Goal: Communication & Community: Answer question/provide support

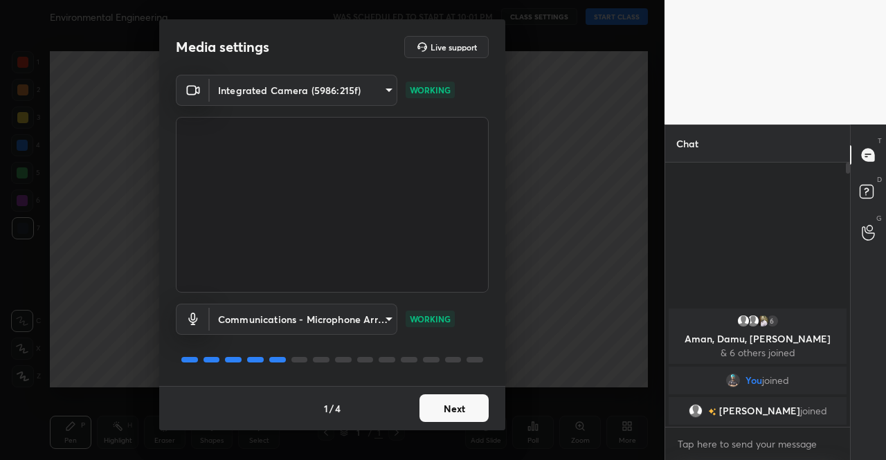
click at [466, 408] on button "Next" at bounding box center [454, 409] width 69 height 28
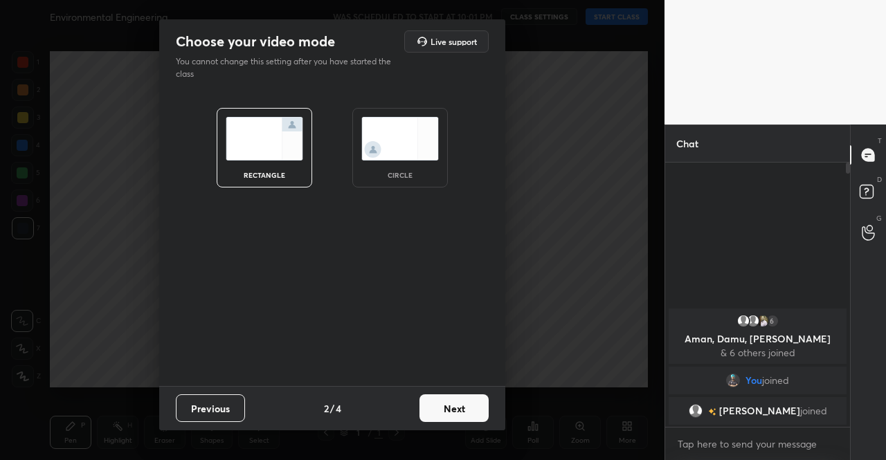
click at [466, 408] on button "Next" at bounding box center [454, 409] width 69 height 28
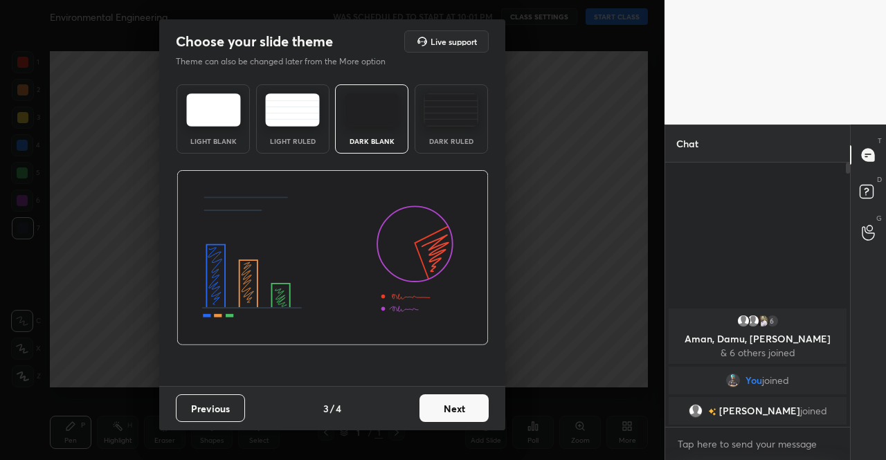
click at [466, 408] on button "Next" at bounding box center [454, 409] width 69 height 28
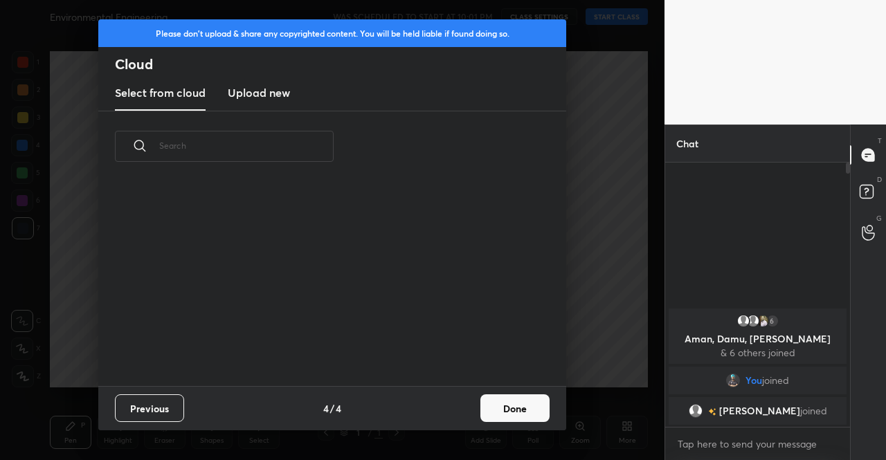
click at [466, 408] on div "Previous 4 / 4 Done" at bounding box center [332, 408] width 468 height 44
click at [507, 408] on button "Done" at bounding box center [514, 409] width 69 height 28
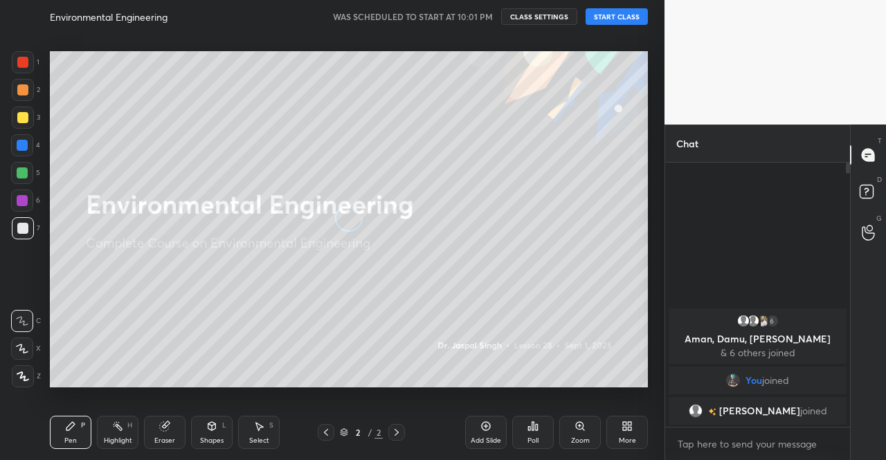
click at [622, 441] on div "More" at bounding box center [627, 441] width 17 height 7
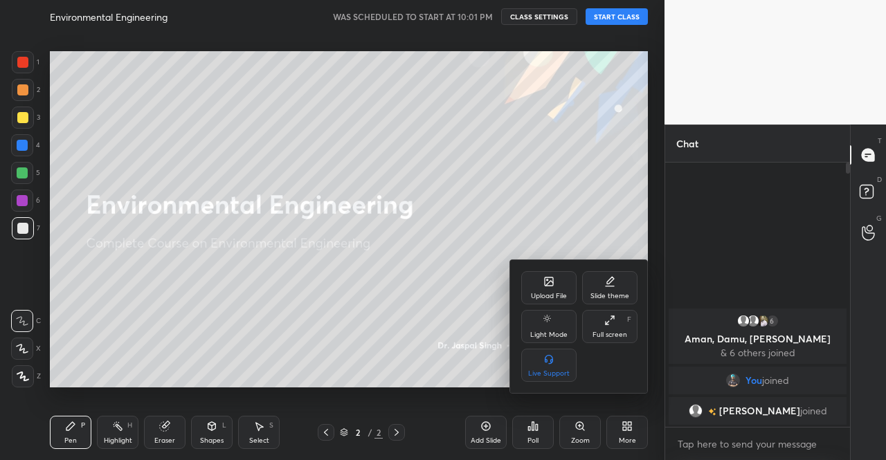
click at [554, 293] on div "Upload File" at bounding box center [549, 296] width 36 height 7
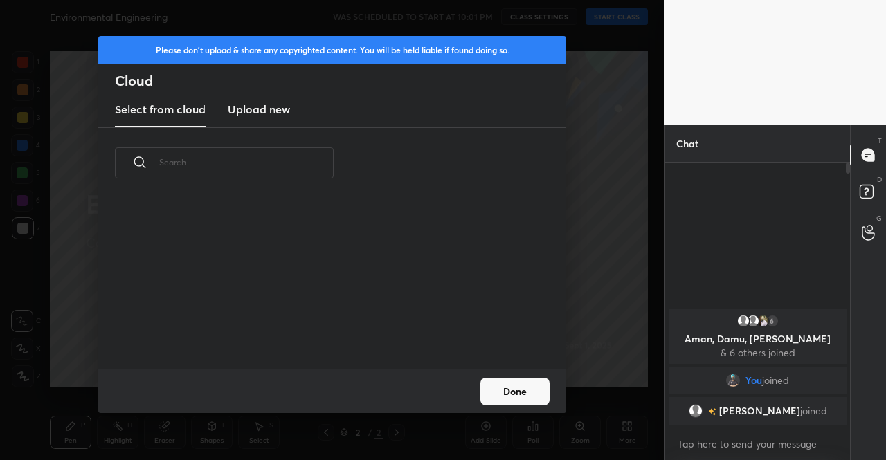
scroll to position [170, 444]
click at [274, 110] on h3 "Upload new" at bounding box center [259, 109] width 62 height 17
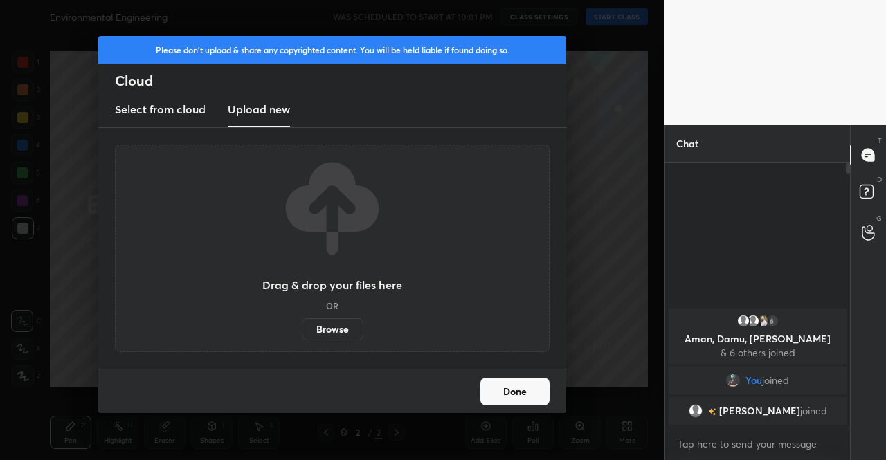
click at [332, 337] on label "Browse" at bounding box center [333, 329] width 62 height 22
click at [302, 337] on input "Browse" at bounding box center [302, 329] width 0 height 22
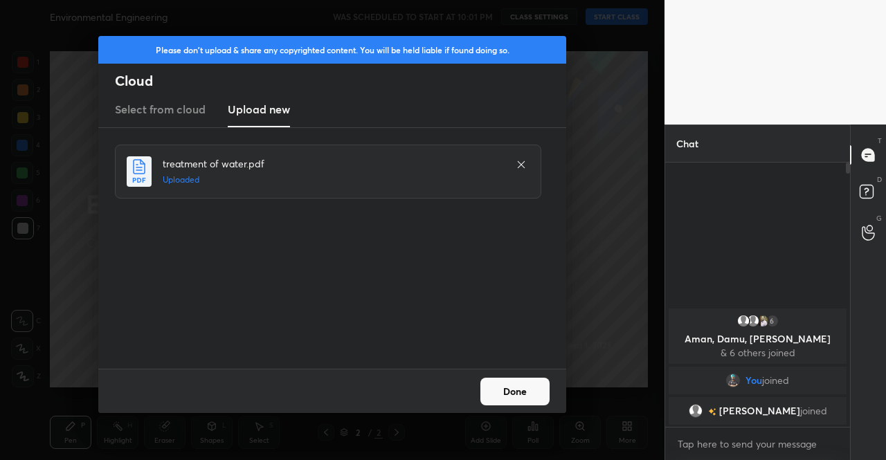
click at [504, 401] on button "Done" at bounding box center [514, 392] width 69 height 28
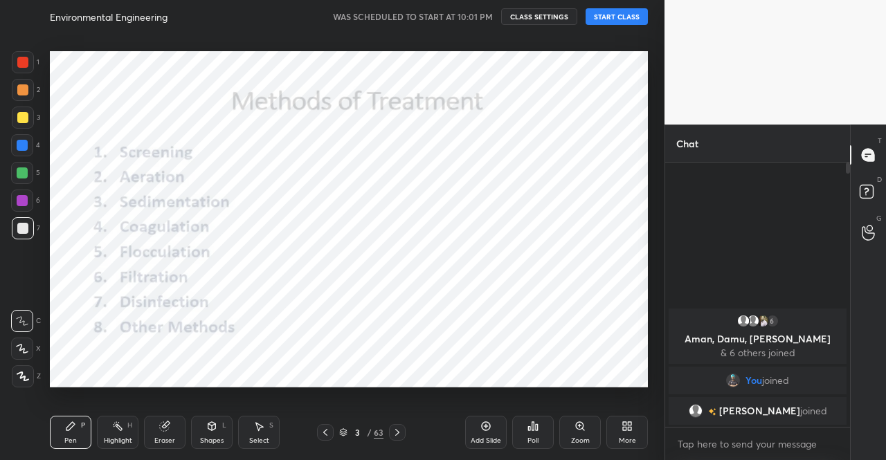
click at [327, 433] on icon at bounding box center [325, 432] width 11 height 11
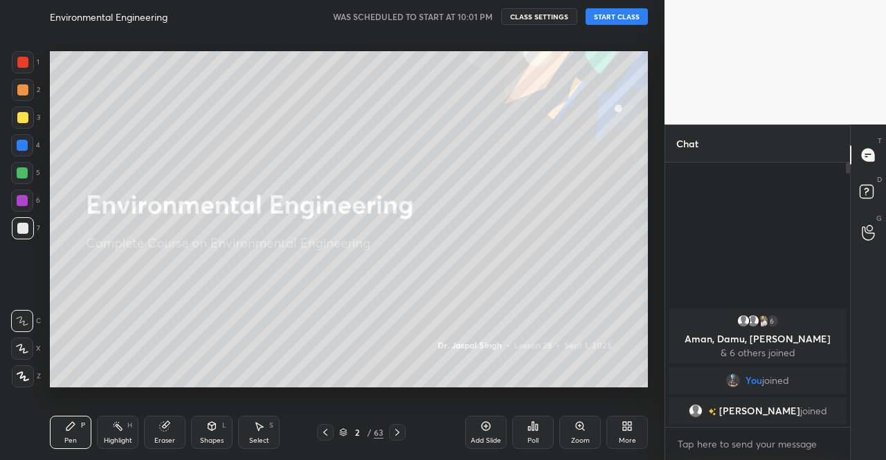
click at [629, 23] on button "START CLASS" at bounding box center [617, 16] width 62 height 17
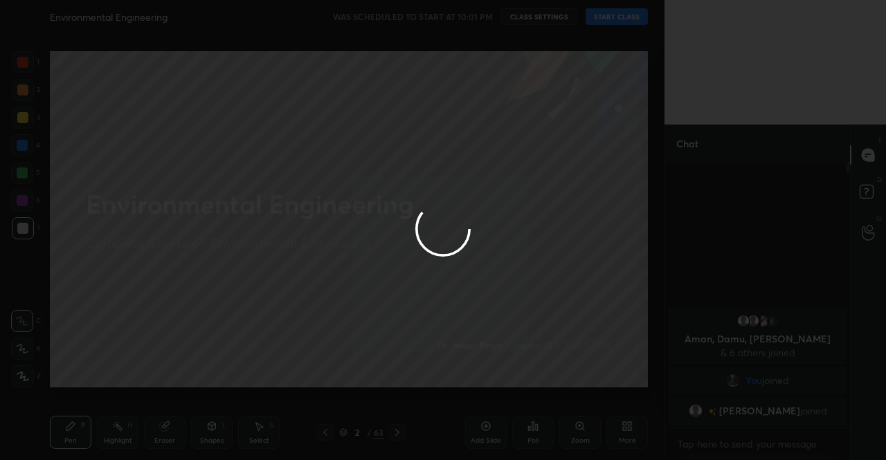
type textarea "x"
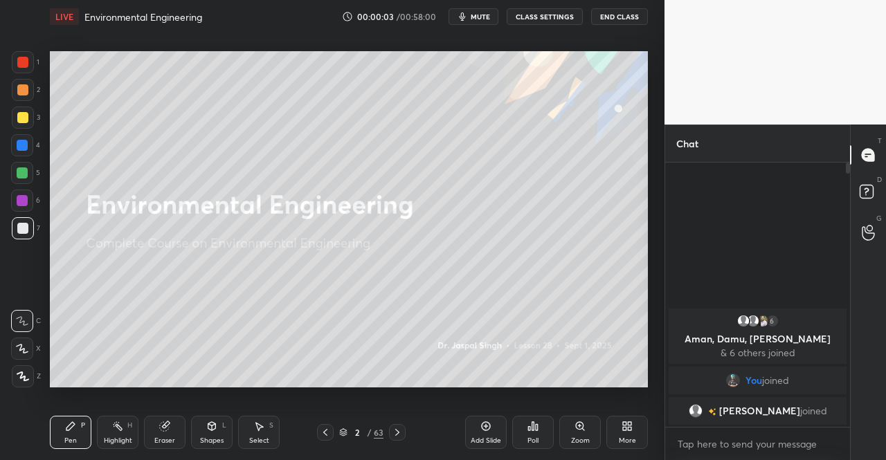
click at [486, 21] on button "mute" at bounding box center [474, 16] width 50 height 17
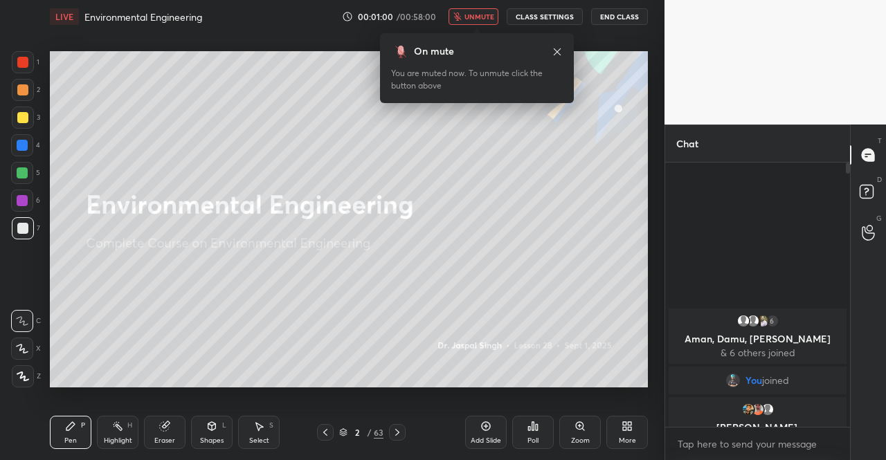
click at [557, 53] on icon at bounding box center [557, 51] width 11 height 11
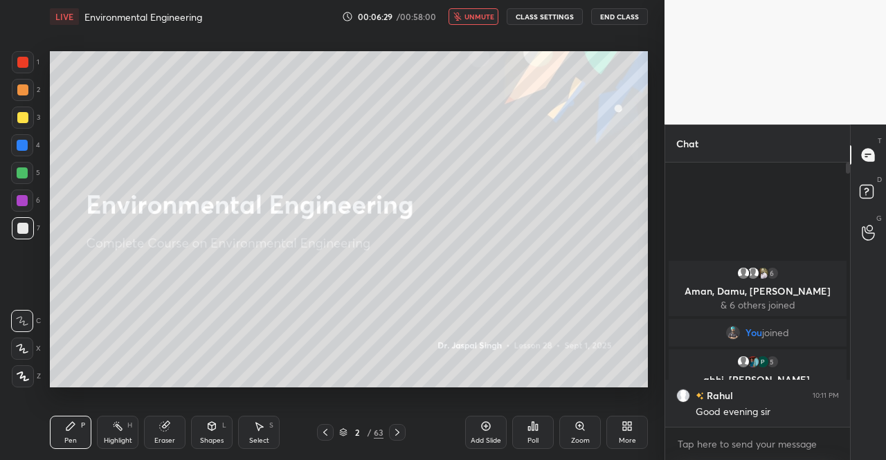
click at [456, 15] on button "unmute" at bounding box center [474, 16] width 50 height 17
click at [24, 112] on div at bounding box center [22, 117] width 11 height 11
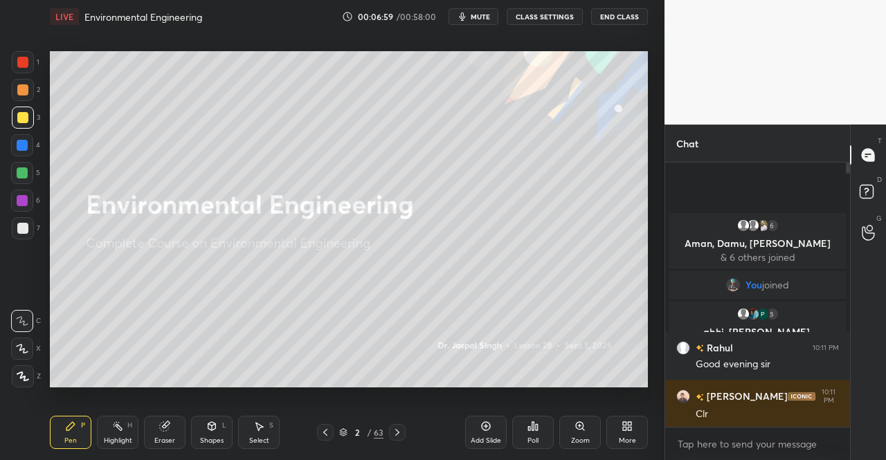
click at [20, 118] on div at bounding box center [22, 117] width 11 height 11
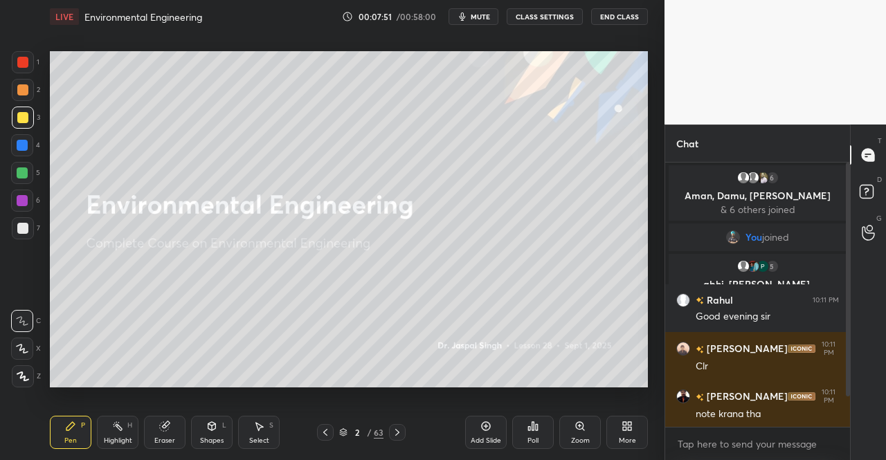
click at [344, 429] on icon at bounding box center [343, 433] width 8 height 8
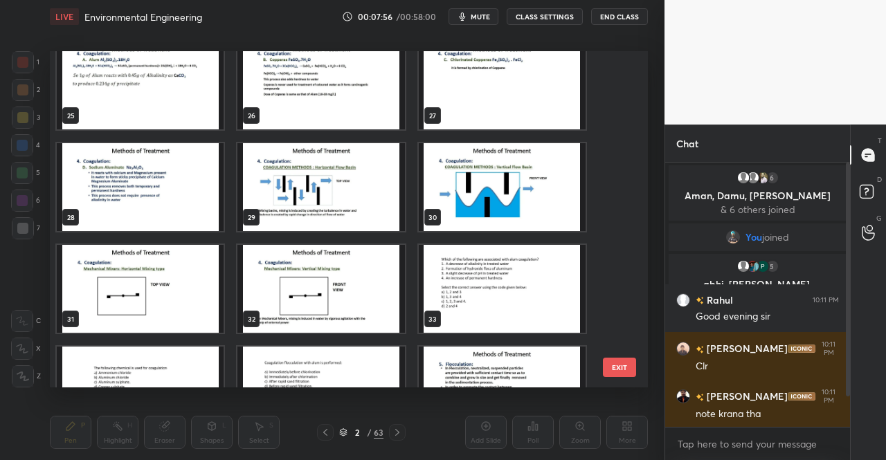
scroll to position [692, 0]
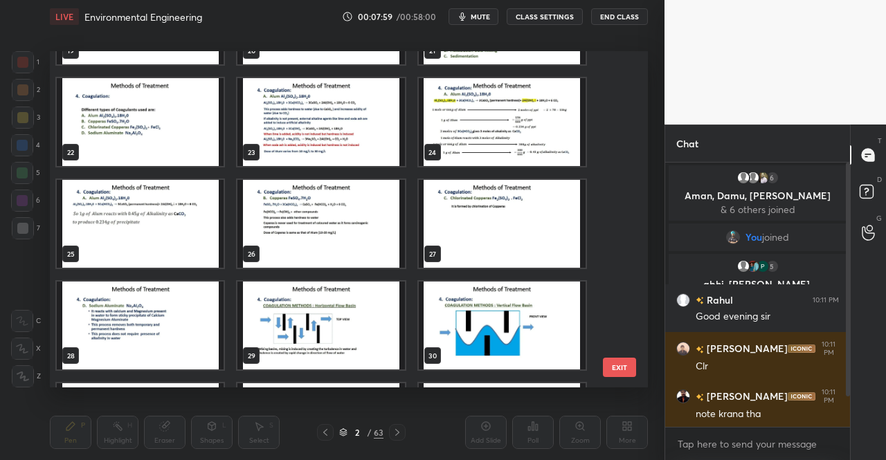
click at [134, 204] on img "grid" at bounding box center [140, 224] width 167 height 88
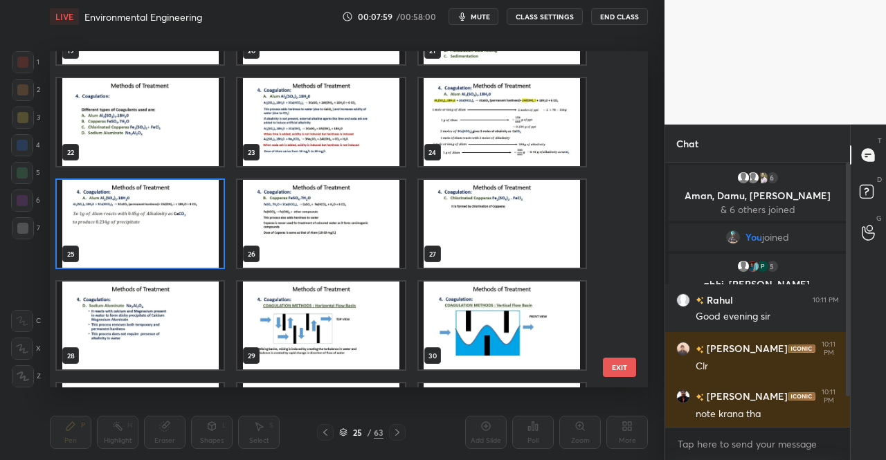
click at [134, 204] on img "grid" at bounding box center [140, 224] width 167 height 88
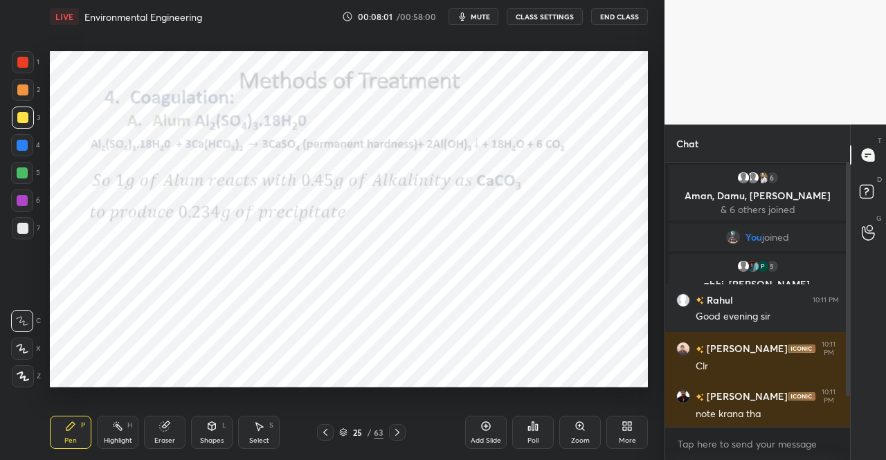
click at [328, 432] on icon at bounding box center [325, 432] width 11 height 11
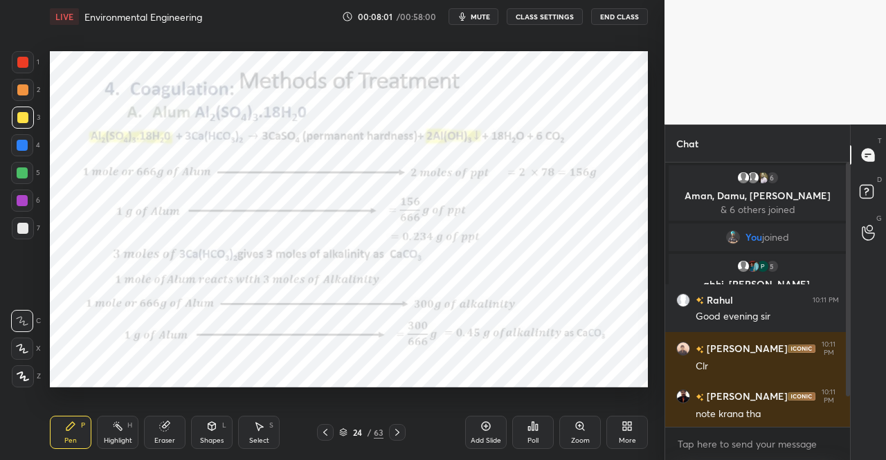
click at [328, 432] on icon at bounding box center [325, 432] width 11 height 11
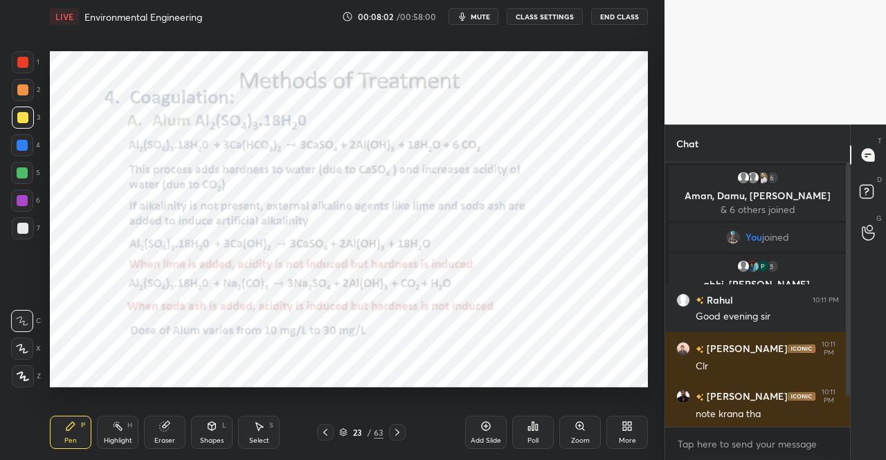
click at [330, 435] on icon at bounding box center [325, 432] width 11 height 11
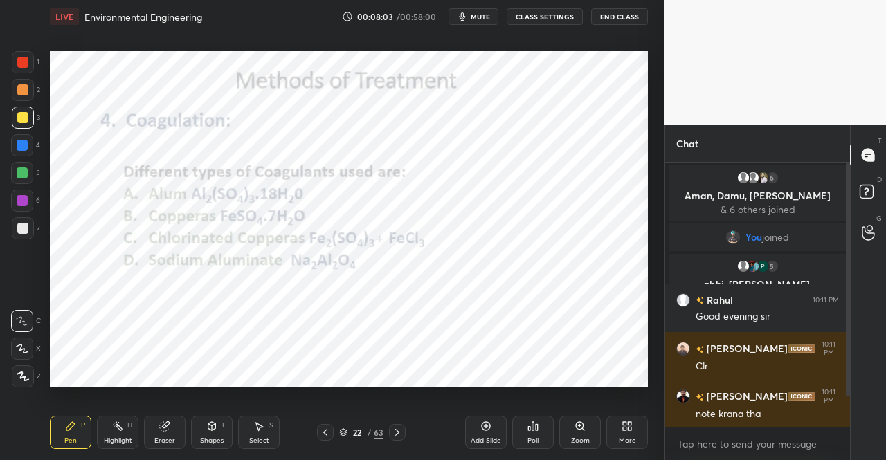
click at [330, 435] on icon at bounding box center [325, 432] width 11 height 11
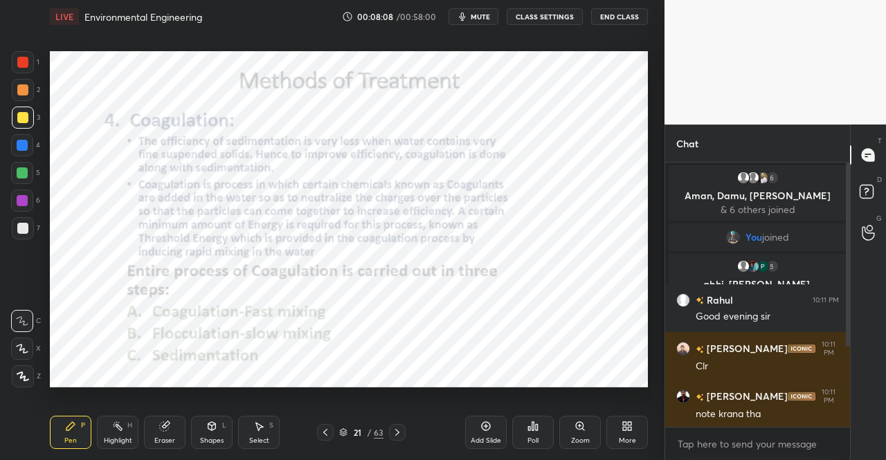
click at [485, 433] on div "Add Slide" at bounding box center [486, 432] width 42 height 33
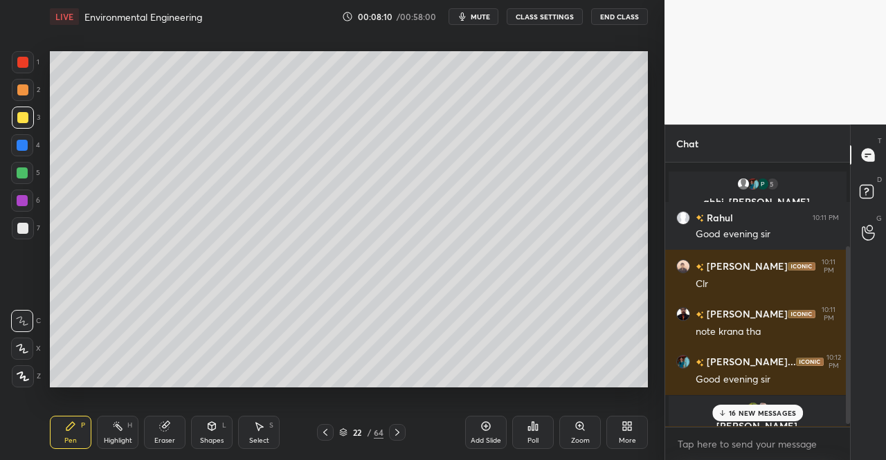
scroll to position [129, 0]
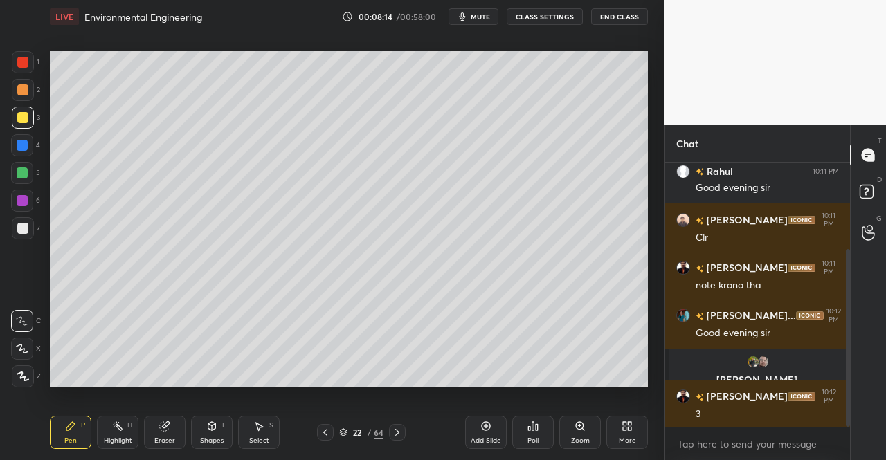
click at [15, 375] on div at bounding box center [23, 377] width 22 height 22
click at [159, 435] on div "Eraser" at bounding box center [165, 432] width 42 height 33
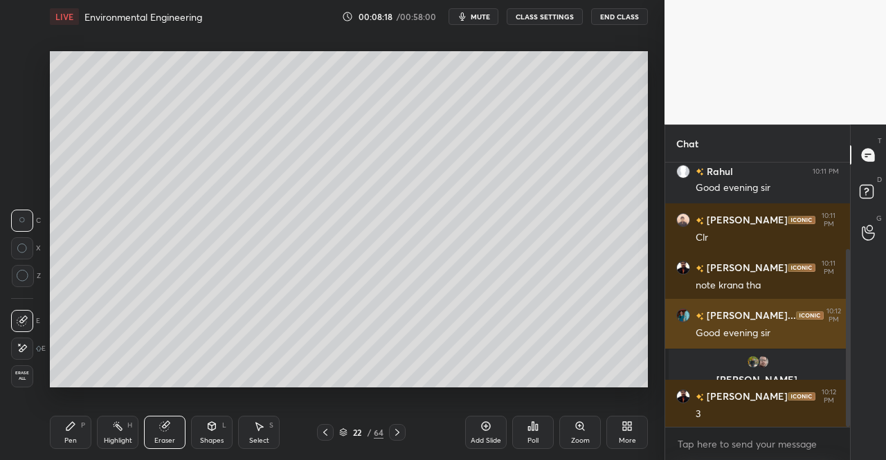
scroll to position [176, 0]
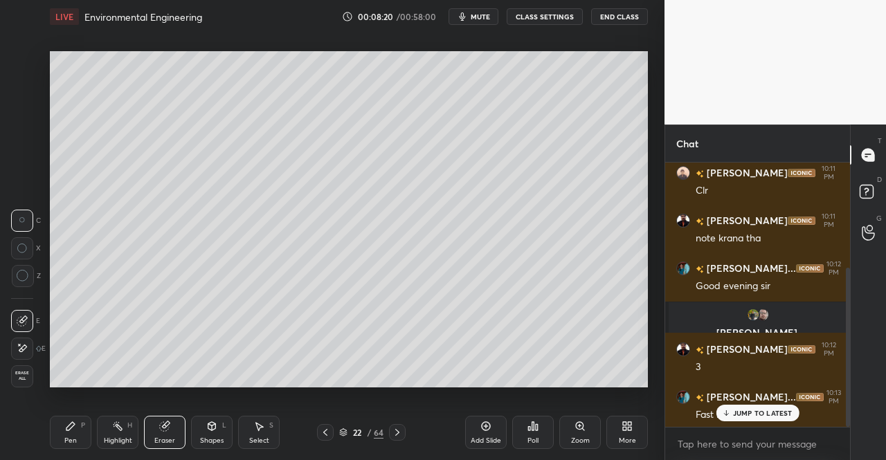
click at [152, 437] on div "Eraser" at bounding box center [165, 432] width 42 height 33
click at [73, 434] on div "Pen P" at bounding box center [71, 432] width 42 height 33
click at [68, 426] on icon at bounding box center [70, 426] width 11 height 11
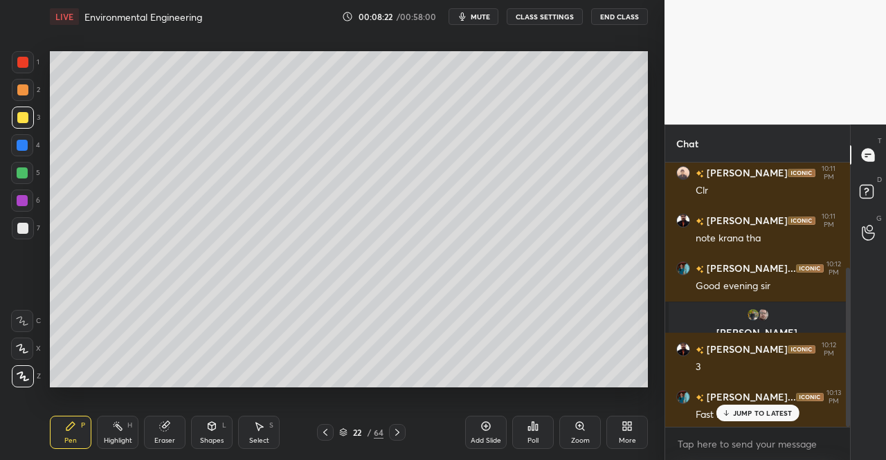
click at [62, 438] on div "Pen P" at bounding box center [71, 432] width 42 height 33
click at [65, 417] on div "Pen P" at bounding box center [71, 432] width 42 height 33
click at [18, 366] on div at bounding box center [23, 377] width 22 height 22
click at [24, 346] on icon at bounding box center [22, 349] width 12 height 10
click at [22, 368] on div at bounding box center [23, 377] width 22 height 22
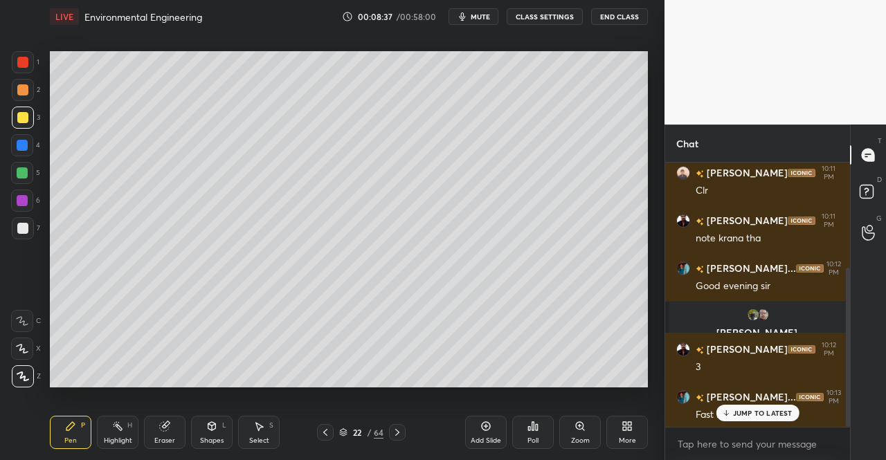
click at [207, 431] on icon at bounding box center [211, 426] width 11 height 11
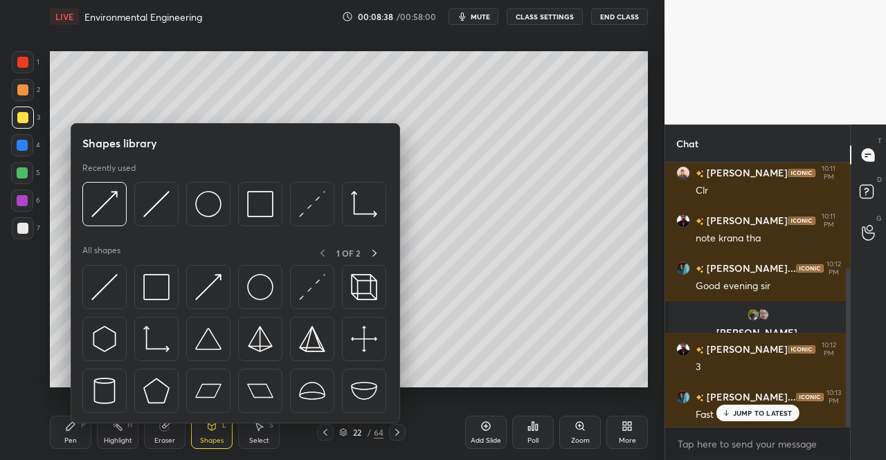
click at [111, 307] on div at bounding box center [104, 287] width 44 height 44
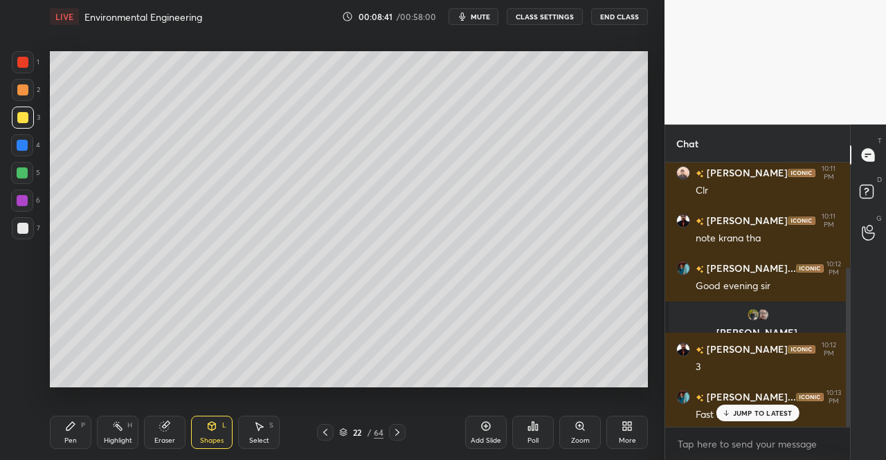
click at [201, 435] on div "Shapes L" at bounding box center [212, 432] width 42 height 33
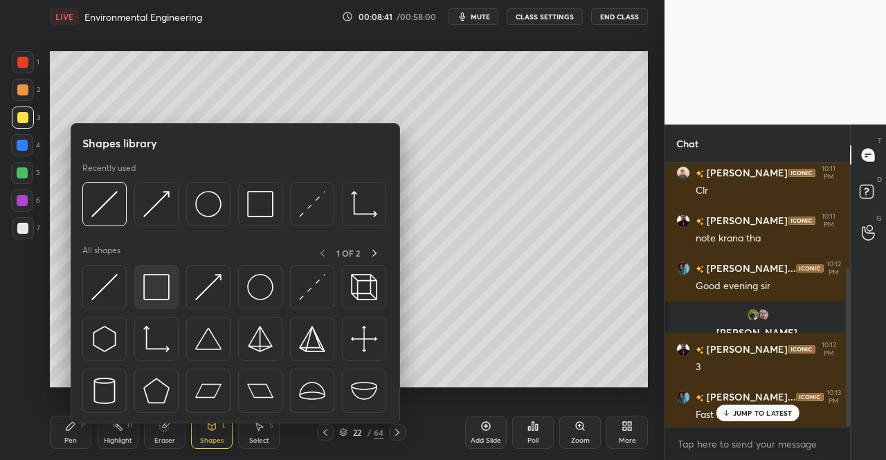
click at [154, 285] on img at bounding box center [156, 287] width 26 height 26
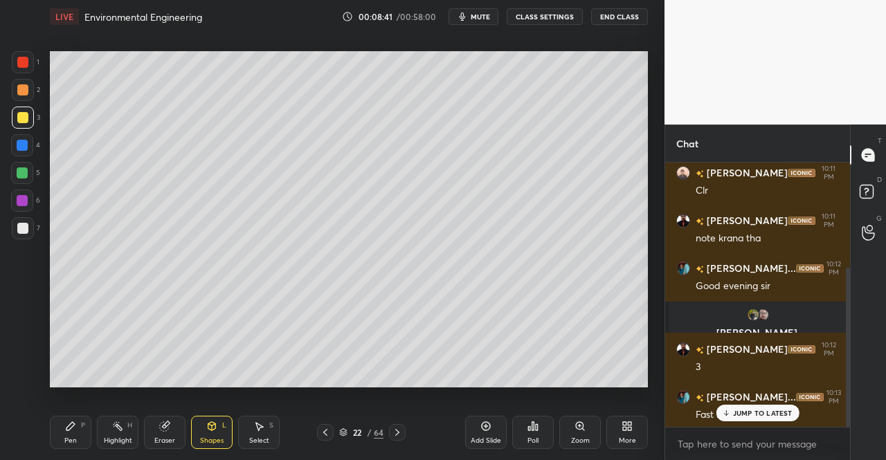
scroll to position [224, 0]
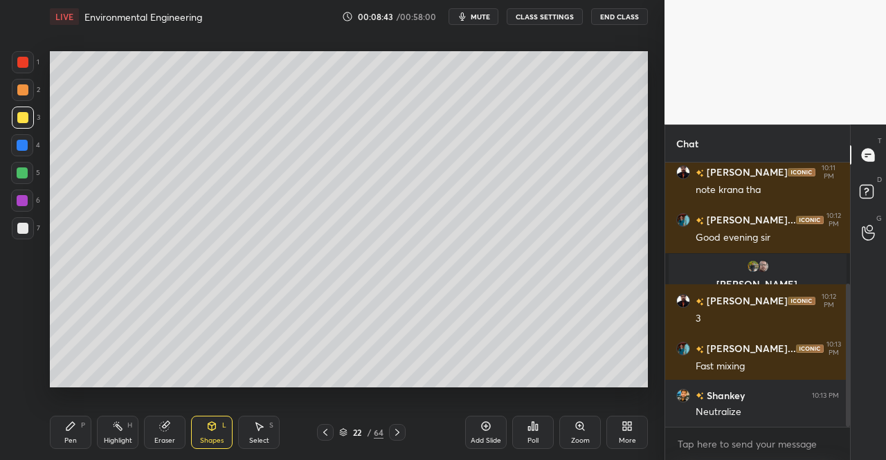
click at [159, 435] on div "Eraser" at bounding box center [165, 432] width 42 height 33
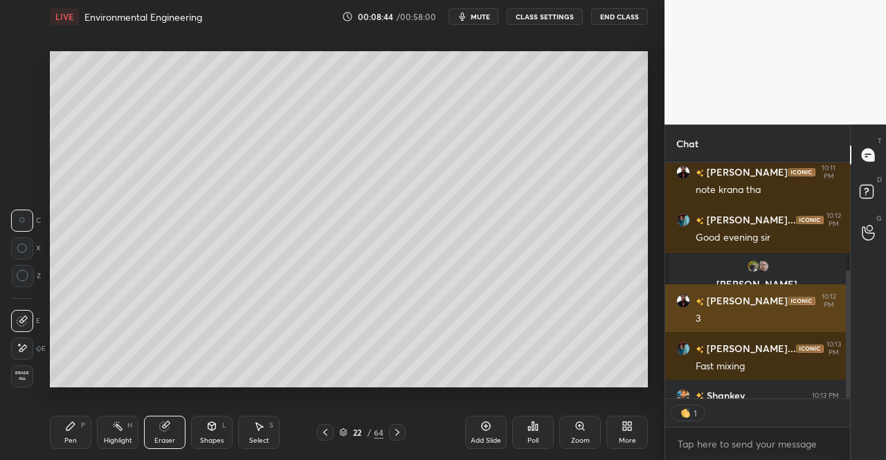
scroll to position [232, 181]
click at [215, 429] on icon at bounding box center [212, 426] width 8 height 8
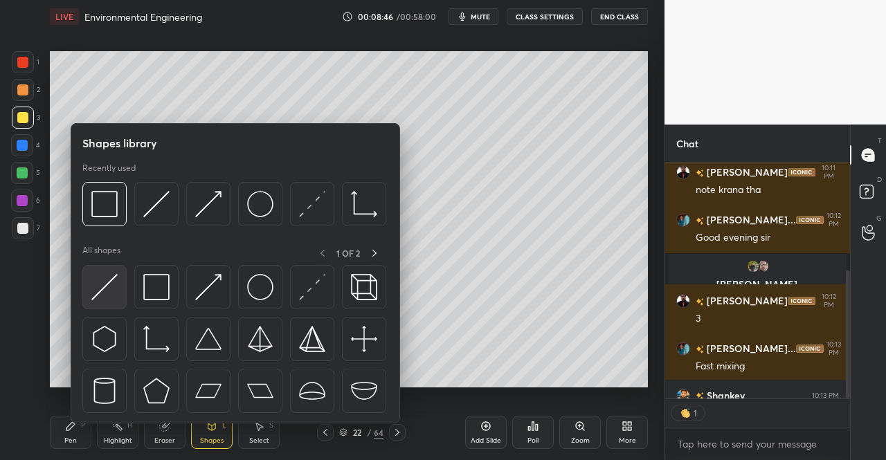
click at [111, 282] on img at bounding box center [104, 287] width 26 height 26
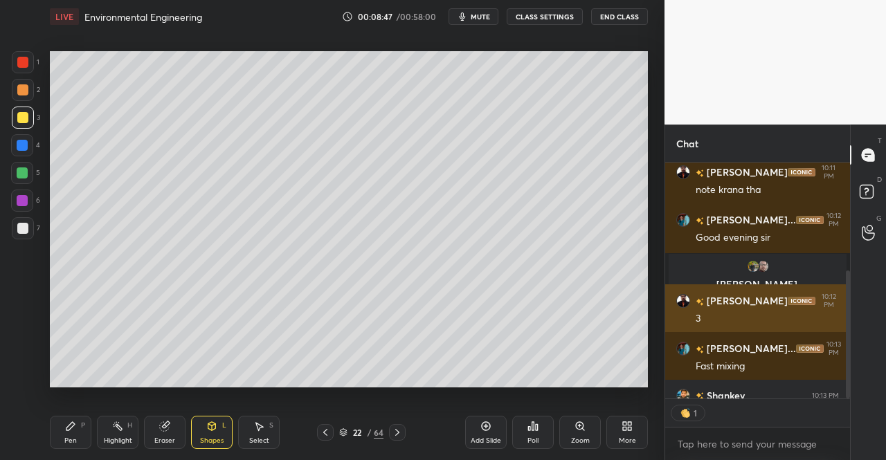
click at [15, 141] on div at bounding box center [22, 145] width 22 height 22
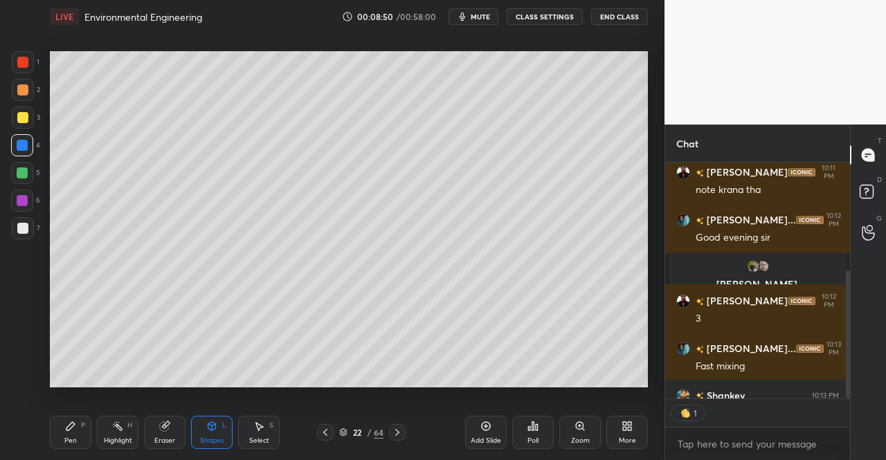
click at [61, 431] on div "Pen P" at bounding box center [71, 432] width 42 height 33
click at [63, 423] on div "Pen P" at bounding box center [71, 432] width 42 height 33
click at [17, 67] on div at bounding box center [23, 62] width 22 height 22
click at [35, 62] on div "1" at bounding box center [26, 62] width 28 height 22
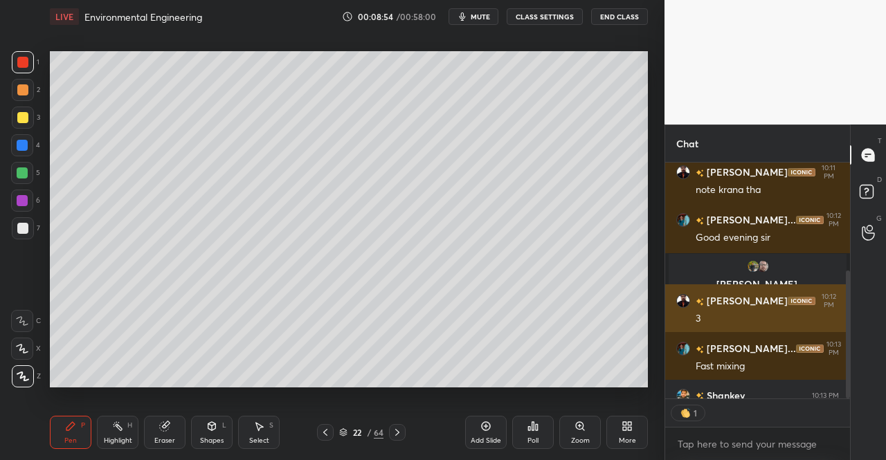
scroll to position [260, 181]
click at [203, 420] on div "Shapes L" at bounding box center [212, 432] width 42 height 33
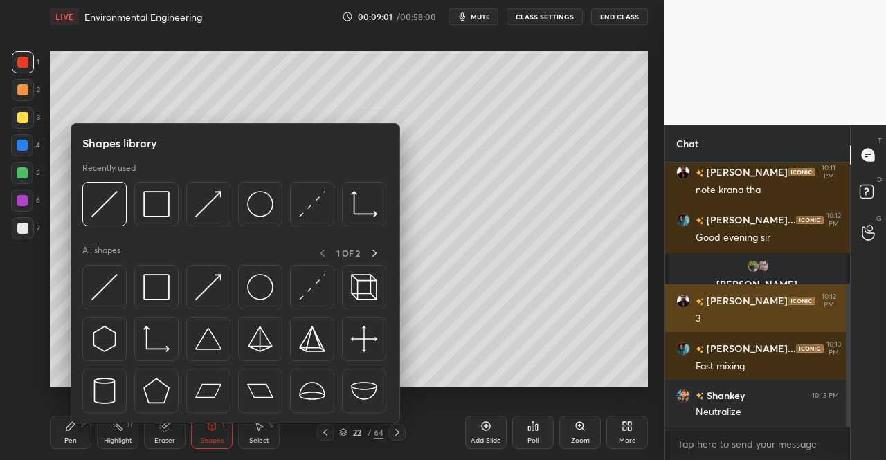
click at [205, 289] on img at bounding box center [208, 287] width 26 height 26
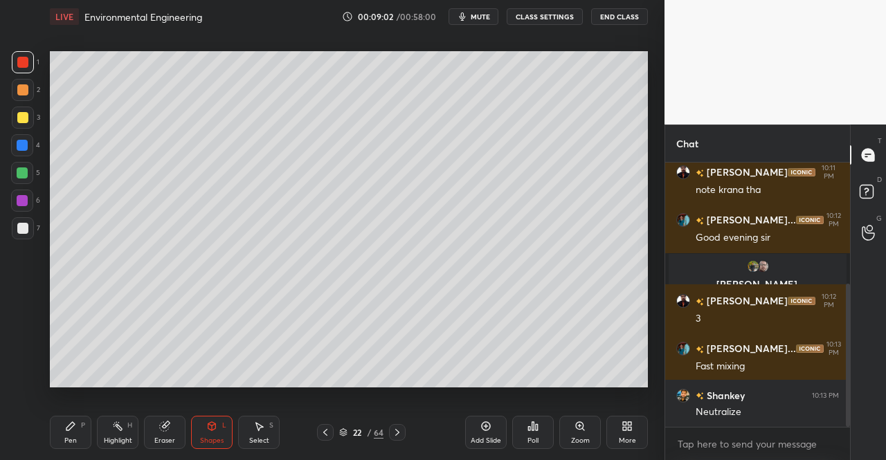
click at [22, 116] on div at bounding box center [22, 117] width 11 height 11
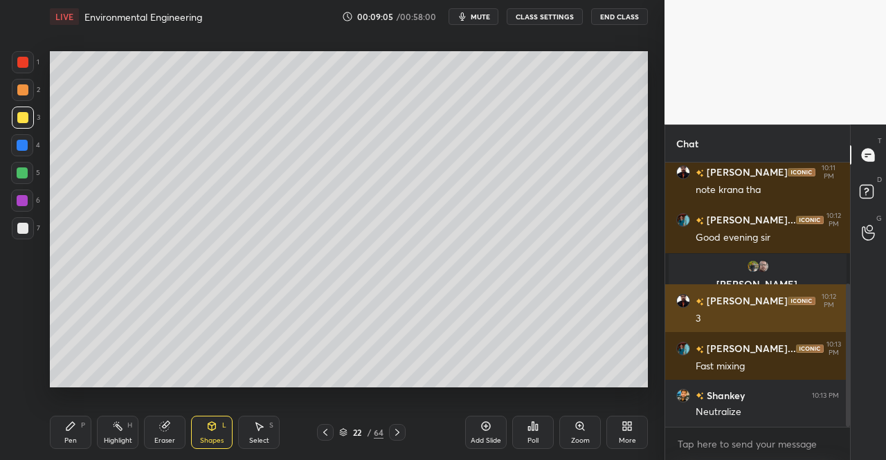
click at [60, 429] on div "Pen P" at bounding box center [71, 432] width 42 height 33
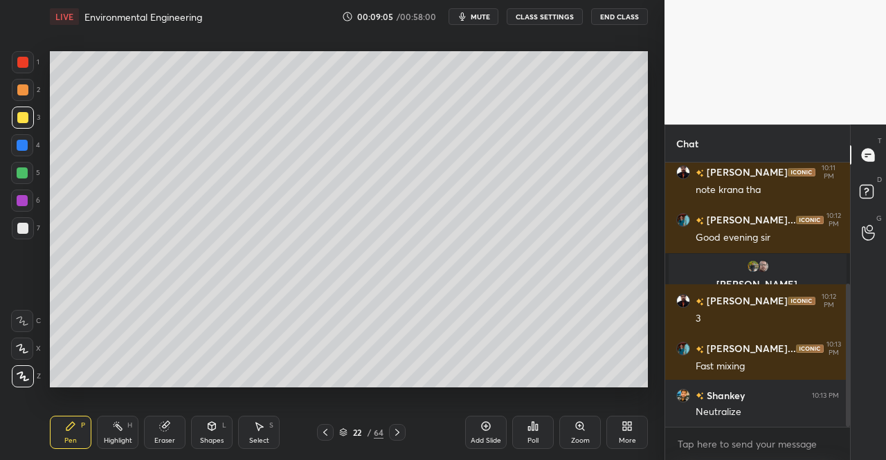
click at [75, 420] on div "Pen P" at bounding box center [71, 432] width 42 height 33
click at [164, 430] on icon at bounding box center [164, 426] width 9 height 9
click at [168, 414] on div "Pen P Highlight H Eraser Shapes L Select S 22 / 64 Add Slide Poll Zoom More" at bounding box center [349, 432] width 598 height 55
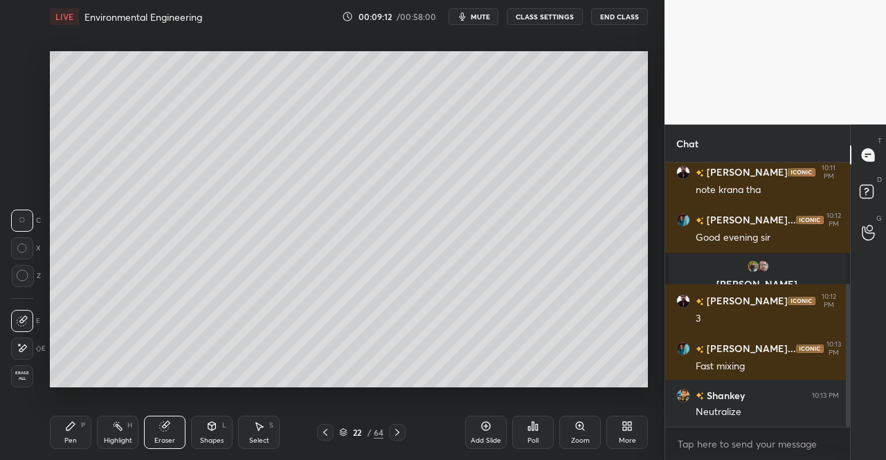
click at [73, 420] on div "Pen P" at bounding box center [71, 432] width 42 height 33
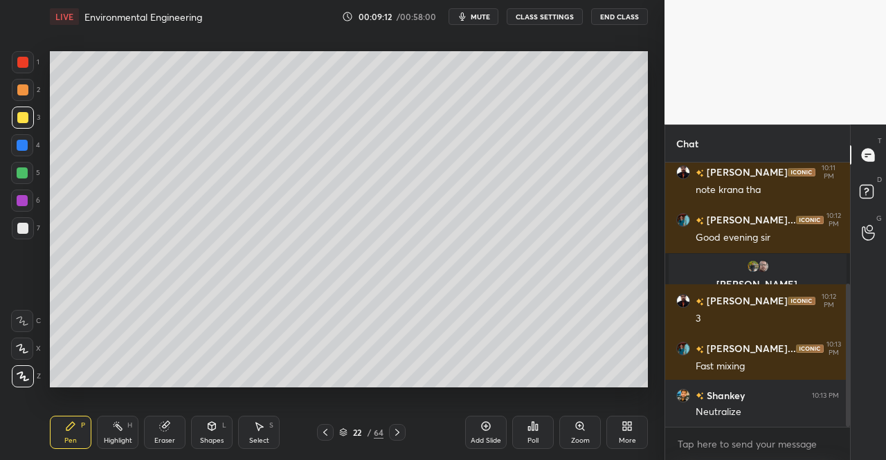
click at [78, 420] on div "Pen P" at bounding box center [71, 432] width 42 height 33
click at [165, 440] on div "Eraser" at bounding box center [164, 441] width 21 height 7
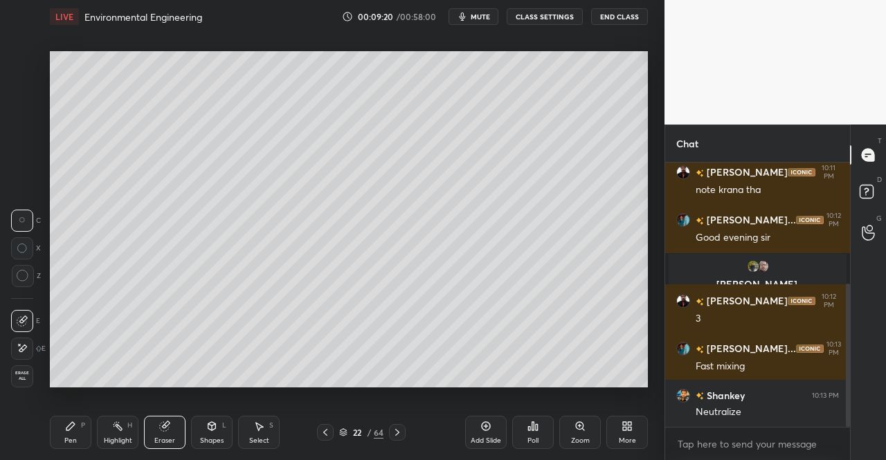
click at [81, 424] on div "P" at bounding box center [83, 425] width 4 height 7
click at [78, 419] on div "Pen P" at bounding box center [71, 432] width 42 height 33
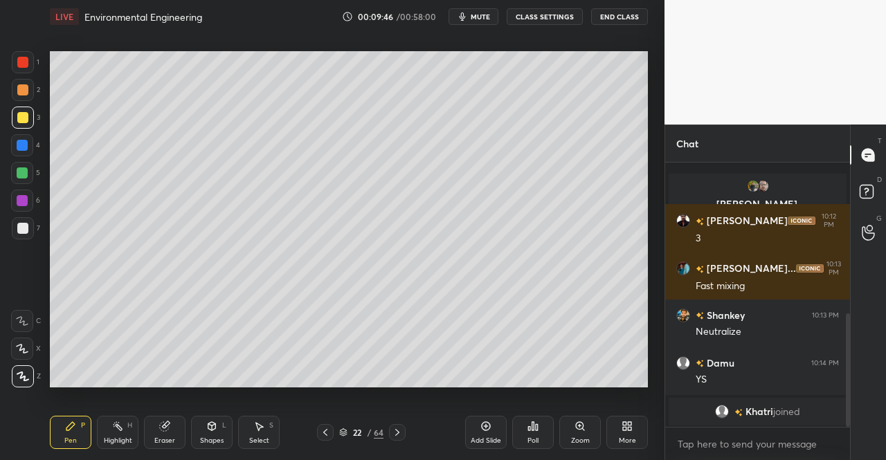
scroll to position [353, 0]
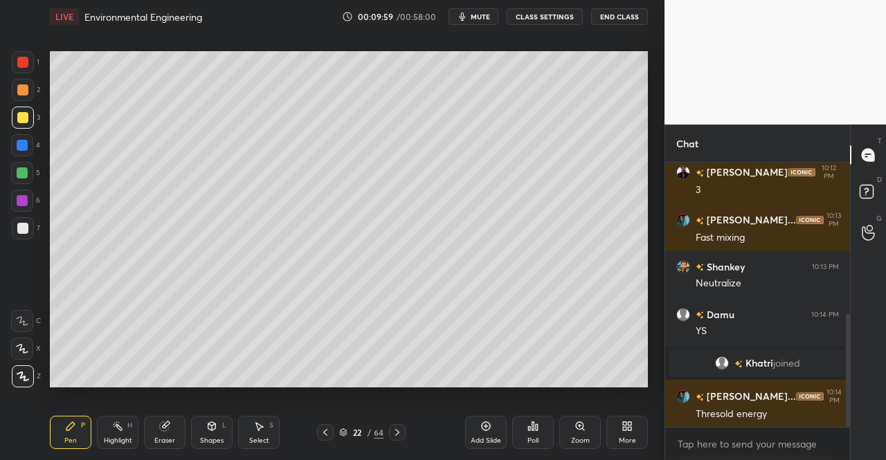
click at [217, 441] on div "Shapes" at bounding box center [212, 441] width 24 height 7
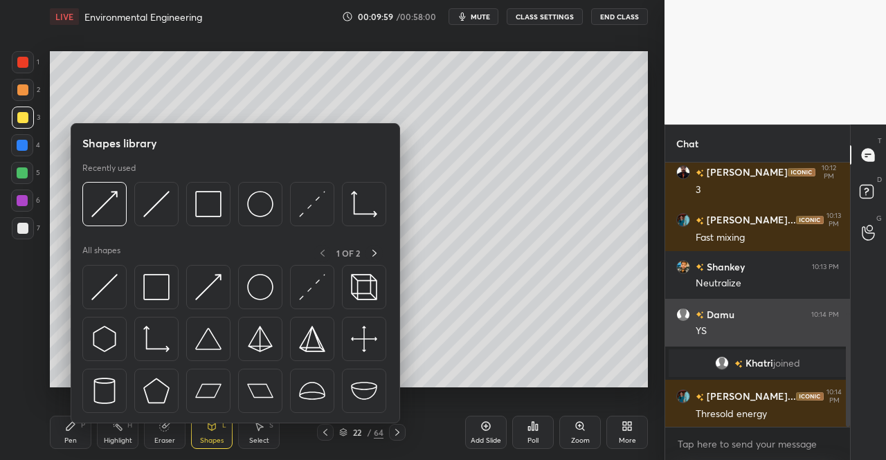
click at [150, 291] on img at bounding box center [156, 287] width 26 height 26
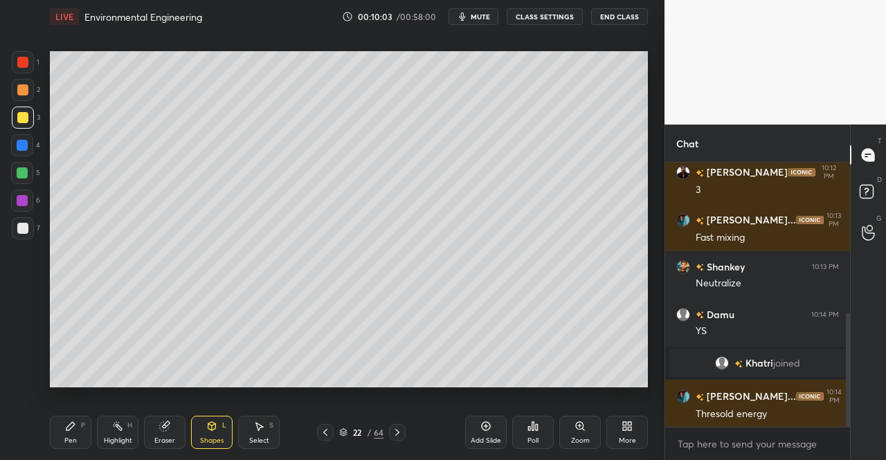
click at [170, 438] on div "Eraser" at bounding box center [164, 441] width 21 height 7
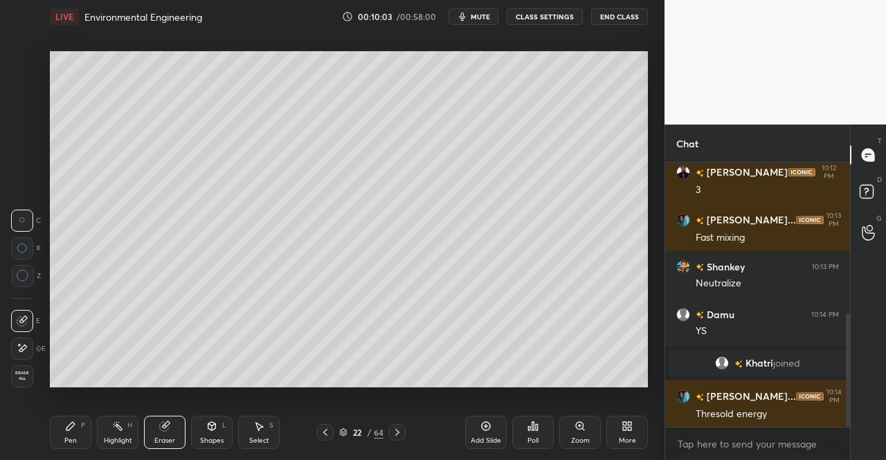
click at [184, 413] on div "Pen P Highlight H Eraser Shapes L Select S 22 / 64 Add Slide Poll Zoom More" at bounding box center [349, 432] width 598 height 55
click at [227, 437] on div "Shapes L" at bounding box center [212, 432] width 42 height 33
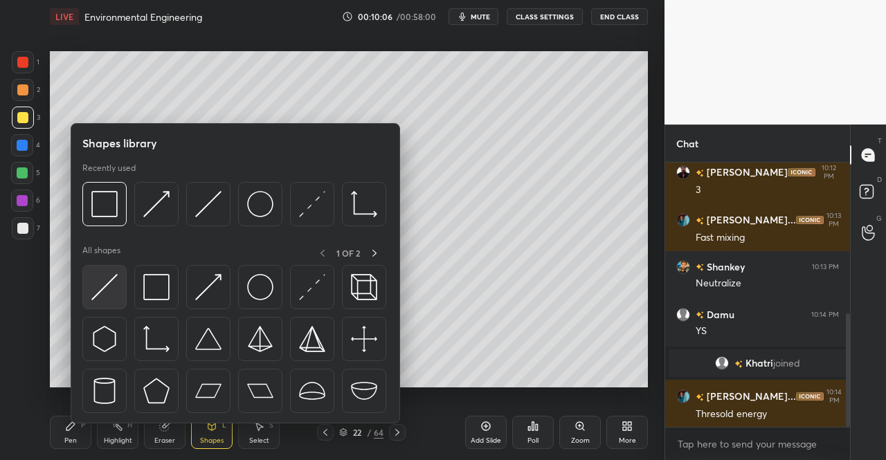
click at [111, 291] on img at bounding box center [104, 287] width 26 height 26
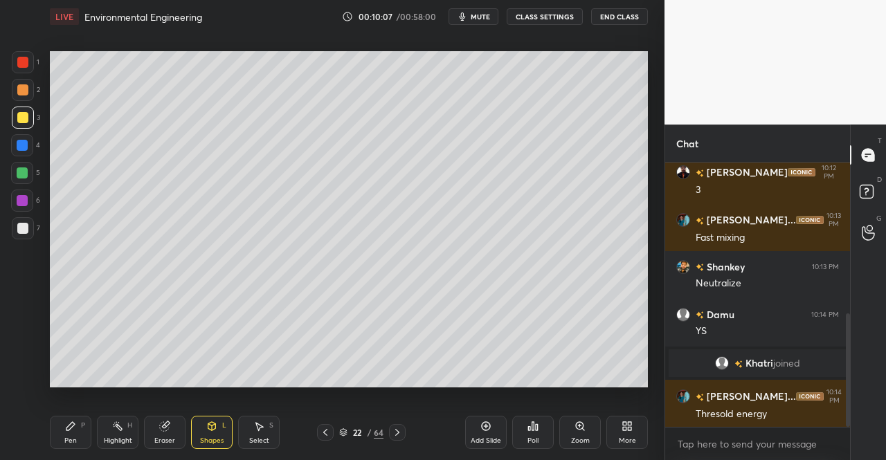
click at [17, 128] on div at bounding box center [23, 118] width 22 height 22
click at [14, 145] on div at bounding box center [22, 145] width 22 height 22
click at [75, 438] on div "Pen" at bounding box center [70, 441] width 12 height 7
click at [68, 427] on icon at bounding box center [70, 426] width 8 height 8
click at [17, 59] on div at bounding box center [23, 62] width 22 height 22
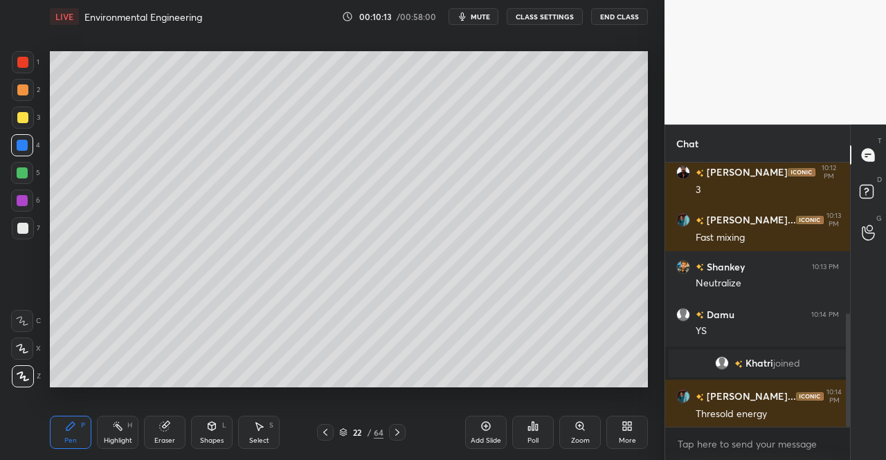
click at [28, 66] on div at bounding box center [22, 62] width 11 height 11
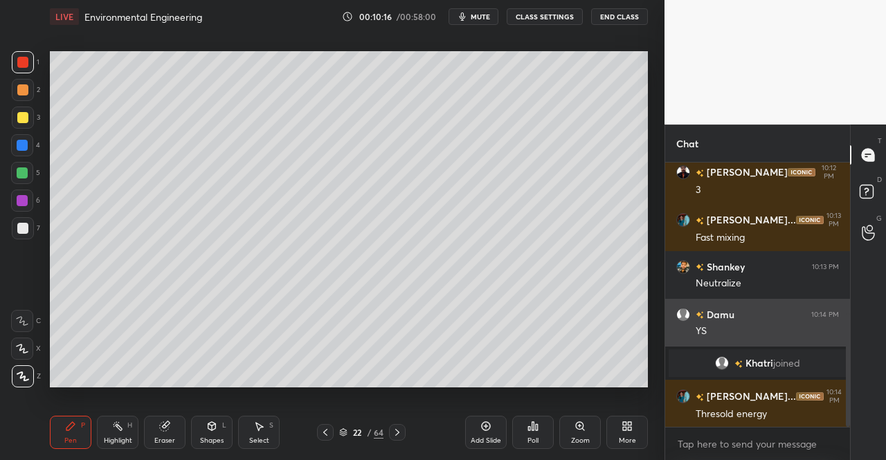
scroll to position [400, 0]
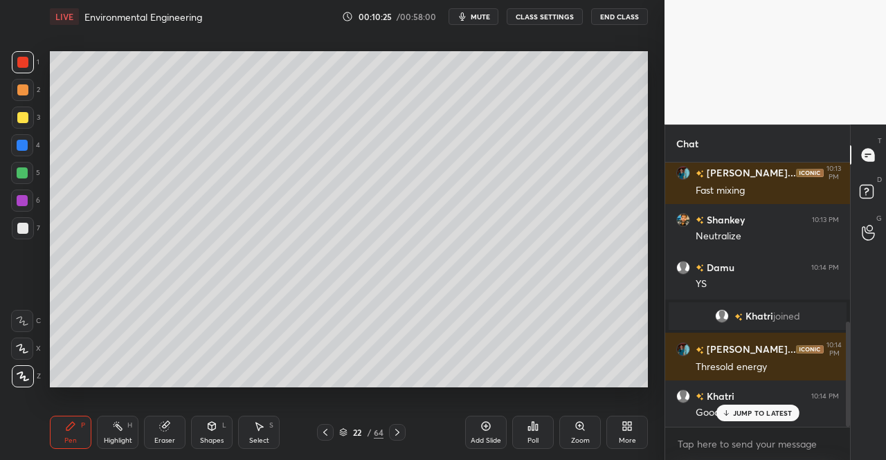
click at [19, 172] on div at bounding box center [22, 173] width 11 height 11
click at [30, 178] on div at bounding box center [22, 173] width 22 height 22
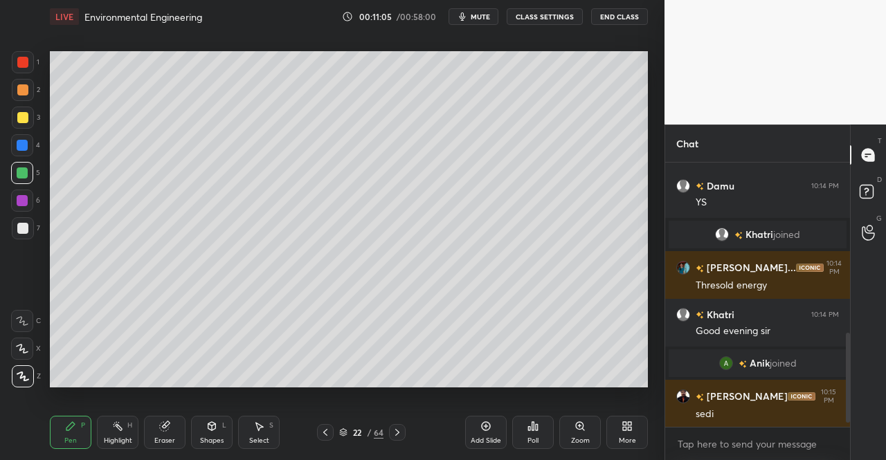
scroll to position [529, 0]
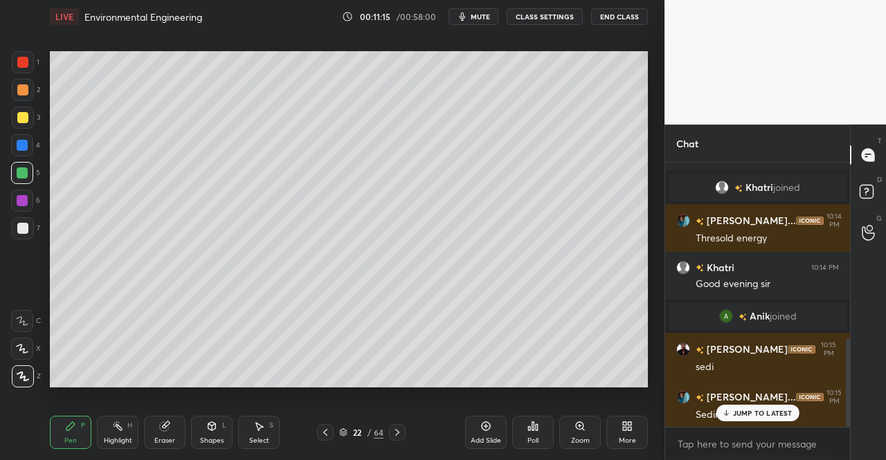
click at [51, 437] on div "Pen P" at bounding box center [71, 432] width 42 height 33
click at [69, 423] on icon at bounding box center [70, 426] width 11 height 11
click at [75, 419] on div "Pen P" at bounding box center [71, 432] width 42 height 33
click at [24, 115] on div at bounding box center [22, 117] width 11 height 11
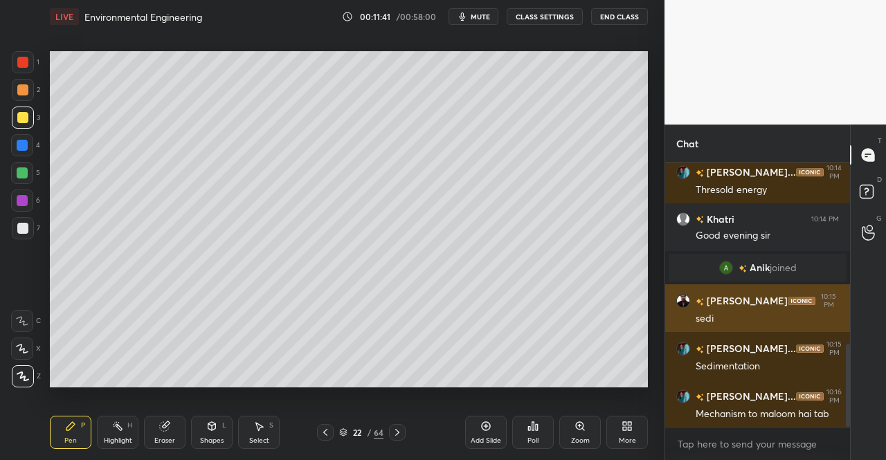
scroll to position [625, 0]
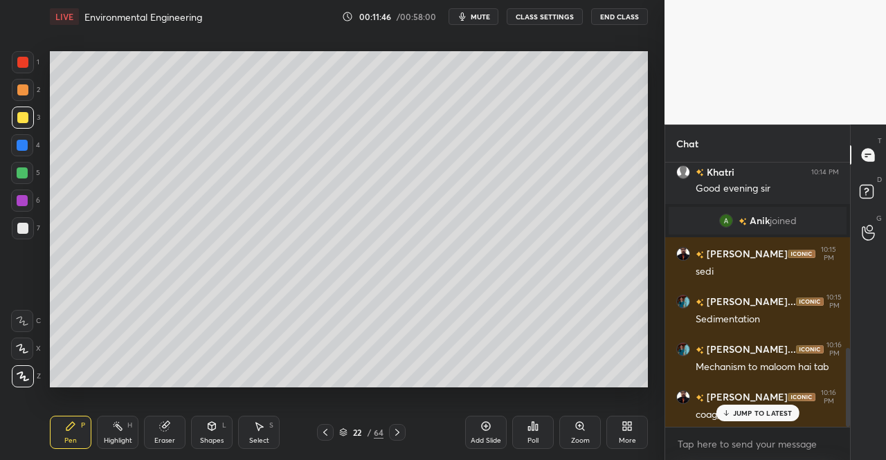
click at [388, 428] on div "22 / 64" at bounding box center [361, 432] width 89 height 17
click at [395, 427] on icon at bounding box center [397, 432] width 11 height 11
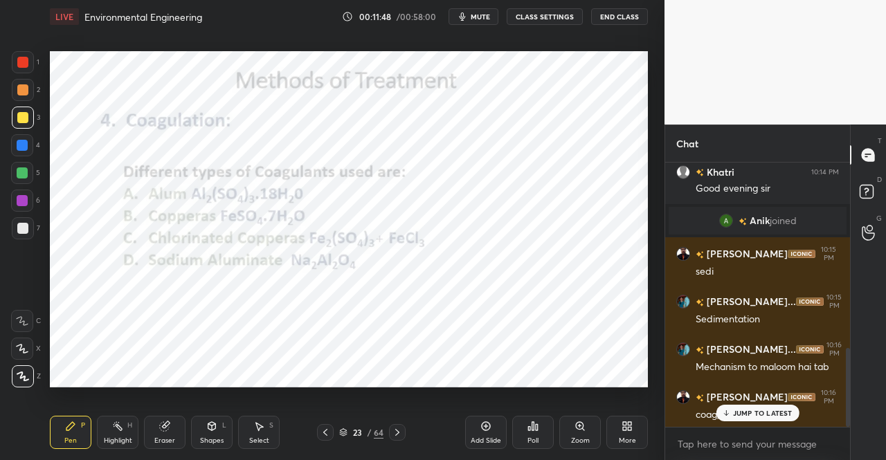
click at [48, 430] on div "LIVE Environmental Engineering 00:11:48 / 00:58:00 mute CLASS SETTINGS End Clas…" at bounding box center [348, 230] width 609 height 460
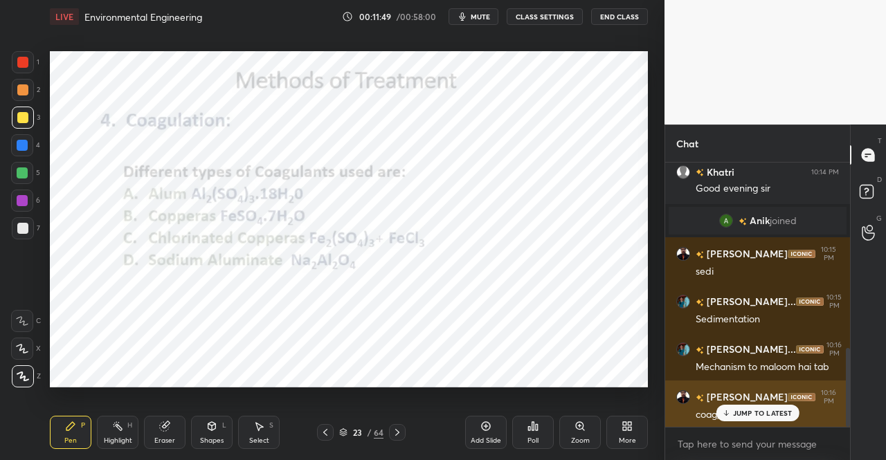
click at [744, 413] on p "JUMP TO LATEST" at bounding box center [763, 413] width 60 height 8
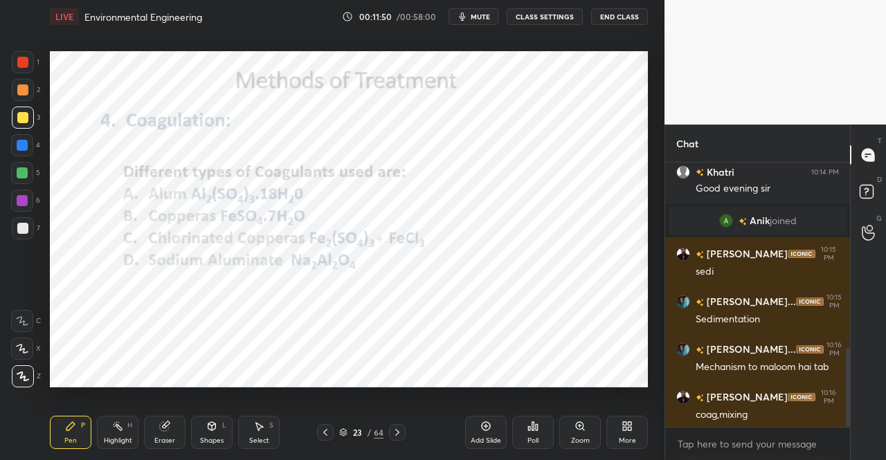
click at [60, 425] on div "Pen P" at bounding box center [71, 432] width 42 height 33
click at [73, 414] on div "Pen P Highlight H Eraser Shapes L Select S 23 / 64 Add Slide Poll Zoom More" at bounding box center [349, 432] width 598 height 55
click at [12, 57] on div at bounding box center [23, 62] width 22 height 22
click at [21, 62] on div at bounding box center [22, 62] width 11 height 11
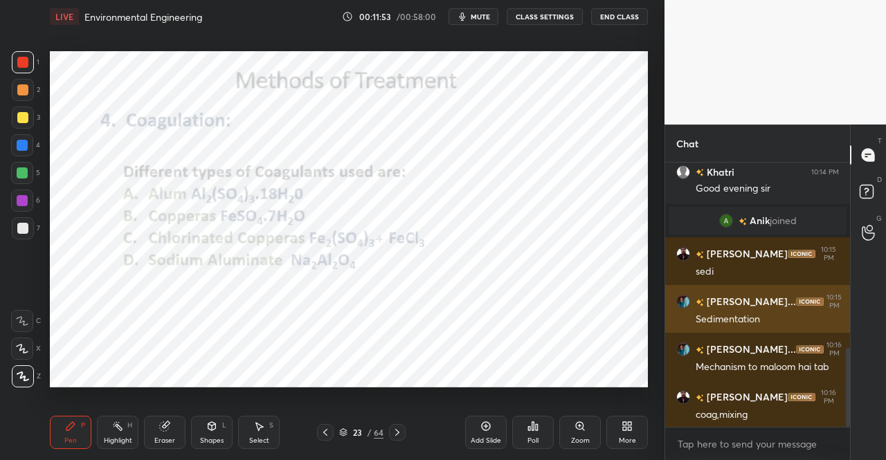
scroll to position [638, 0]
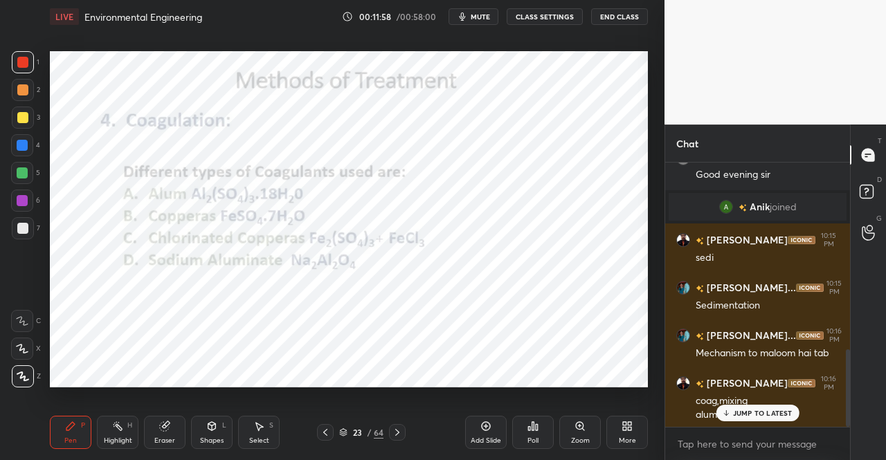
click at [402, 428] on icon at bounding box center [397, 432] width 11 height 11
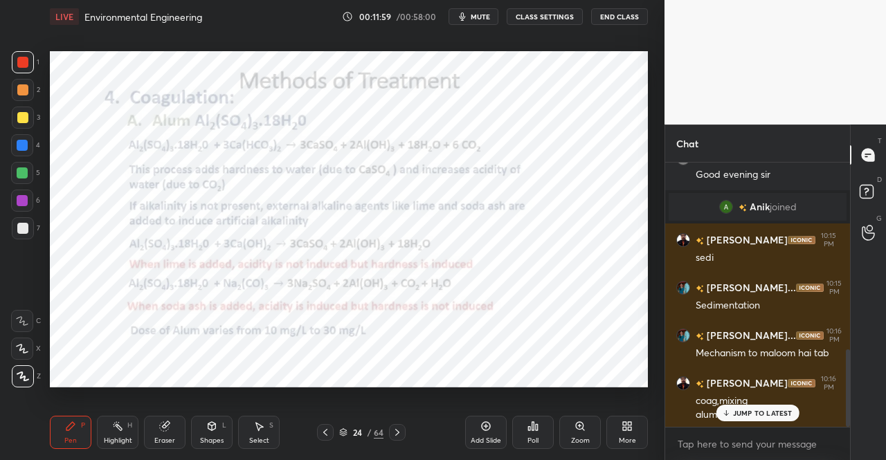
click at [55, 444] on div "Pen P" at bounding box center [71, 432] width 42 height 33
click at [64, 432] on div "Pen P" at bounding box center [71, 432] width 42 height 33
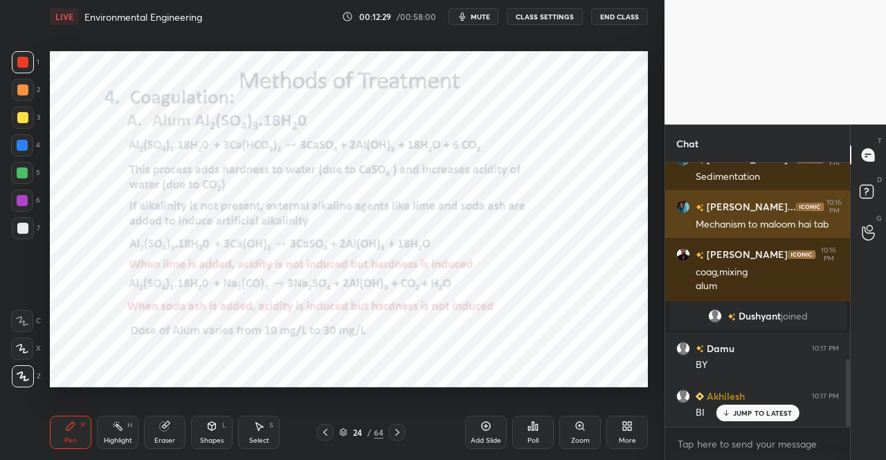
scroll to position [816, 0]
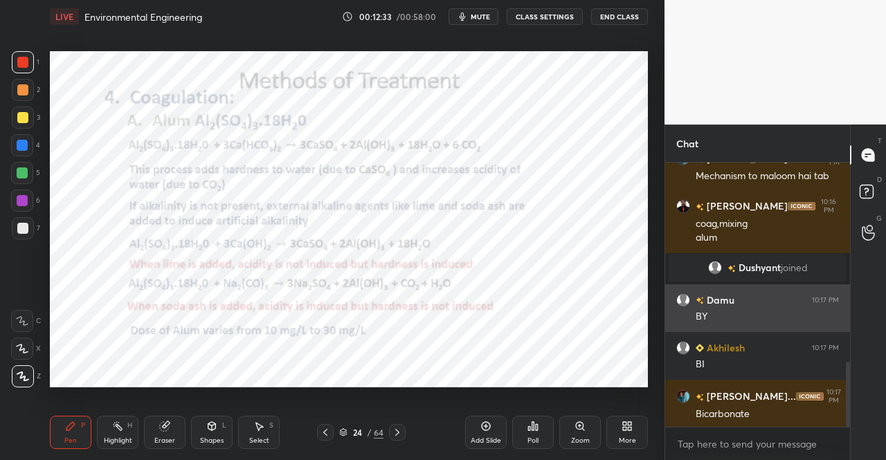
click at [215, 426] on icon at bounding box center [212, 426] width 8 height 8
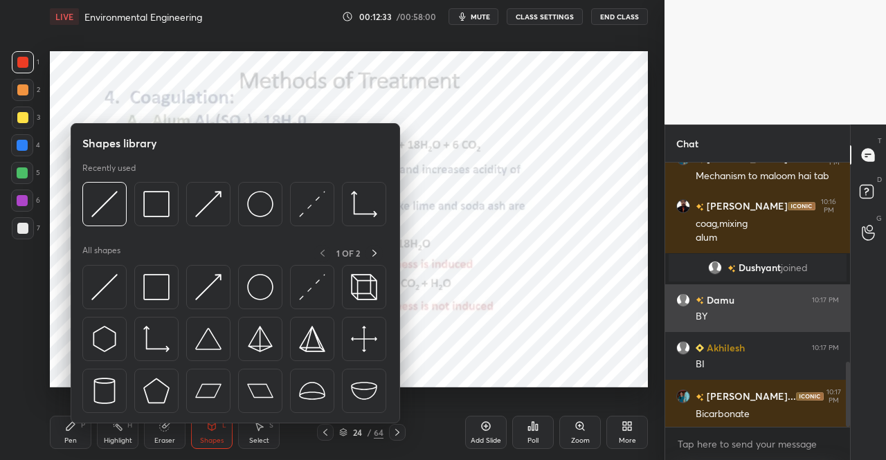
click at [217, 290] on img at bounding box center [208, 287] width 26 height 26
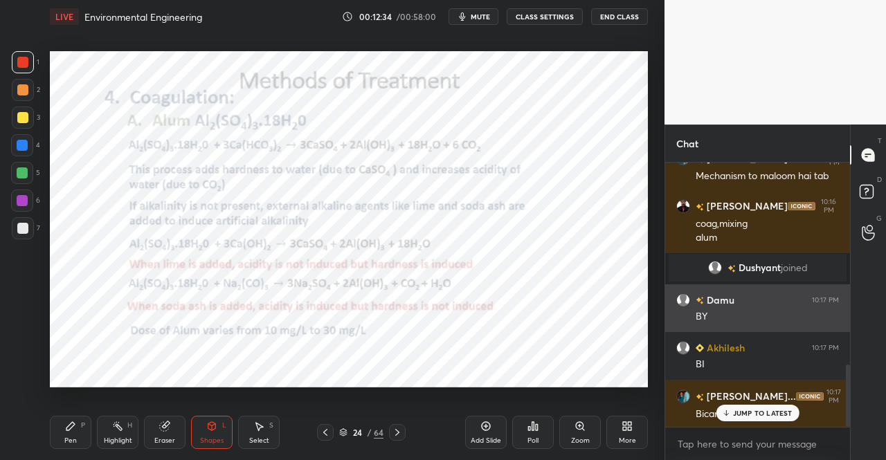
scroll to position [863, 0]
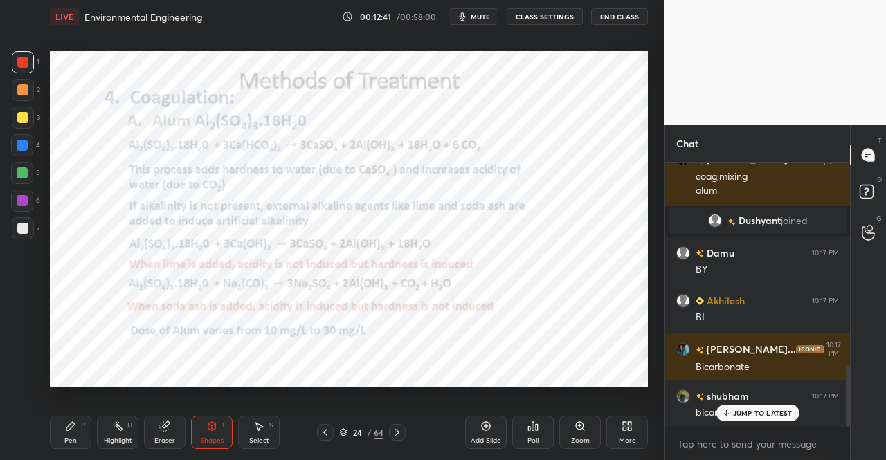
click at [324, 435] on icon at bounding box center [325, 432] width 11 height 11
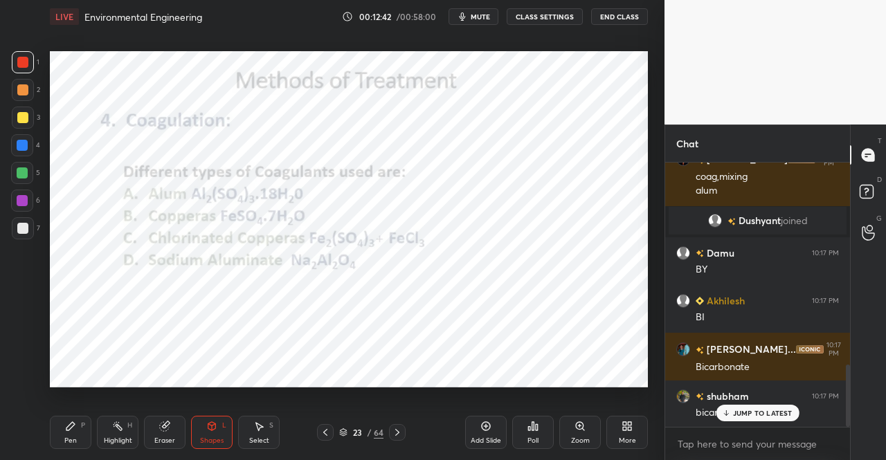
click at [327, 426] on div at bounding box center [325, 432] width 17 height 17
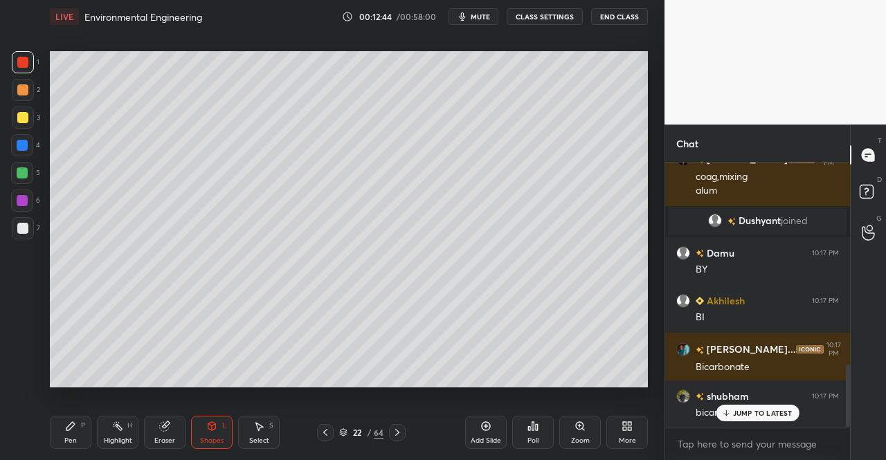
click at [396, 426] on div at bounding box center [397, 432] width 17 height 17
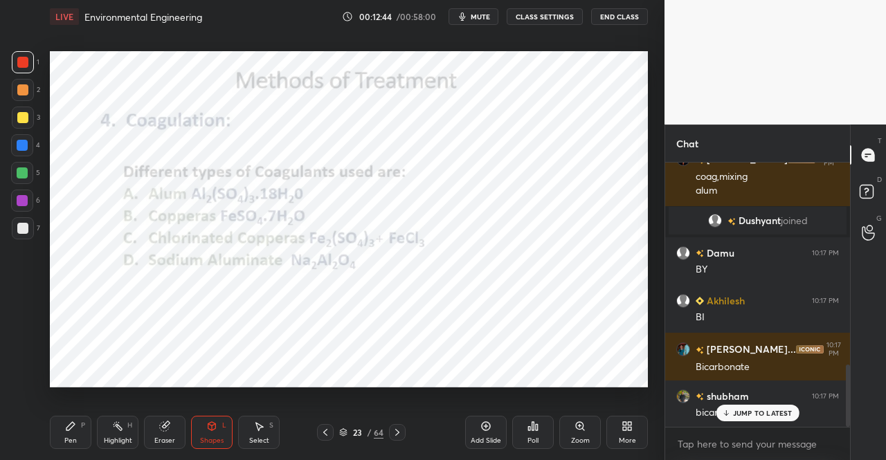
click at [399, 428] on icon at bounding box center [397, 432] width 11 height 11
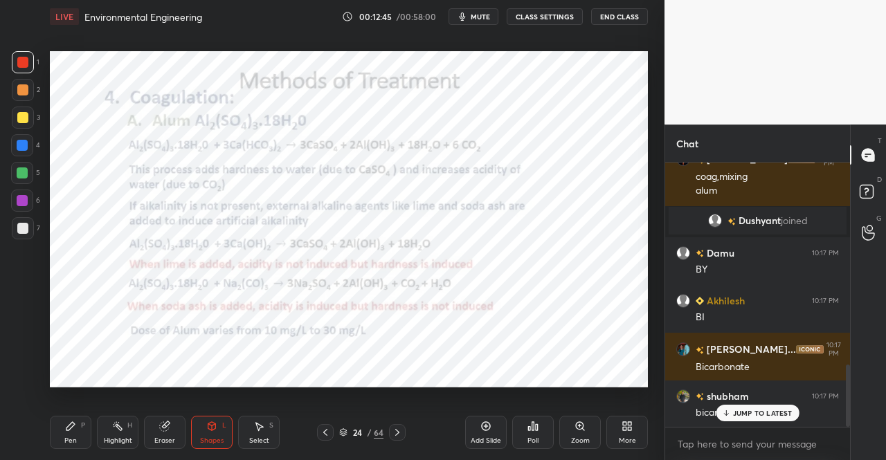
click at [77, 429] on div "Pen P" at bounding box center [71, 432] width 42 height 33
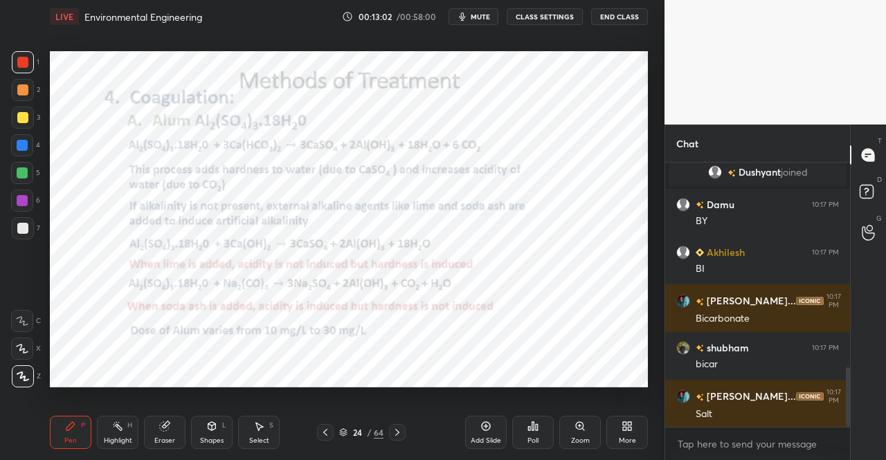
click at [399, 426] on div at bounding box center [397, 432] width 17 height 17
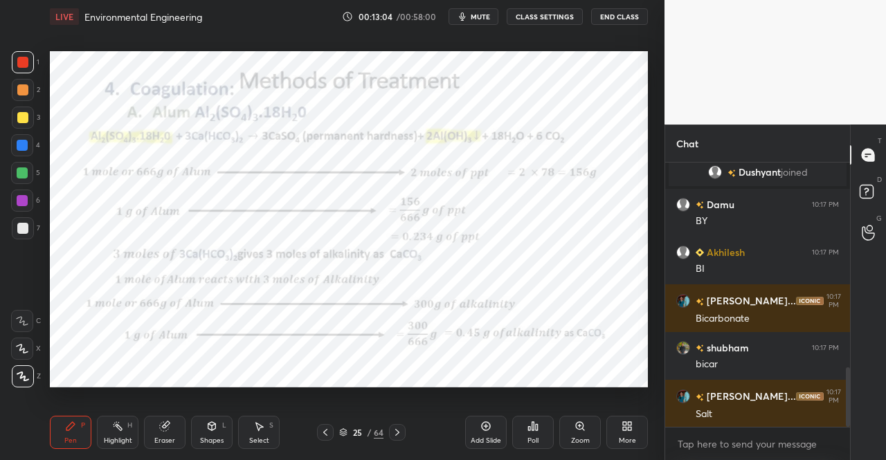
click at [397, 425] on div at bounding box center [397, 432] width 17 height 17
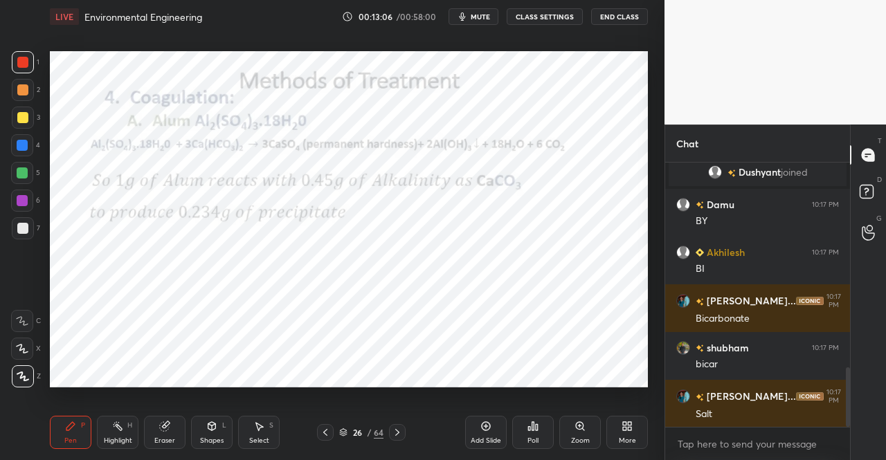
click at [399, 429] on icon at bounding box center [397, 432] width 11 height 11
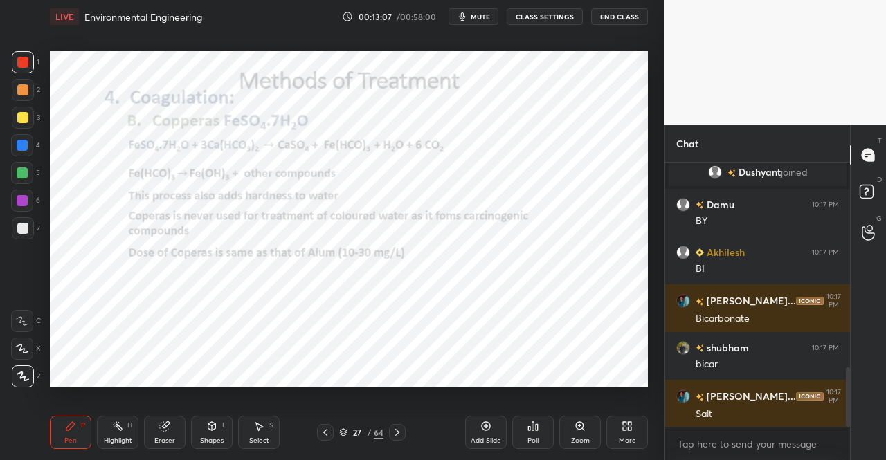
click at [325, 429] on icon at bounding box center [325, 432] width 11 height 11
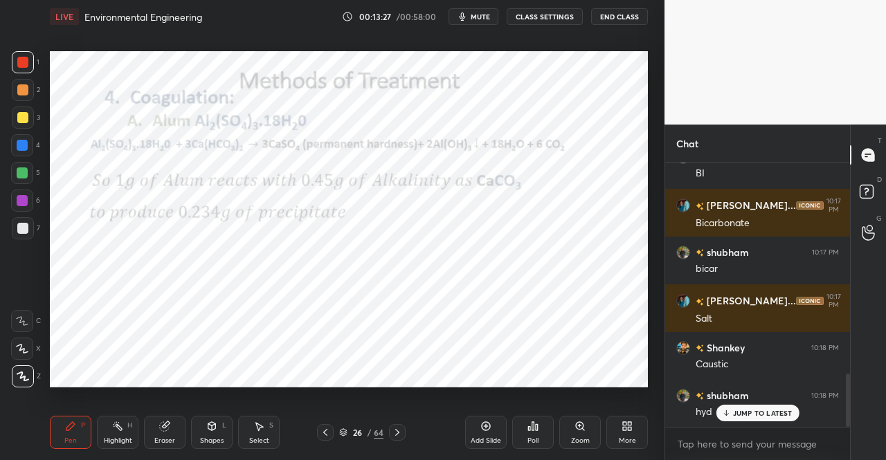
scroll to position [1054, 0]
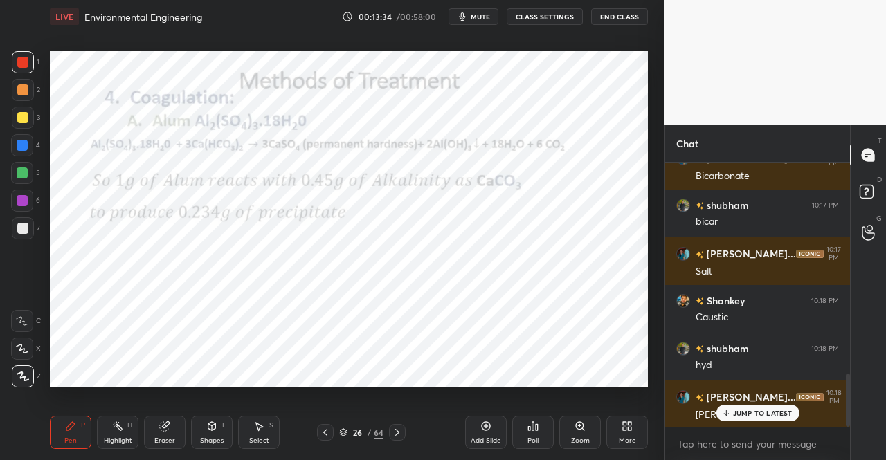
click at [173, 433] on div "Eraser" at bounding box center [165, 432] width 42 height 33
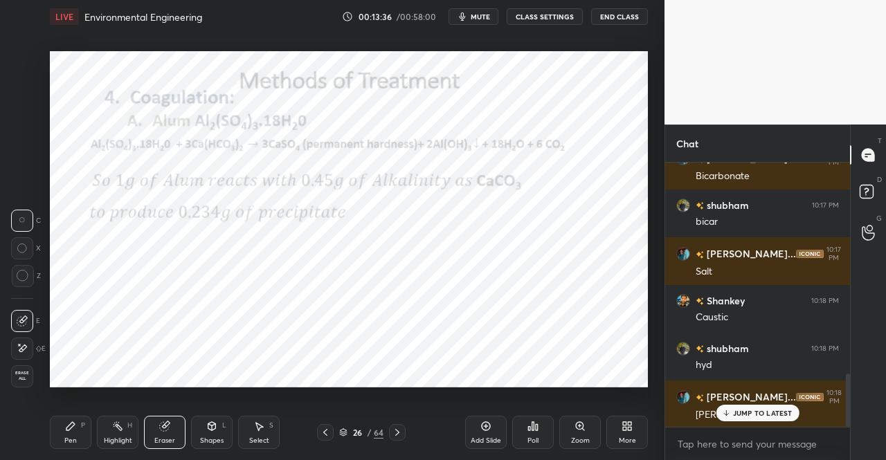
click at [71, 438] on div "Pen" at bounding box center [70, 441] width 12 height 7
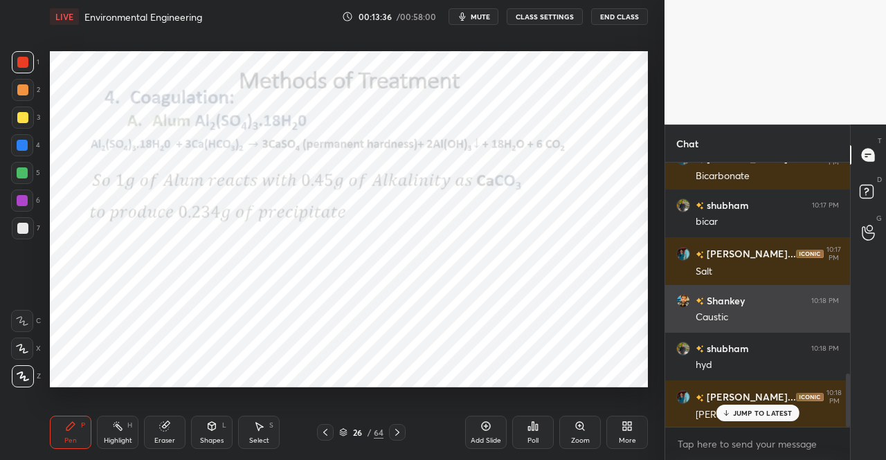
click at [91, 431] on div "Pen P Highlight H Eraser Shapes L Select S" at bounding box center [154, 432] width 208 height 33
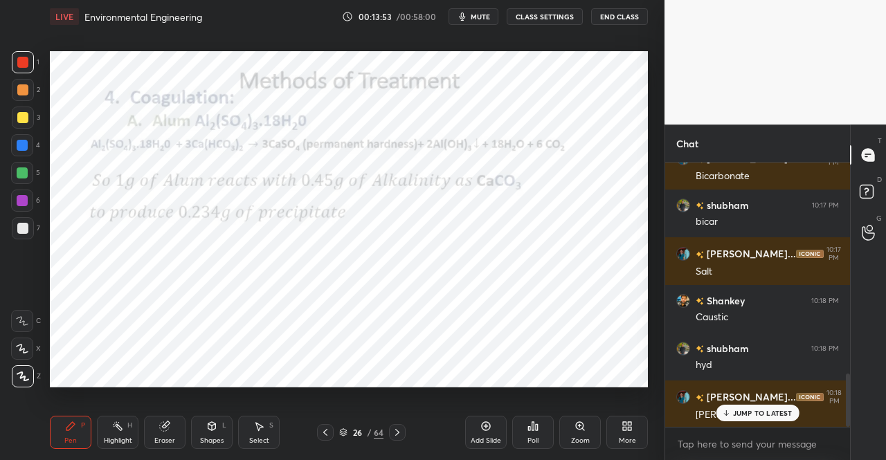
click at [325, 424] on div at bounding box center [325, 432] width 17 height 17
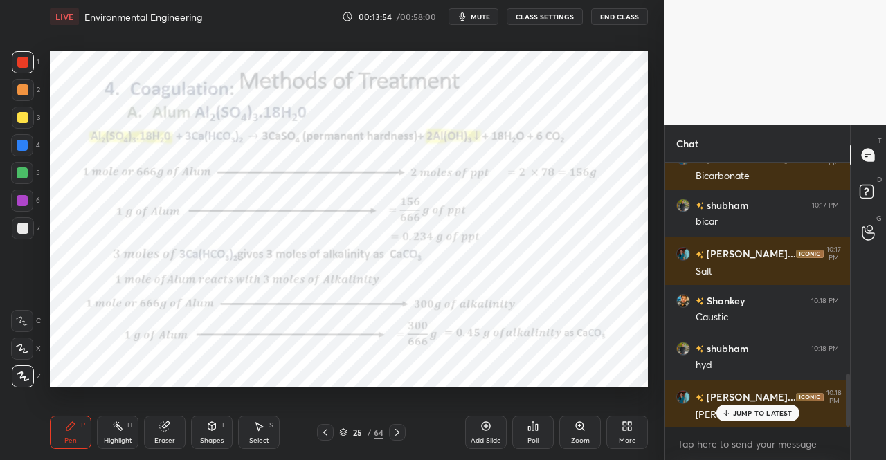
click at [327, 426] on div at bounding box center [325, 432] width 17 height 17
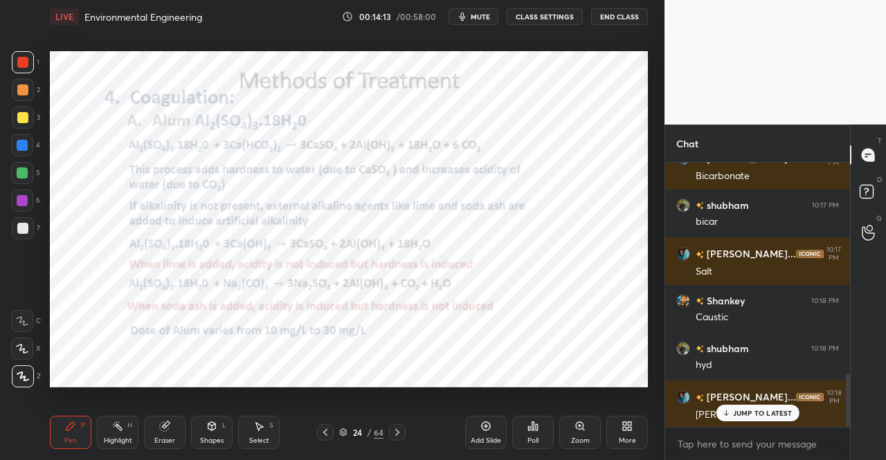
click at [49, 435] on div "LIVE Environmental Engineering 00:14:13 / 00:58:00 mute CLASS SETTINGS End Clas…" at bounding box center [348, 230] width 609 height 460
click at [50, 419] on div "Pen P" at bounding box center [71, 432] width 42 height 33
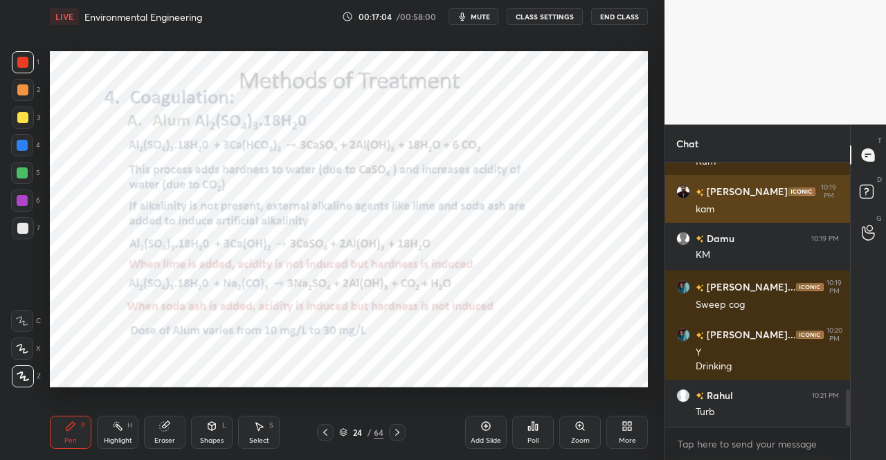
scroll to position [1641, 0]
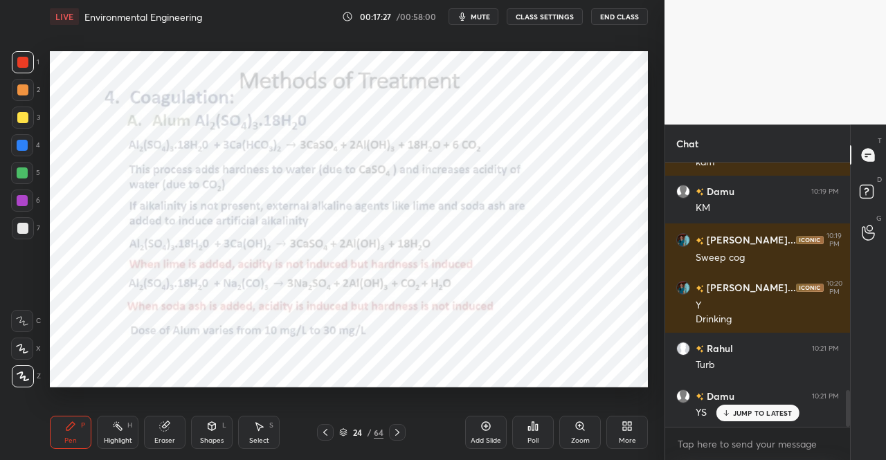
click at [393, 430] on icon at bounding box center [397, 432] width 11 height 11
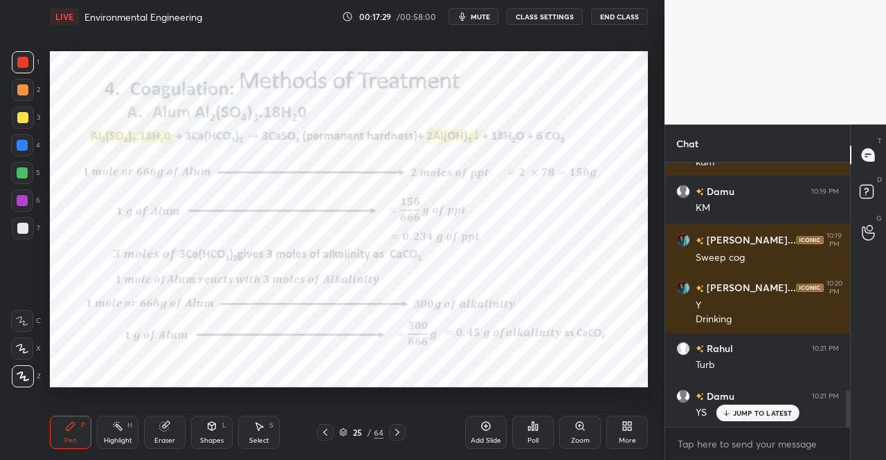
click at [391, 429] on div at bounding box center [397, 432] width 17 height 17
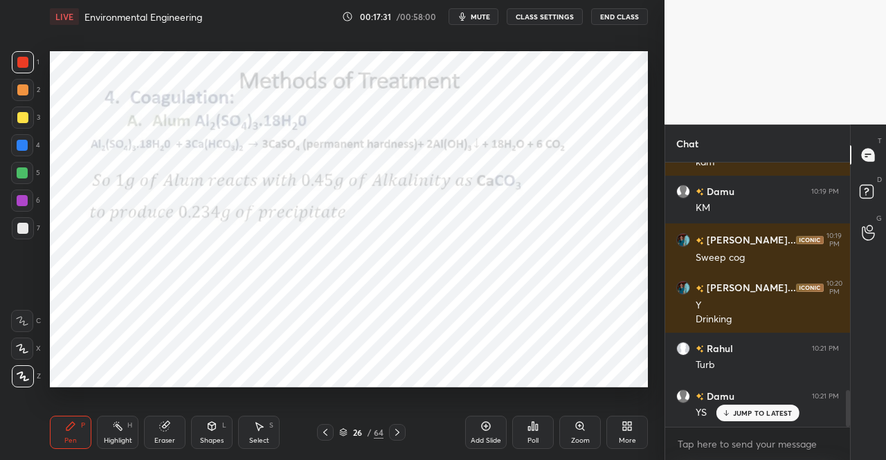
click at [478, 427] on div "Add Slide" at bounding box center [486, 432] width 42 height 33
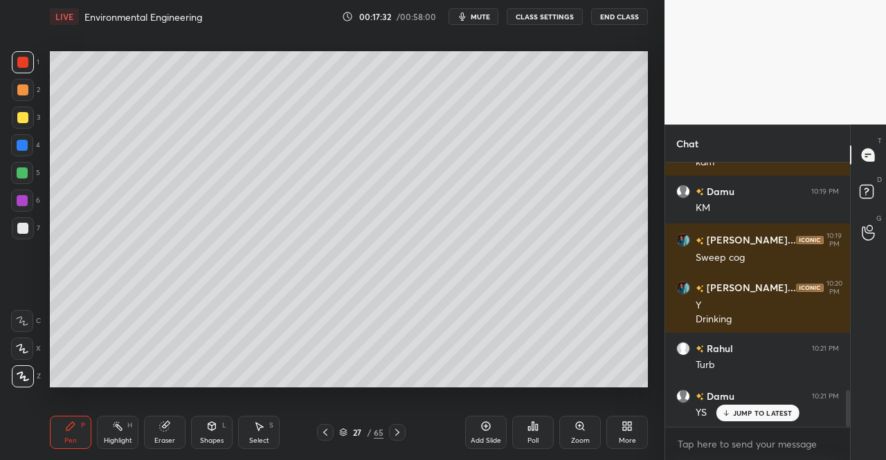
click at [215, 431] on icon at bounding box center [211, 426] width 11 height 11
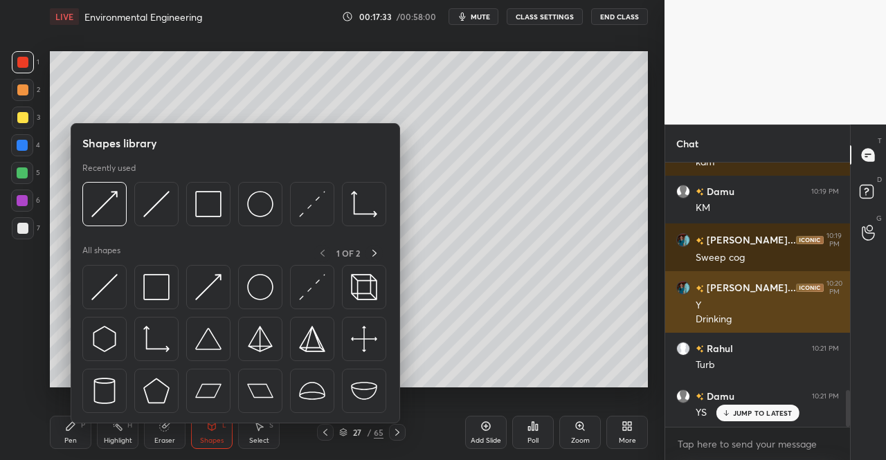
click at [156, 289] on img at bounding box center [156, 287] width 26 height 26
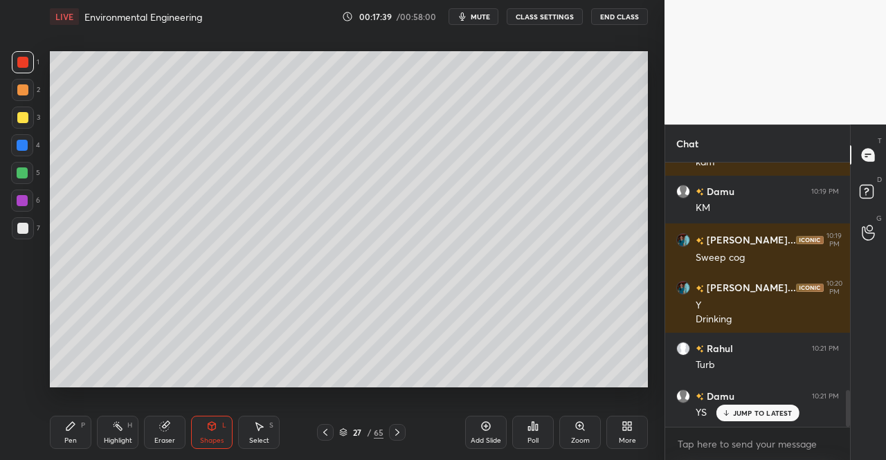
click at [260, 420] on div "Select S" at bounding box center [259, 432] width 42 height 33
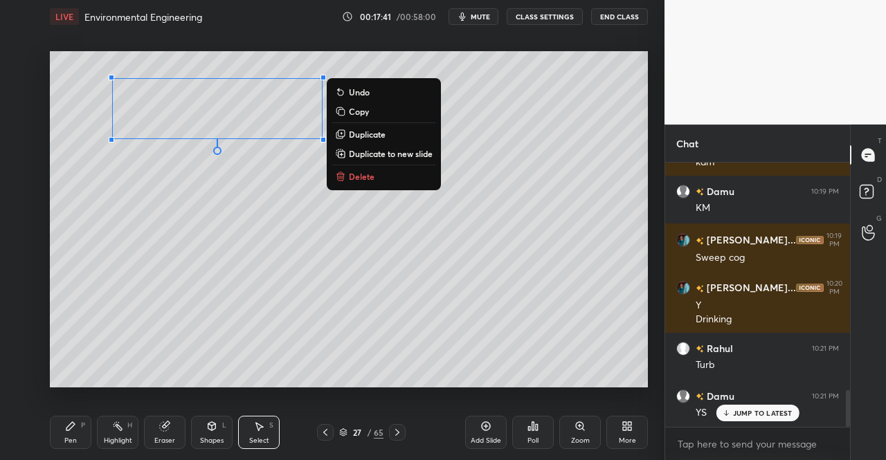
click at [381, 134] on p "Duplicate" at bounding box center [367, 134] width 37 height 11
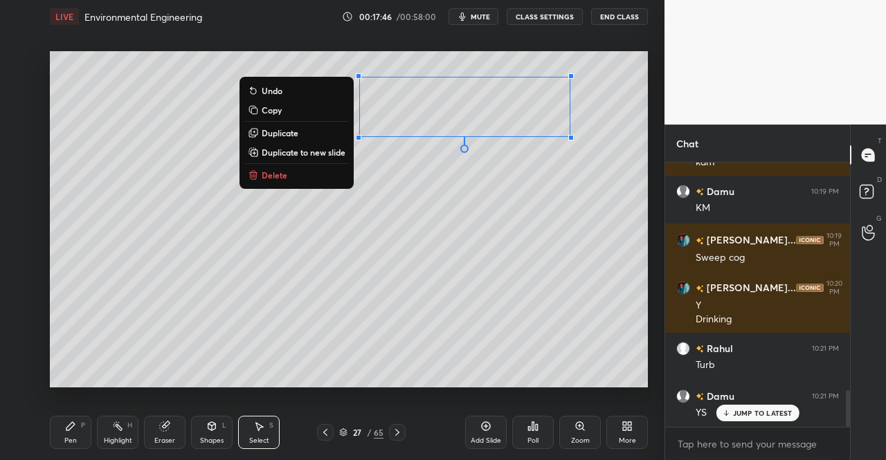
click at [208, 441] on div "Shapes" at bounding box center [212, 441] width 24 height 7
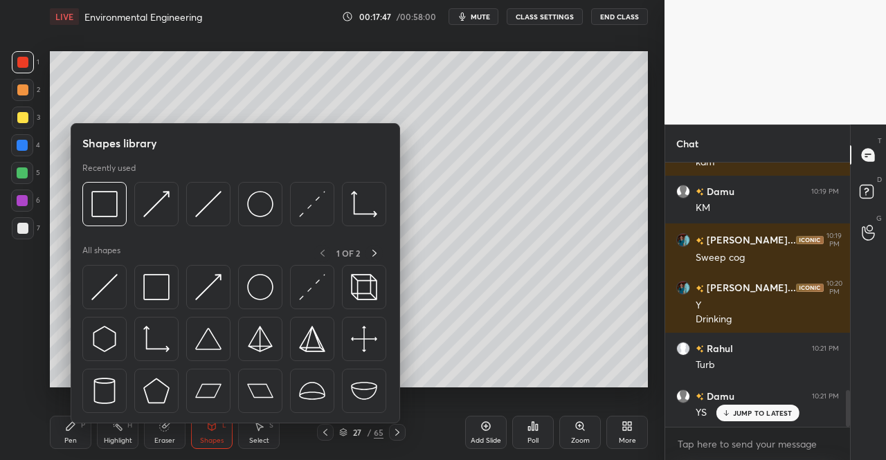
click at [158, 294] on img at bounding box center [156, 287] width 26 height 26
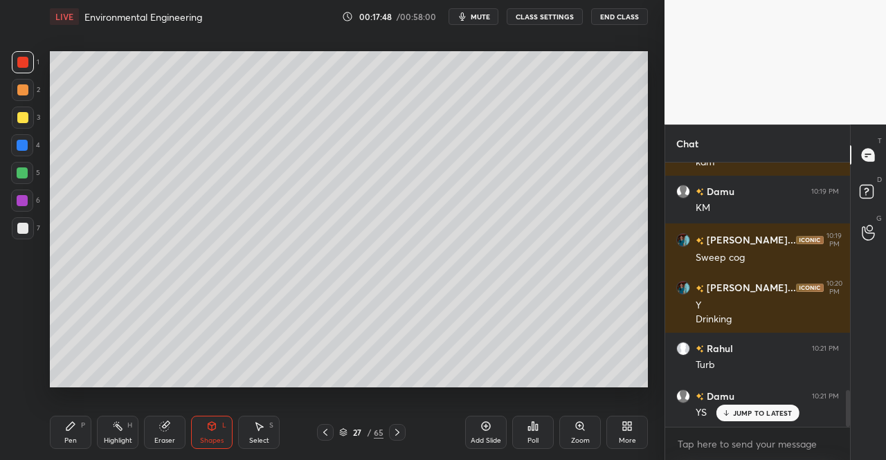
click at [26, 121] on div at bounding box center [22, 117] width 11 height 11
click at [78, 434] on div "Pen P" at bounding box center [71, 432] width 42 height 33
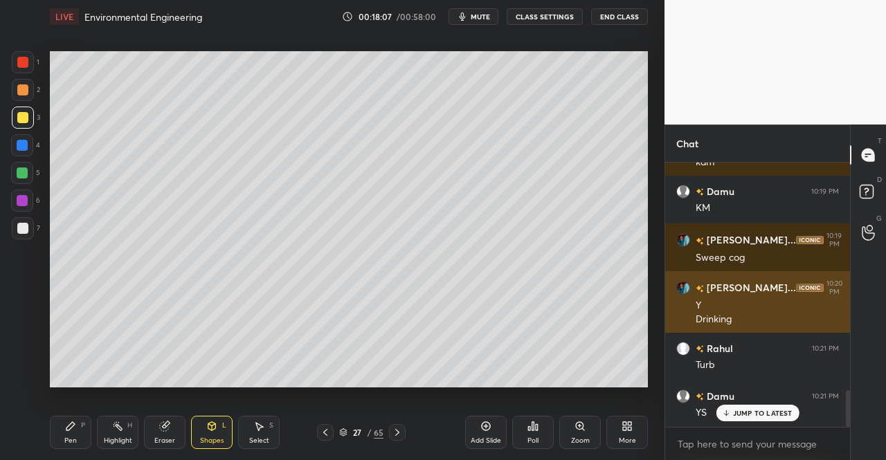
click at [66, 422] on icon at bounding box center [70, 426] width 11 height 11
click at [163, 423] on icon at bounding box center [164, 426] width 9 height 9
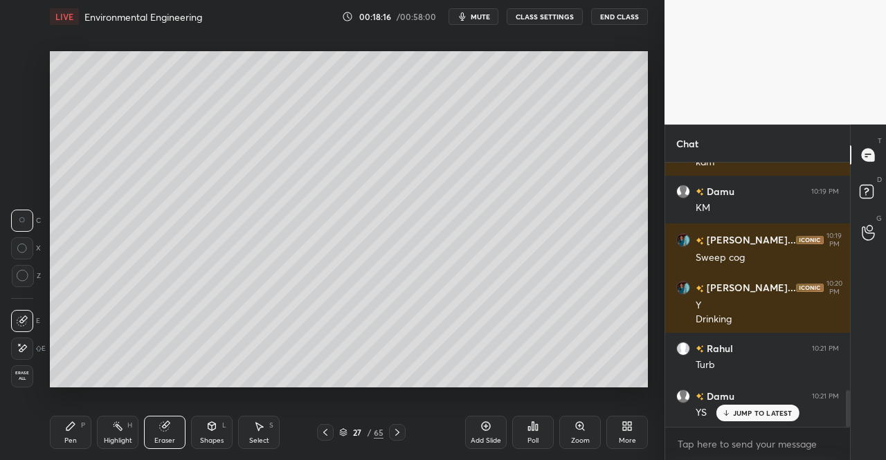
click at [68, 429] on icon at bounding box center [70, 426] width 8 height 8
click at [62, 422] on div "Pen P" at bounding box center [71, 432] width 42 height 33
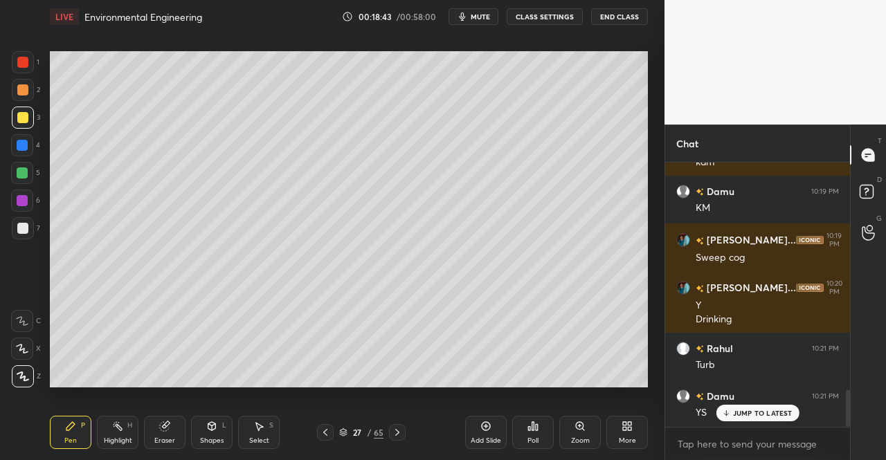
click at [19, 143] on div at bounding box center [22, 145] width 11 height 11
click at [18, 206] on div at bounding box center [22, 200] width 11 height 11
click at [22, 228] on div at bounding box center [22, 228] width 11 height 11
click at [21, 224] on div at bounding box center [22, 228] width 11 height 11
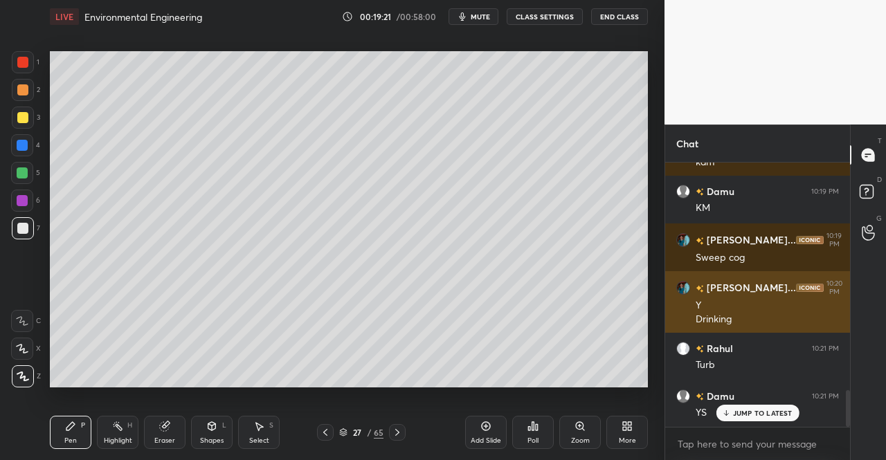
scroll to position [1689, 0]
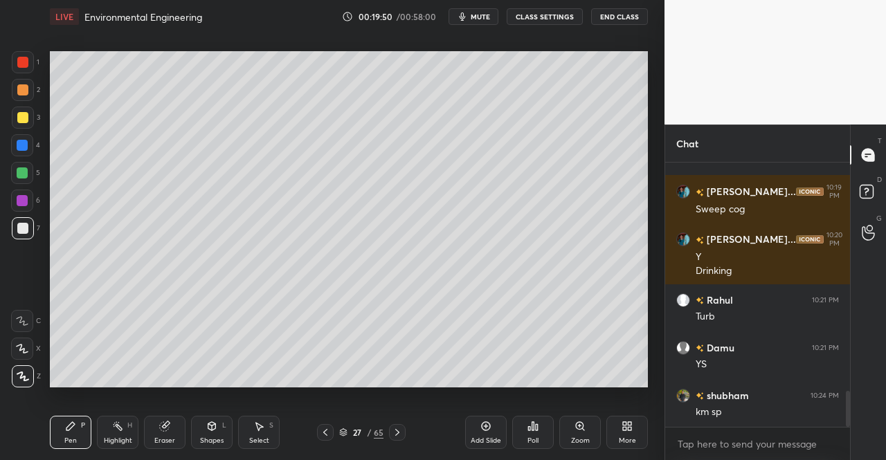
click at [211, 429] on icon at bounding box center [212, 426] width 8 height 8
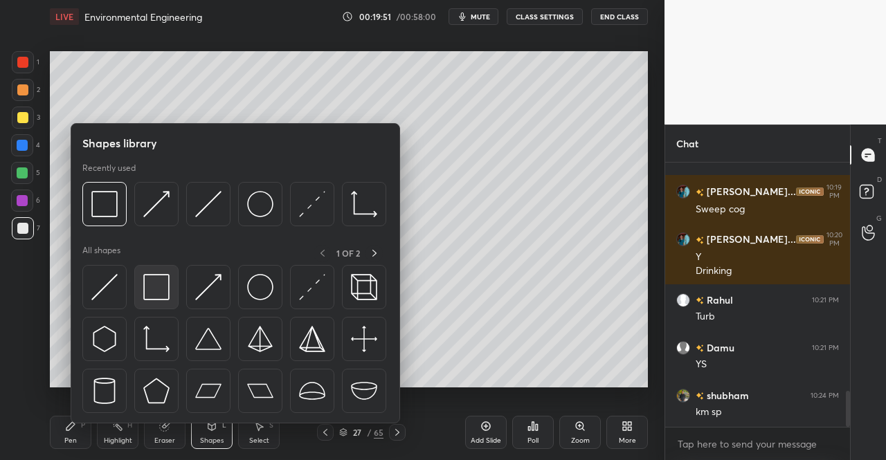
click at [169, 278] on img at bounding box center [156, 287] width 26 height 26
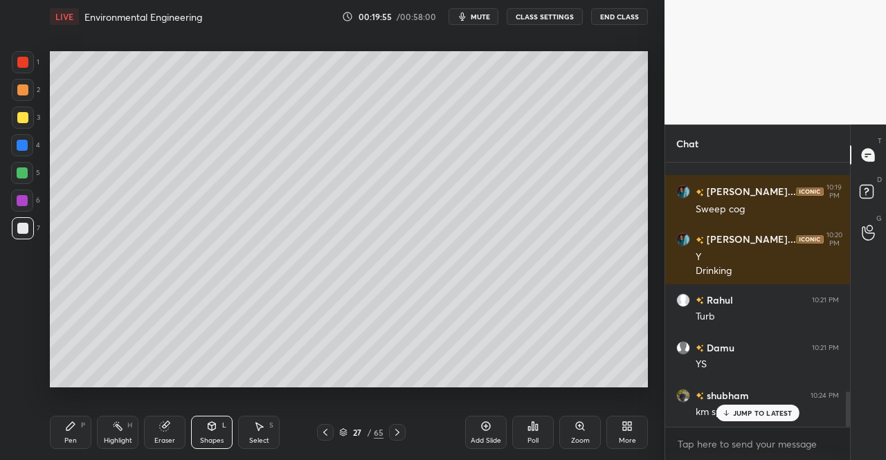
scroll to position [1736, 0]
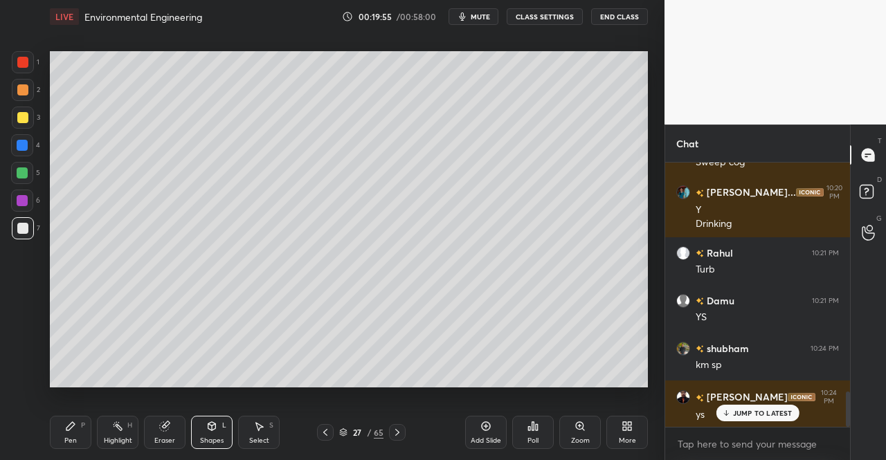
click at [62, 422] on div "Pen P" at bounding box center [71, 432] width 42 height 33
click at [63, 422] on div "Pen P" at bounding box center [71, 432] width 42 height 33
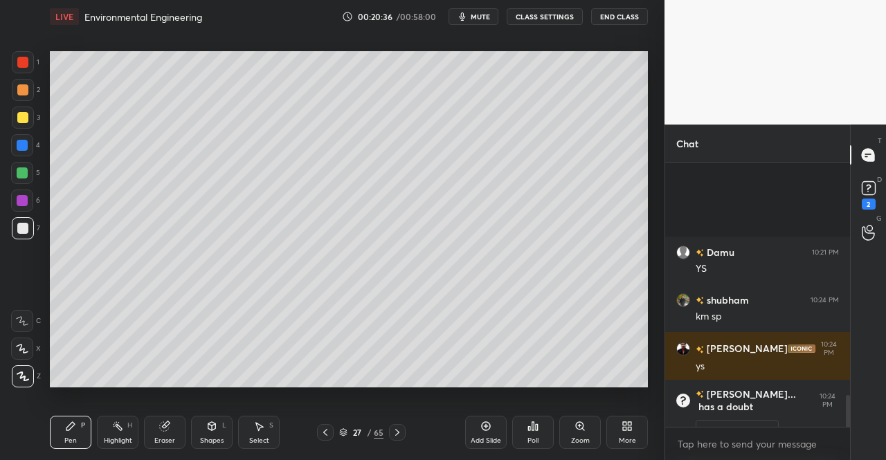
scroll to position [1915, 0]
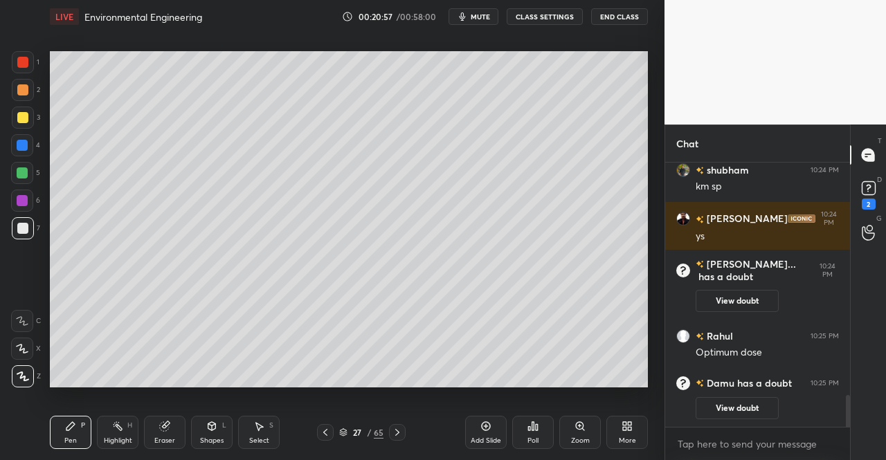
click at [213, 423] on icon at bounding box center [211, 426] width 11 height 11
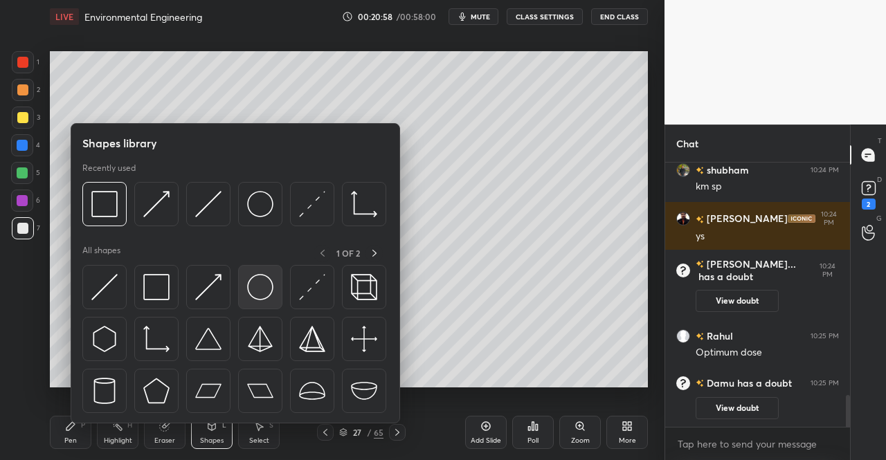
click at [257, 285] on img at bounding box center [260, 287] width 26 height 26
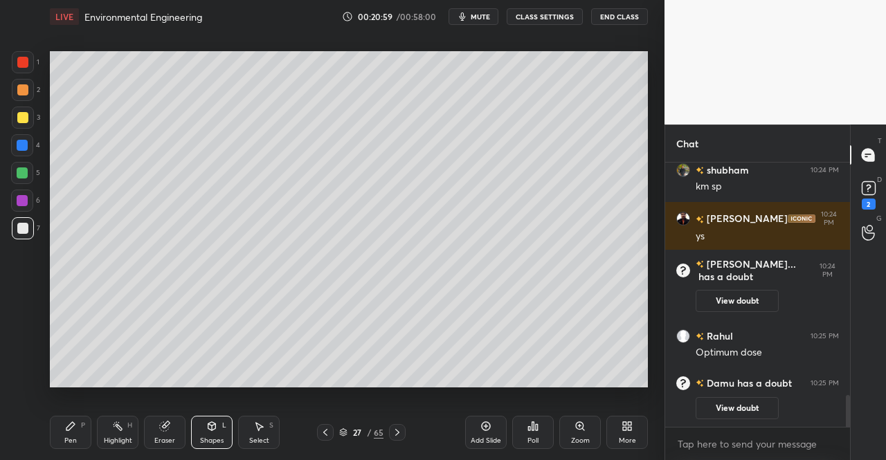
click at [51, 434] on div "Pen P" at bounding box center [71, 432] width 42 height 33
click at [64, 426] on div "Pen P" at bounding box center [71, 432] width 42 height 33
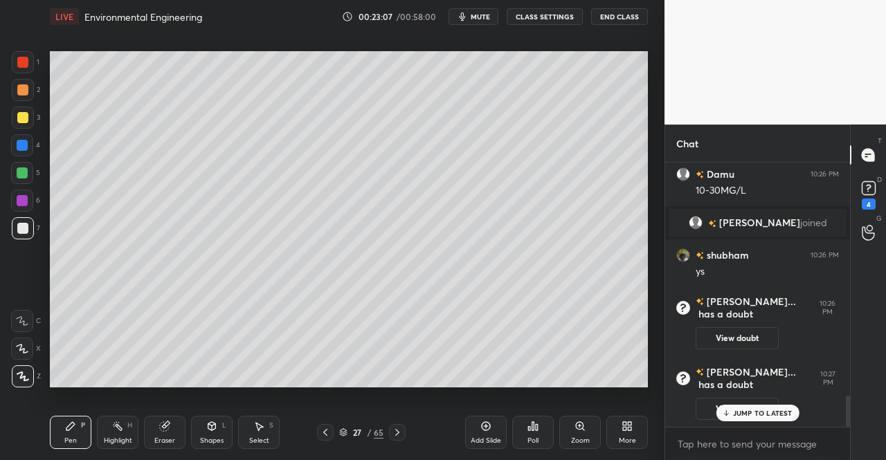
scroll to position [2016, 0]
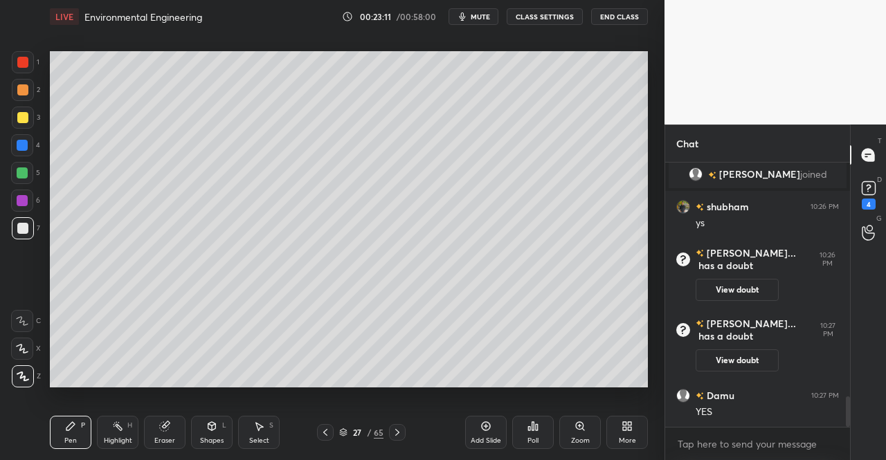
click at [878, 206] on div "4" at bounding box center [869, 194] width 21 height 32
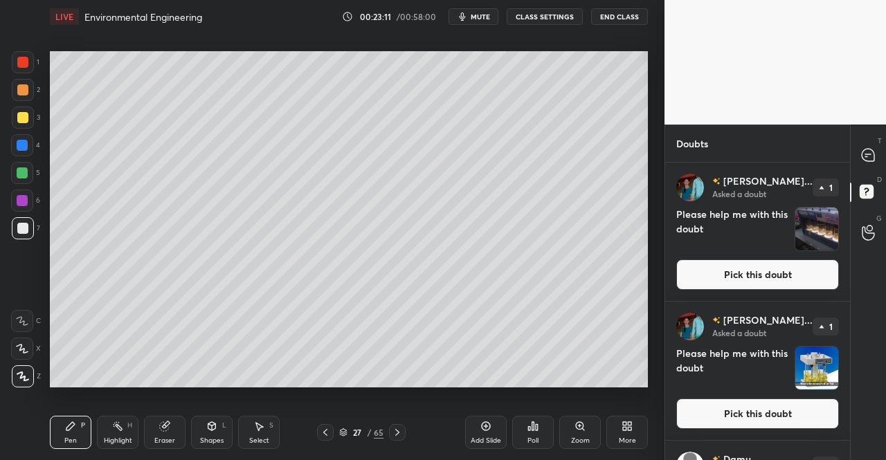
click at [805, 266] on button "Pick this doubt" at bounding box center [757, 275] width 163 height 30
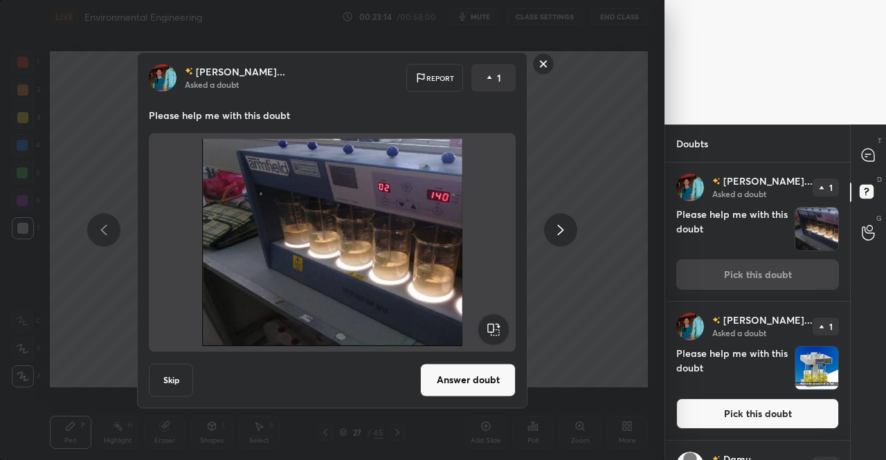
click at [571, 226] on div at bounding box center [560, 230] width 33 height 33
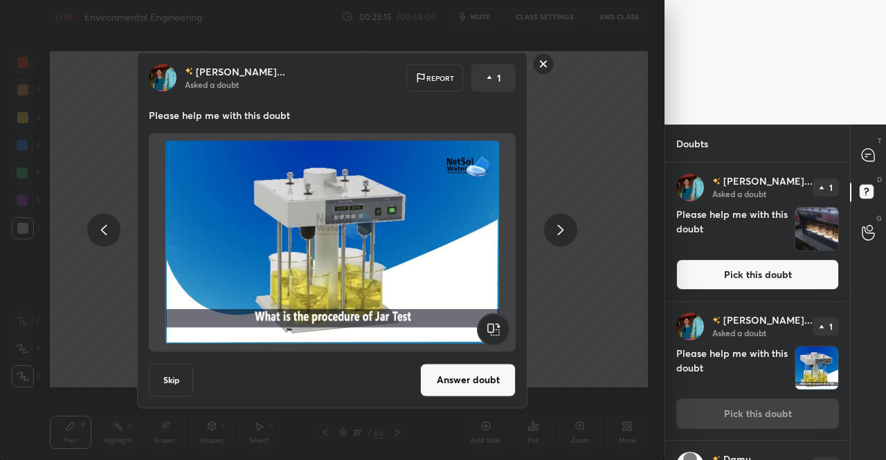
click at [571, 226] on div at bounding box center [560, 230] width 33 height 33
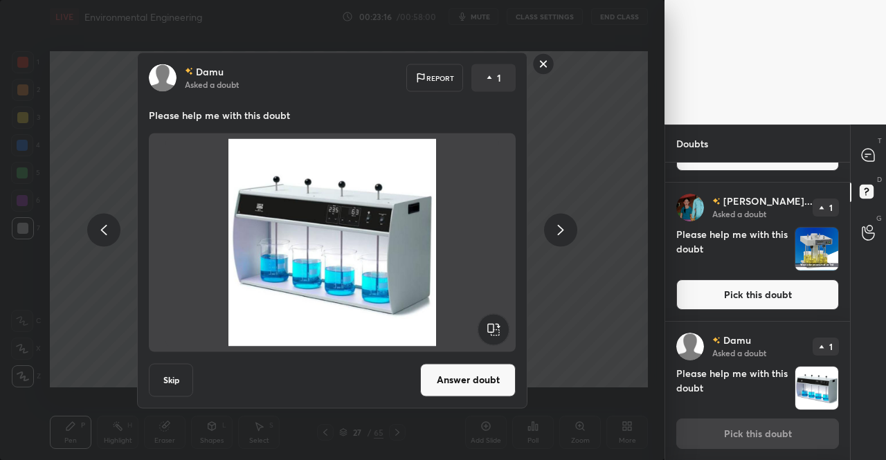
click at [571, 226] on div at bounding box center [560, 230] width 33 height 33
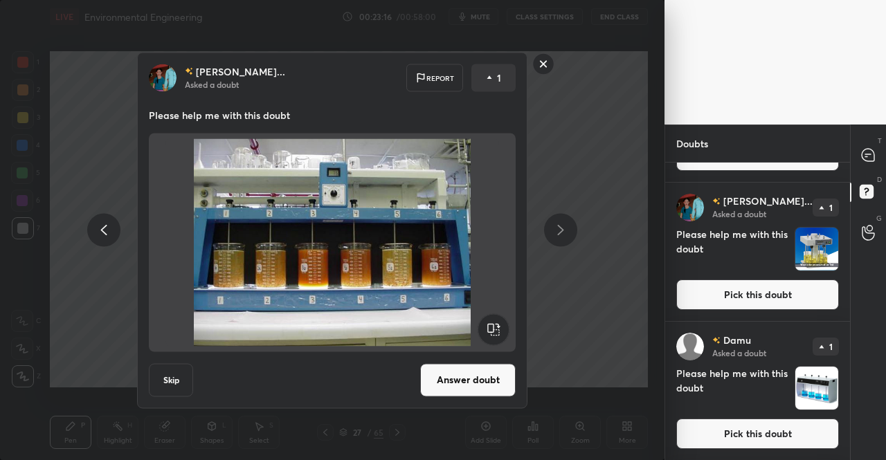
scroll to position [258, 0]
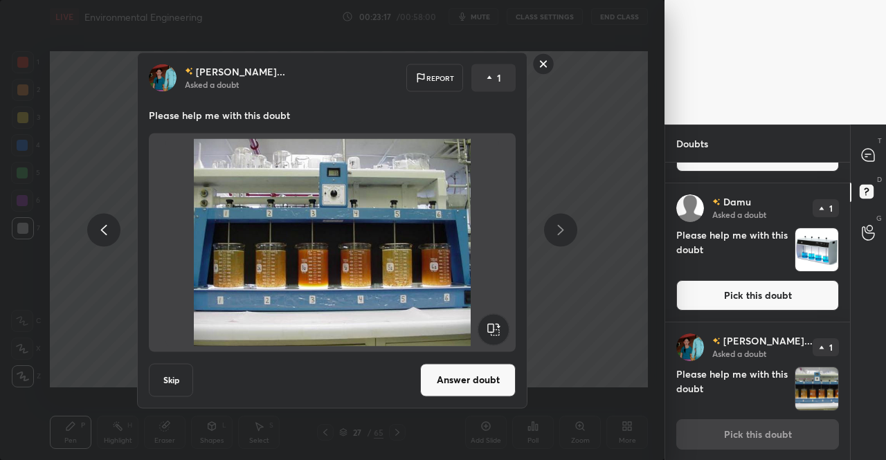
click at [571, 226] on div at bounding box center [560, 230] width 33 height 33
drag, startPoint x: 571, startPoint y: 226, endPoint x: 564, endPoint y: 225, distance: 7.1
click at [571, 226] on div at bounding box center [560, 230] width 33 height 33
click at [497, 372] on button "Answer doubt" at bounding box center [468, 379] width 96 height 33
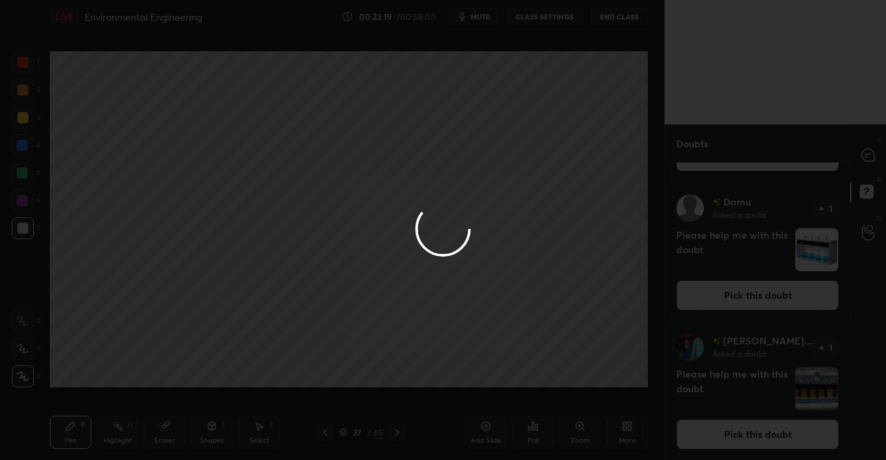
scroll to position [0, 0]
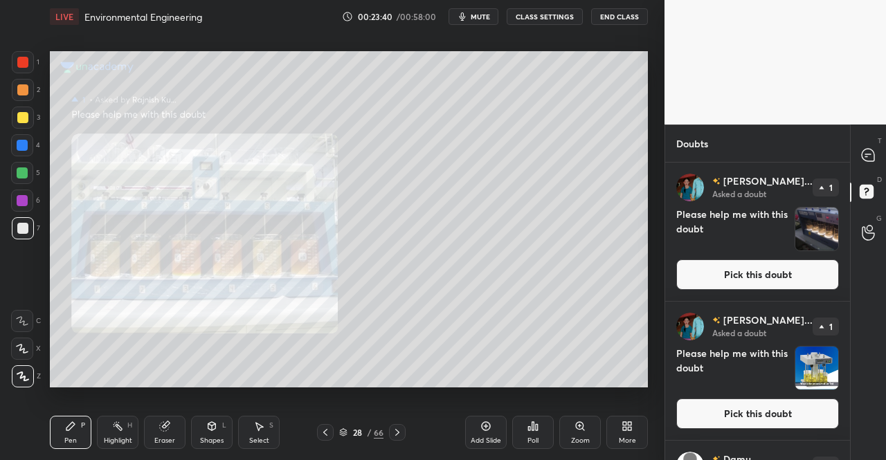
click at [576, 433] on div "Zoom" at bounding box center [580, 432] width 42 height 33
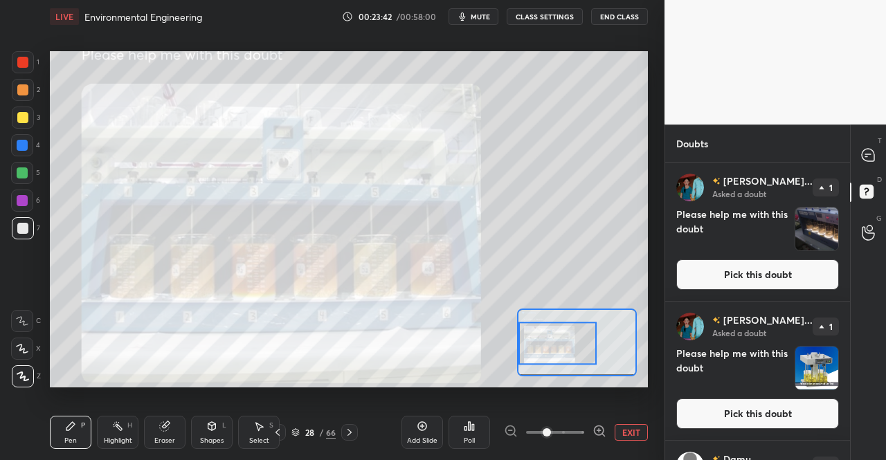
click at [863, 163] on div at bounding box center [869, 155] width 28 height 25
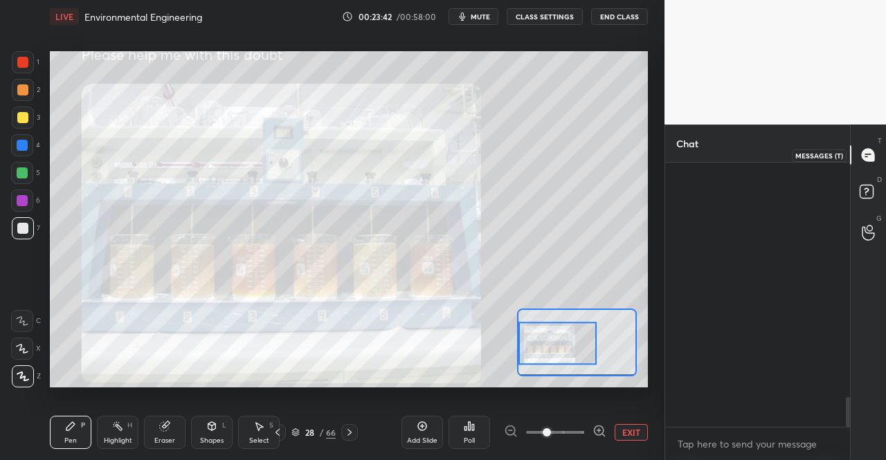
scroll to position [260, 181]
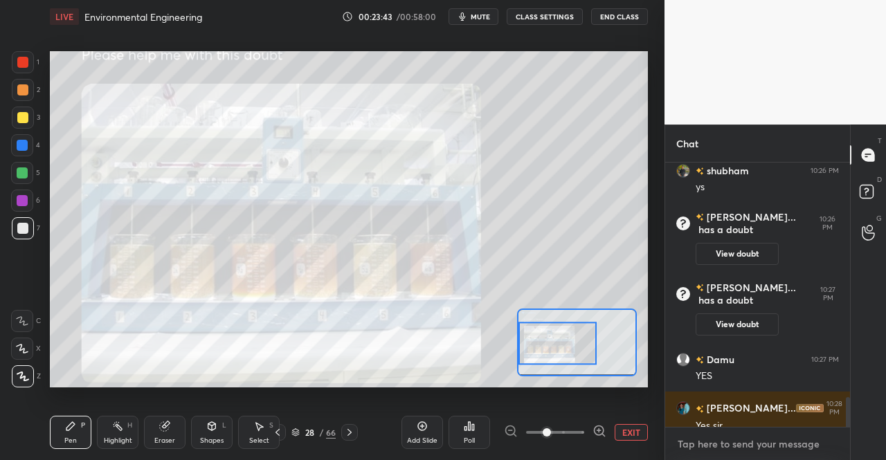
click at [726, 447] on textarea at bounding box center [757, 444] width 163 height 22
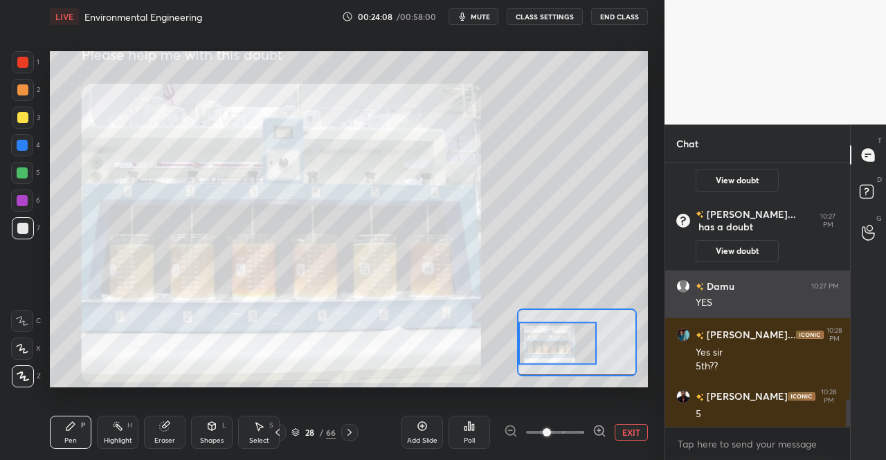
scroll to position [2318, 0]
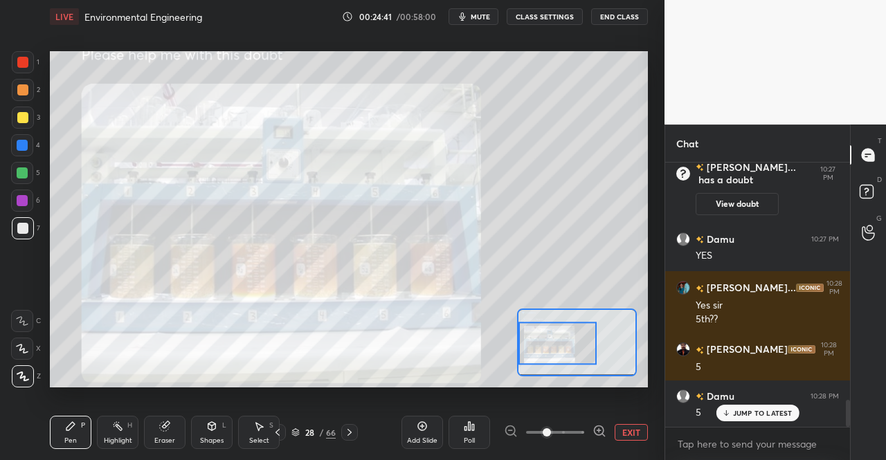
click at [280, 425] on div at bounding box center [277, 432] width 17 height 17
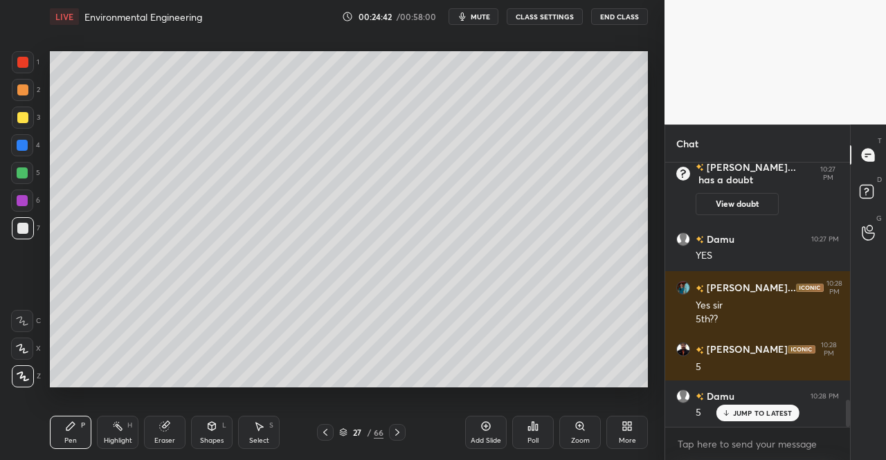
click at [321, 426] on div at bounding box center [325, 432] width 17 height 17
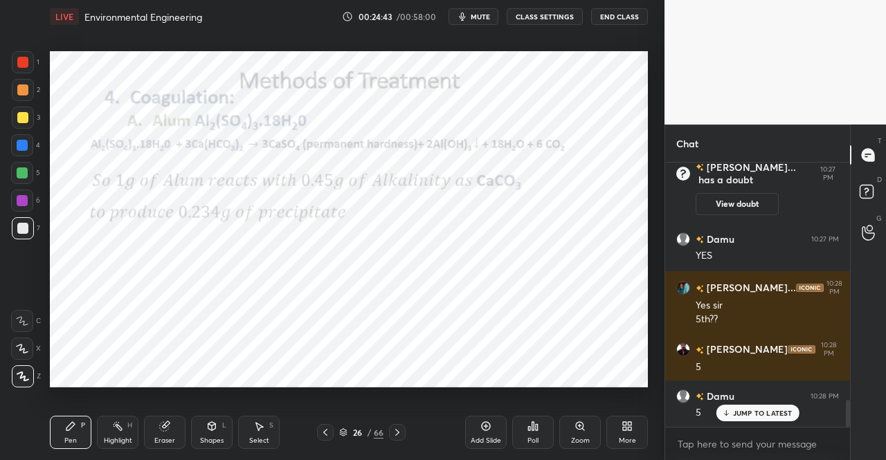
click at [321, 427] on icon at bounding box center [325, 432] width 11 height 11
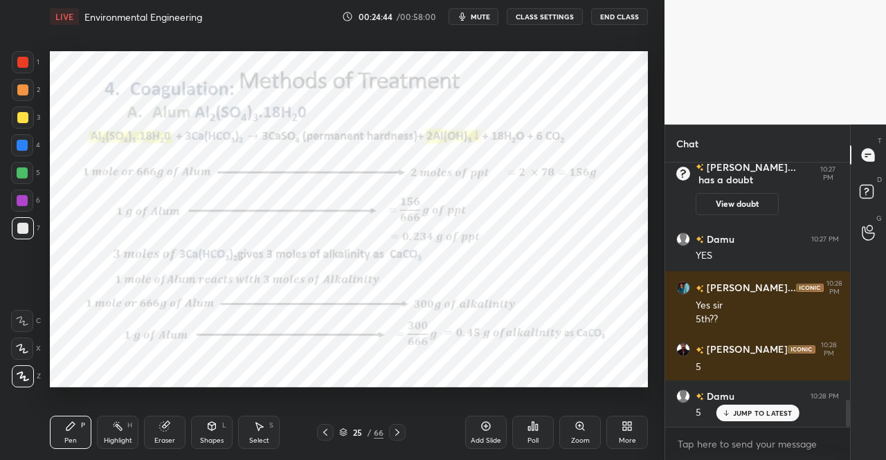
click at [318, 429] on div at bounding box center [325, 432] width 17 height 17
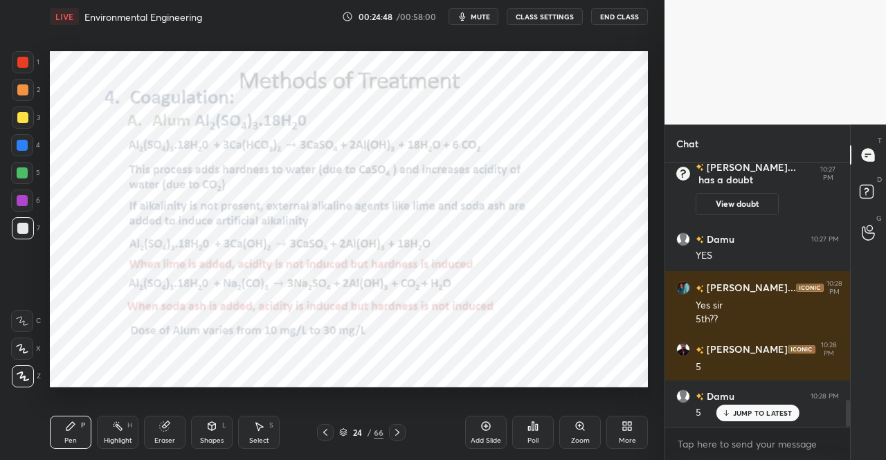
scroll to position [2366, 0]
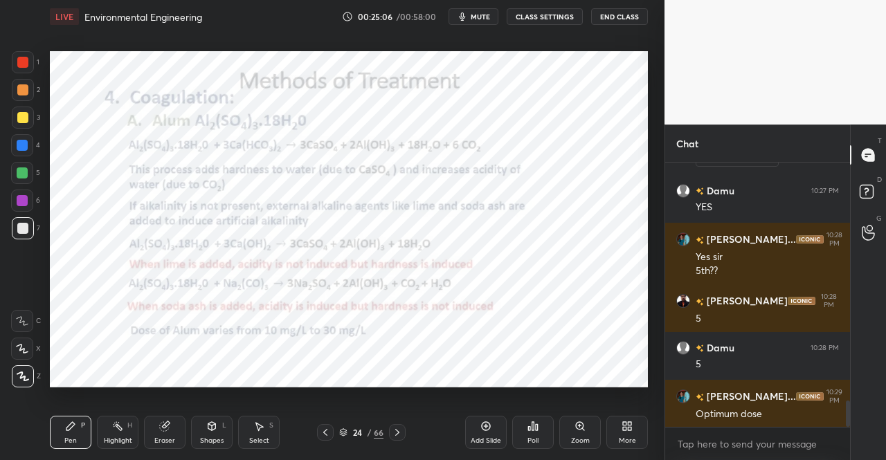
click at [400, 441] on div "Pen P Highlight H Eraser Shapes L Select S 24 / 66 Add Slide Poll Zoom More" at bounding box center [349, 432] width 598 height 55
click at [402, 431] on icon at bounding box center [397, 432] width 11 height 11
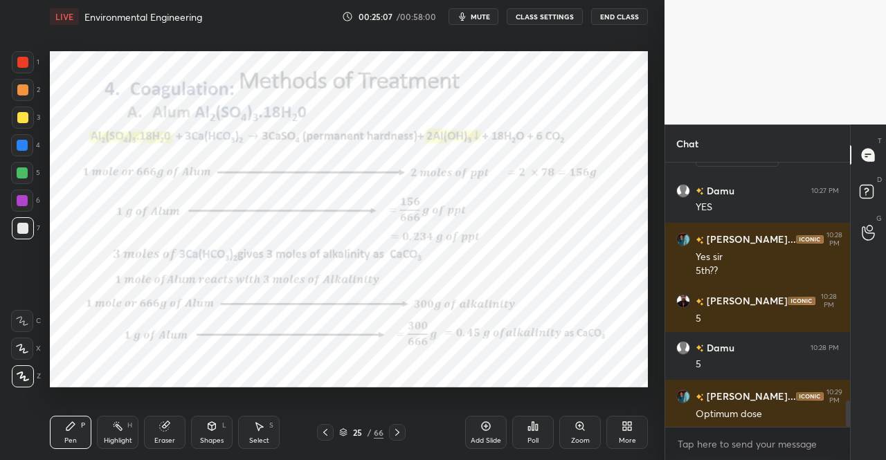
click at [73, 420] on div "Pen P" at bounding box center [71, 432] width 42 height 33
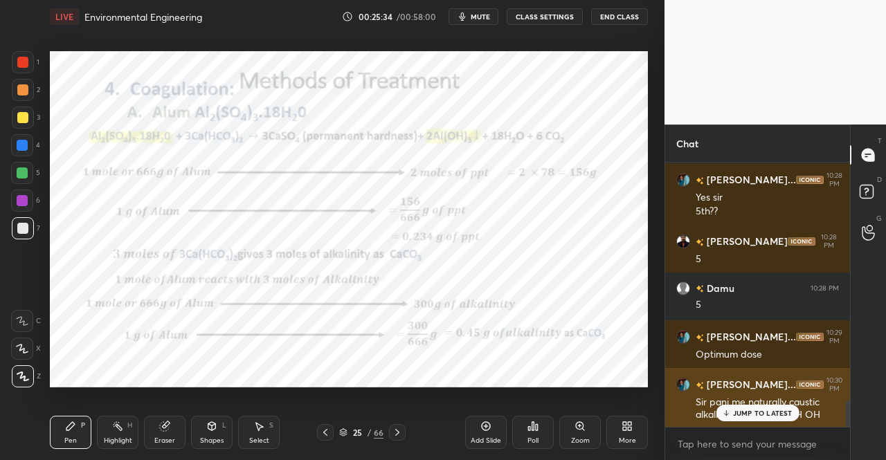
click at [770, 412] on p "JUMP TO LATEST" at bounding box center [763, 413] width 60 height 8
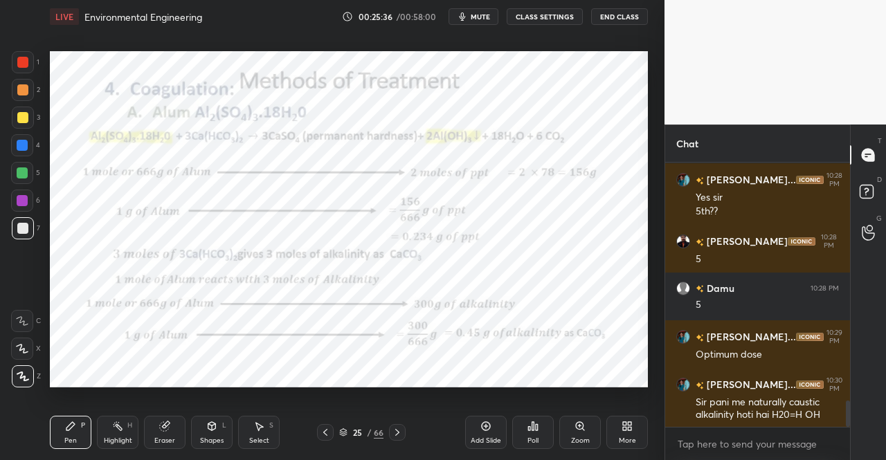
scroll to position [2440, 0]
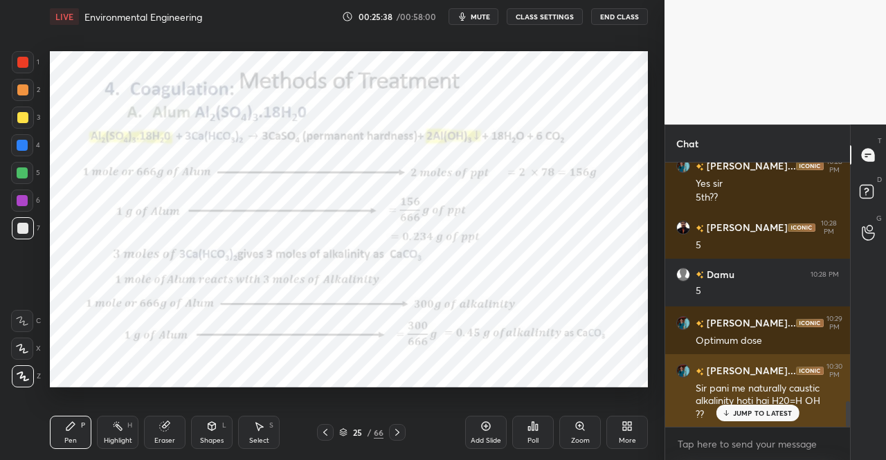
click at [771, 409] on p "JUMP TO LATEST" at bounding box center [763, 413] width 60 height 8
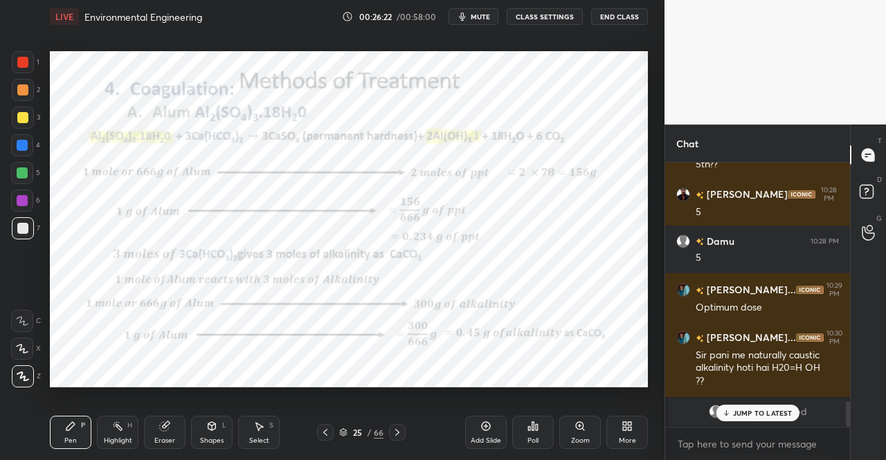
click at [15, 56] on div at bounding box center [23, 62] width 22 height 22
click at [23, 66] on div at bounding box center [22, 62] width 11 height 11
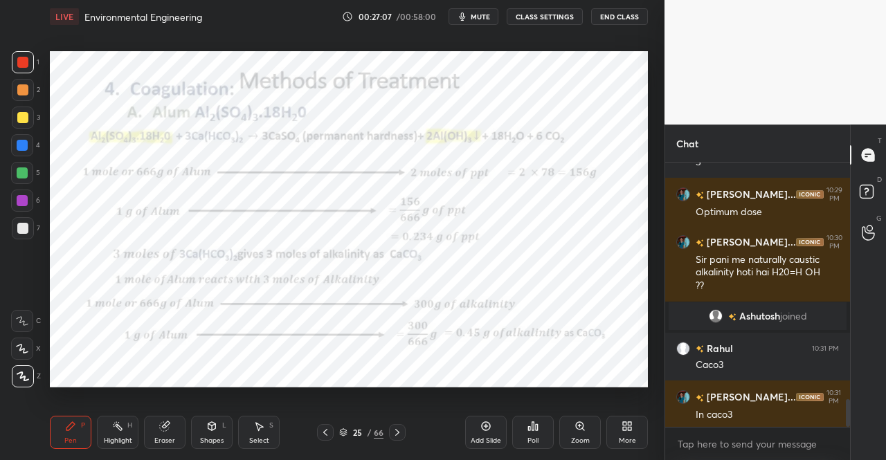
scroll to position [2257, 0]
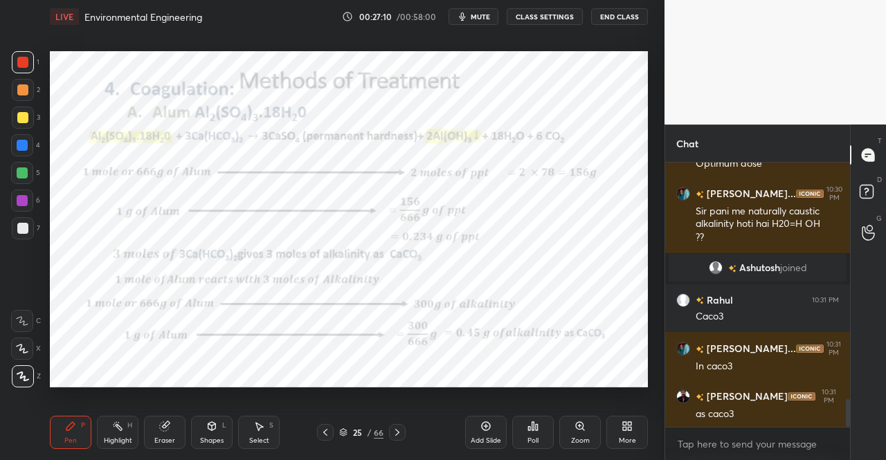
click at [166, 422] on icon at bounding box center [164, 426] width 11 height 11
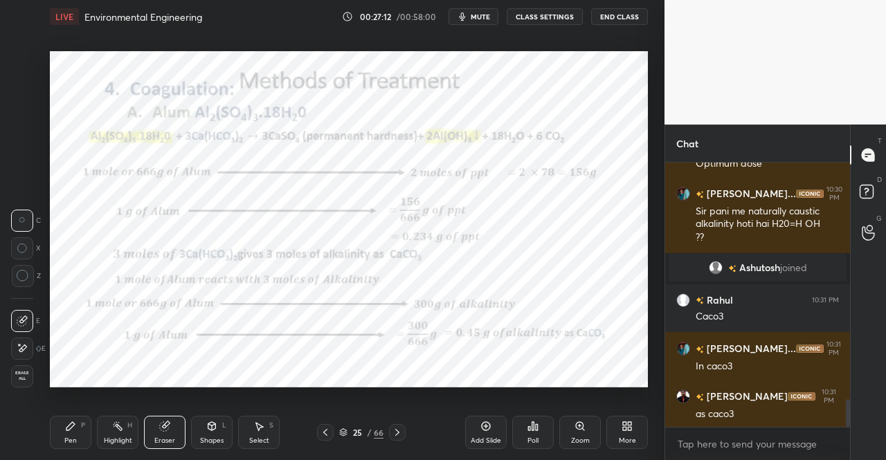
click at [62, 420] on div "Pen P" at bounding box center [71, 432] width 42 height 33
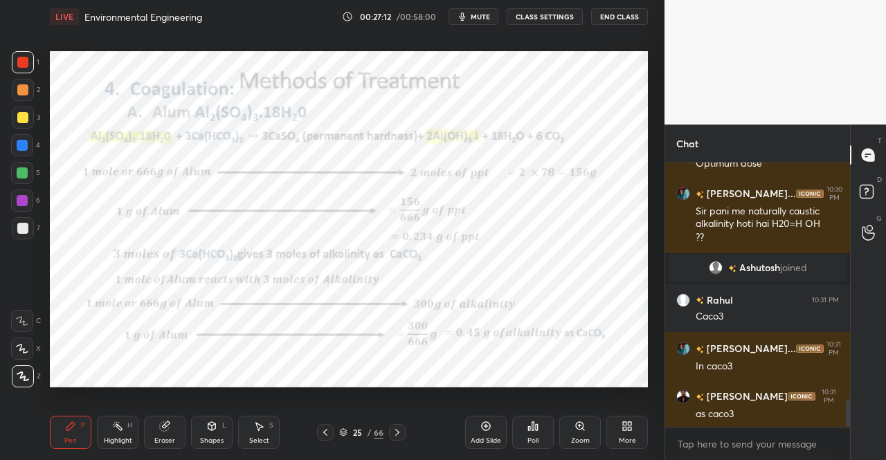
click at [76, 429] on div "Pen P" at bounding box center [71, 432] width 42 height 33
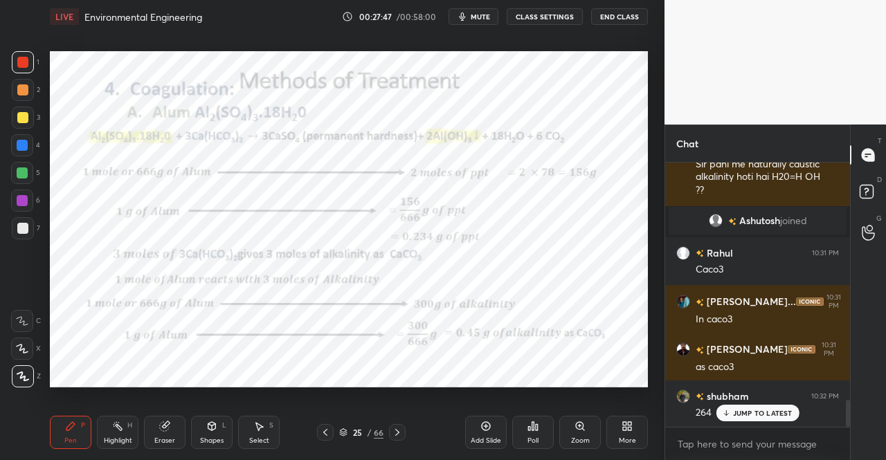
click at [150, 434] on div "Eraser" at bounding box center [165, 432] width 42 height 33
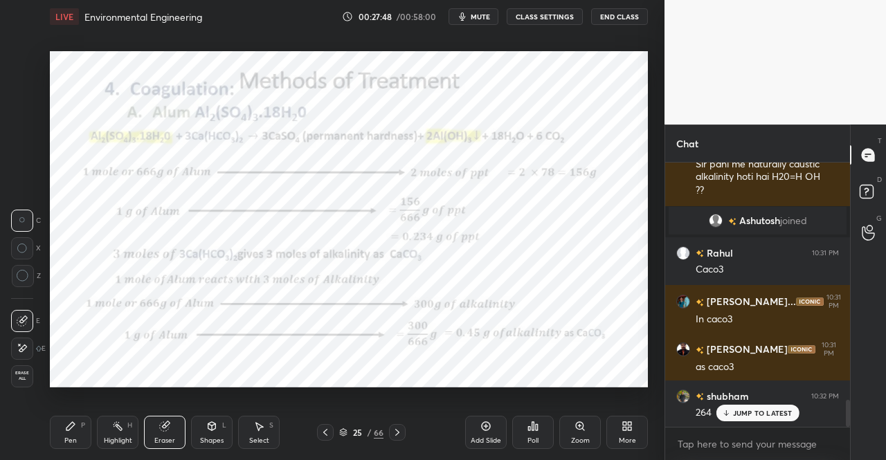
scroll to position [2353, 0]
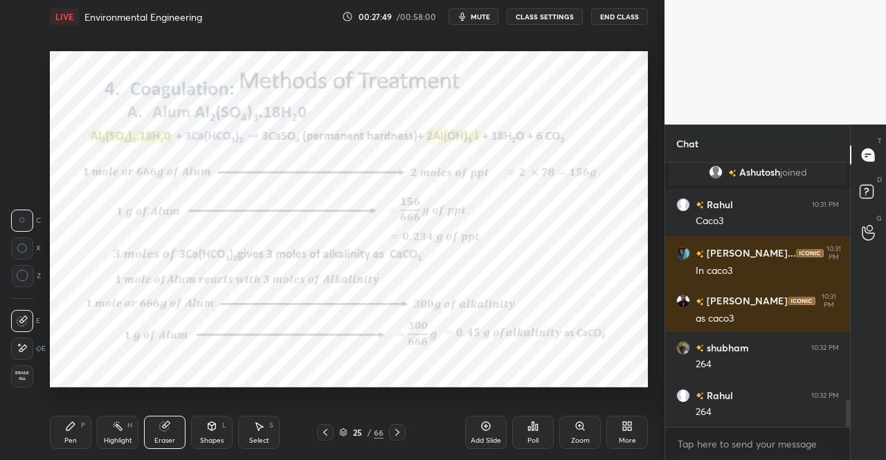
click at [69, 440] on div "Pen" at bounding box center [70, 441] width 12 height 7
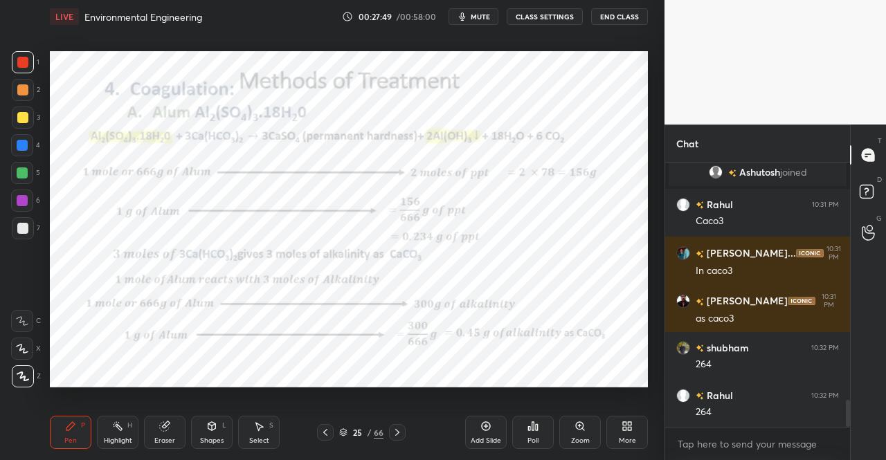
click at [83, 430] on div "Pen P" at bounding box center [71, 432] width 42 height 33
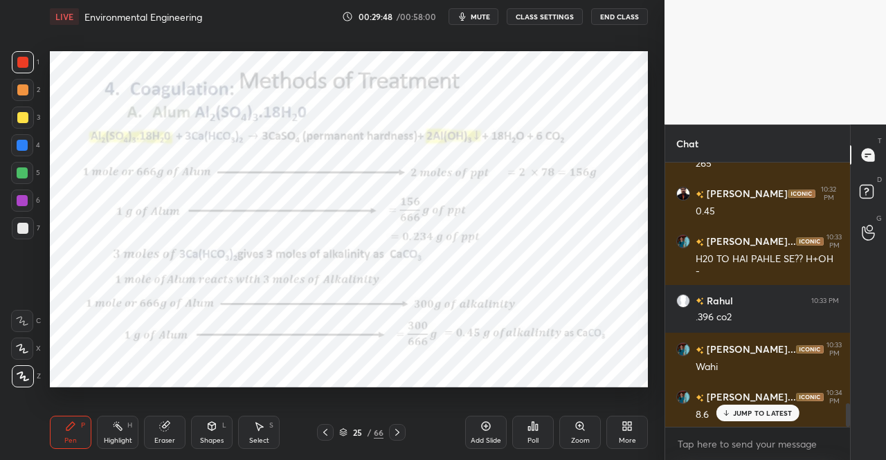
scroll to position [2732, 0]
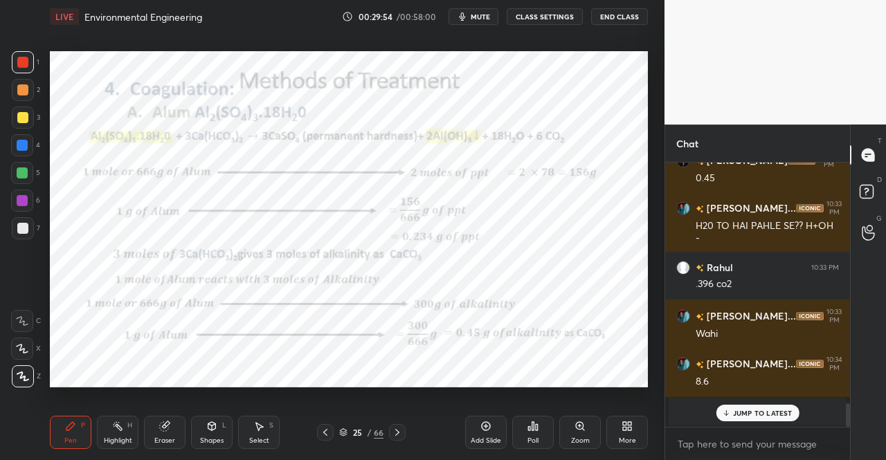
click at [71, 430] on icon at bounding box center [70, 426] width 11 height 11
click at [72, 427] on icon at bounding box center [70, 426] width 8 height 8
click at [170, 438] on div "Eraser" at bounding box center [164, 441] width 21 height 7
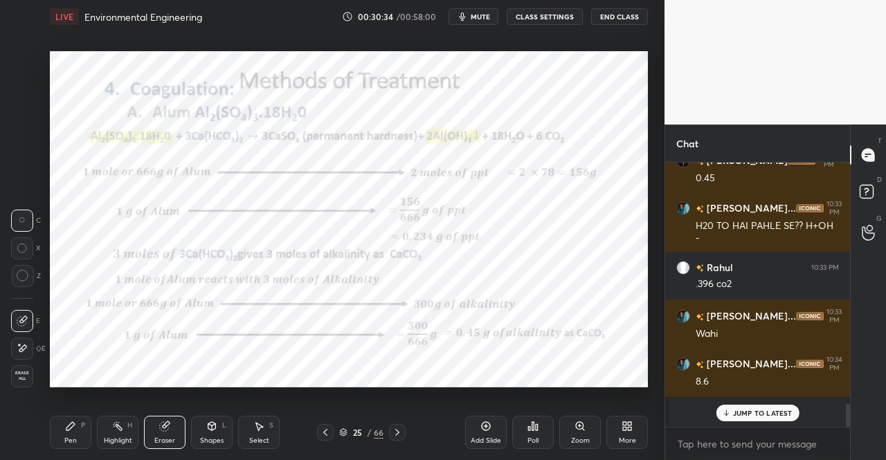
scroll to position [2780, 0]
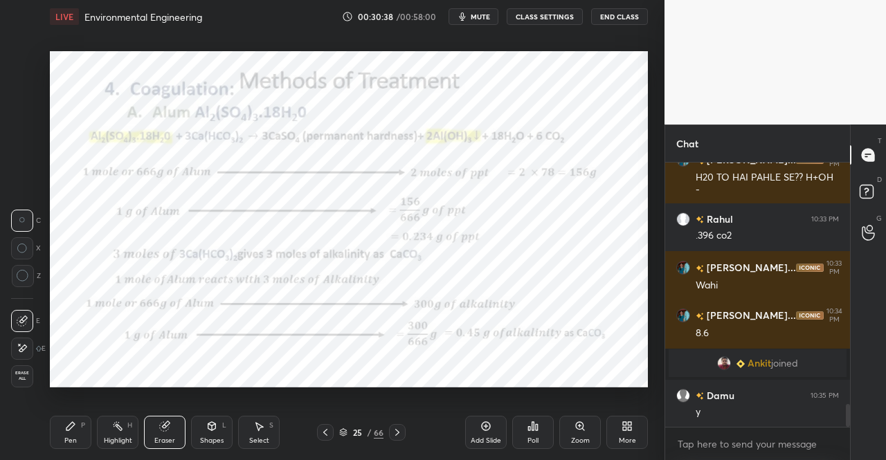
click at [399, 432] on icon at bounding box center [397, 432] width 11 height 11
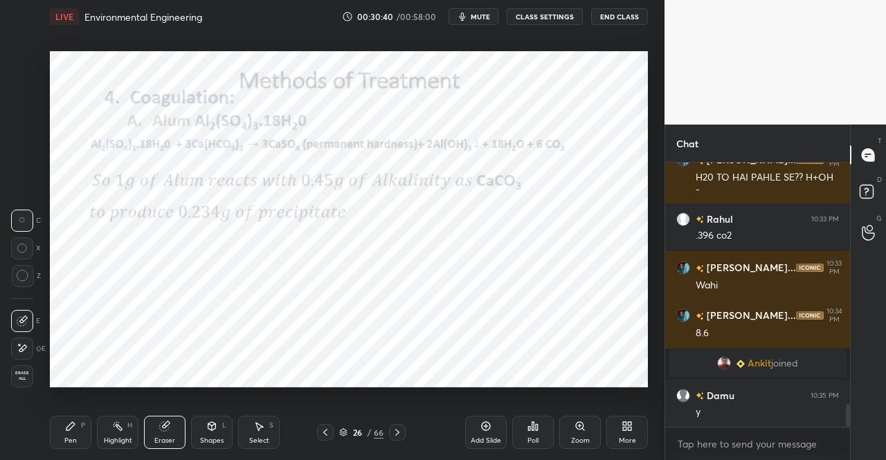
click at [399, 434] on icon at bounding box center [397, 432] width 11 height 11
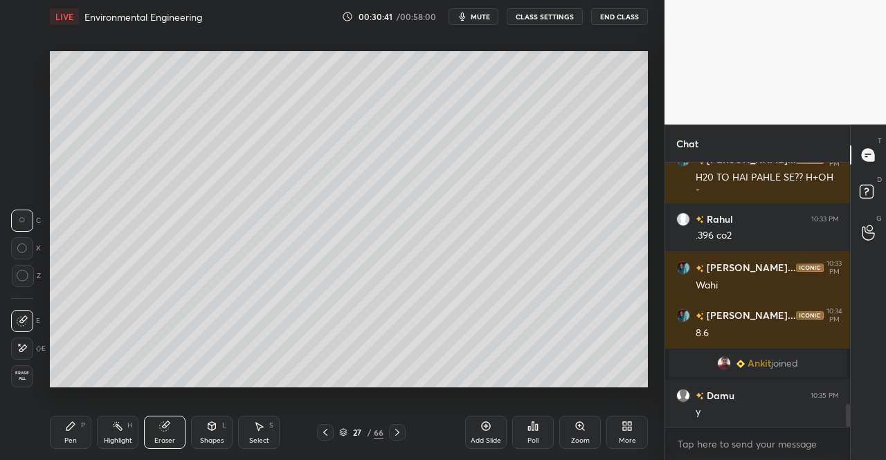
scroll to position [2828, 0]
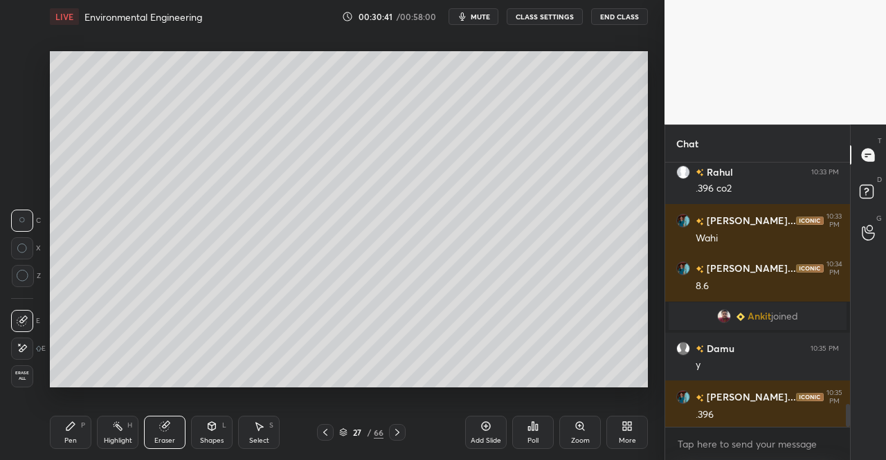
click at [402, 427] on icon at bounding box center [397, 432] width 11 height 11
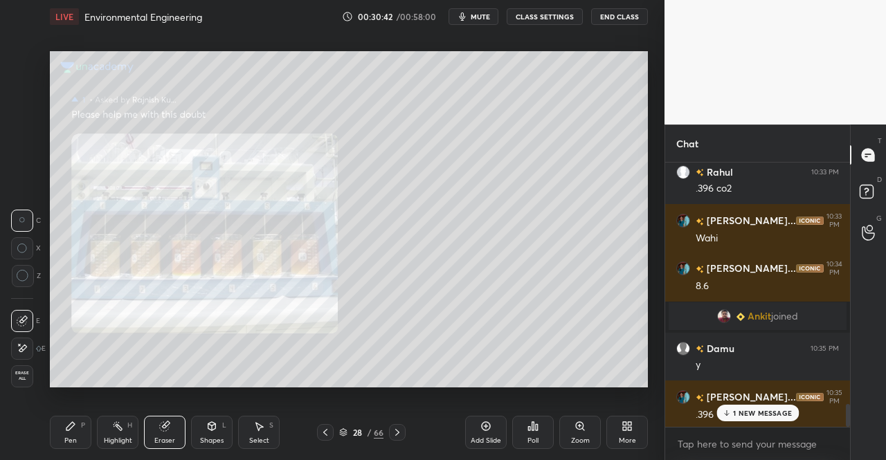
scroll to position [2876, 0]
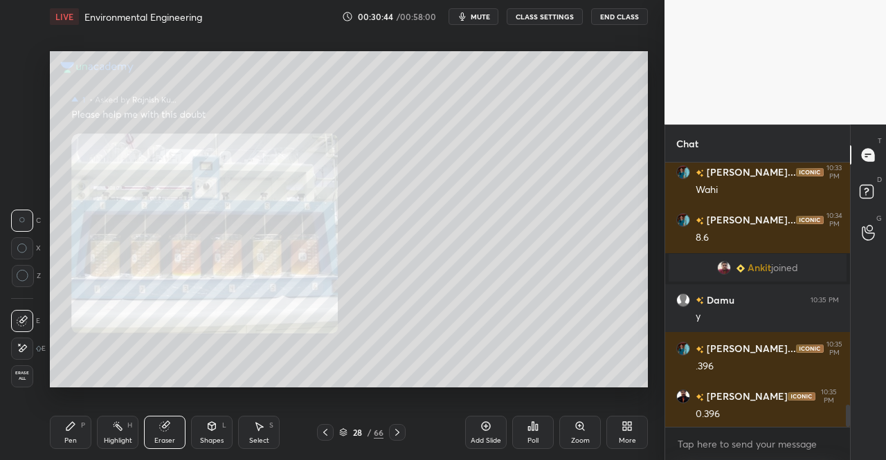
click at [398, 430] on icon at bounding box center [397, 432] width 11 height 11
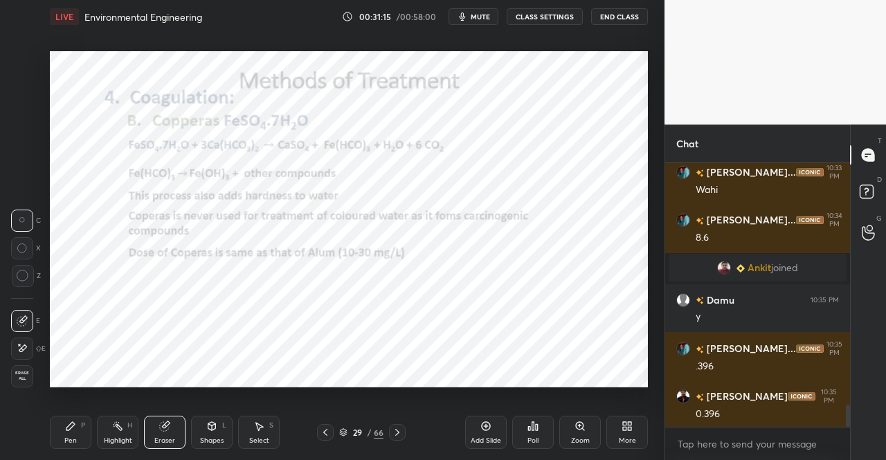
click at [77, 438] on div "Pen P" at bounding box center [71, 432] width 42 height 33
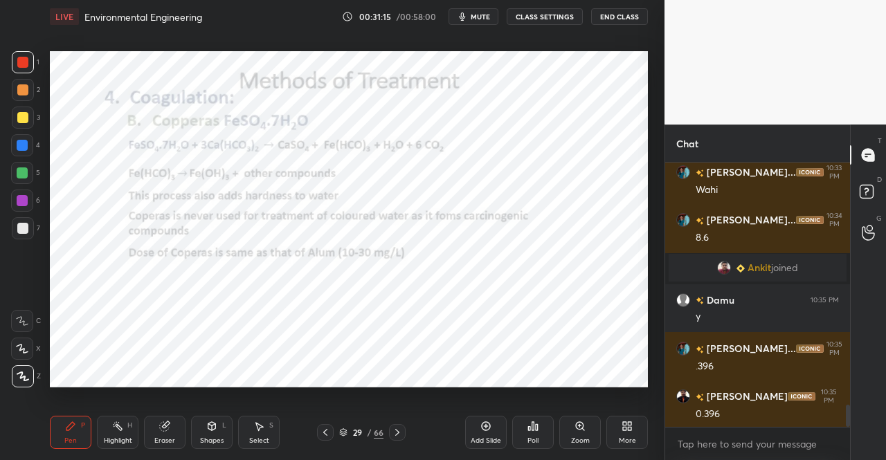
click at [77, 420] on div "Pen P" at bounding box center [71, 432] width 42 height 33
click at [260, 429] on icon at bounding box center [258, 426] width 11 height 11
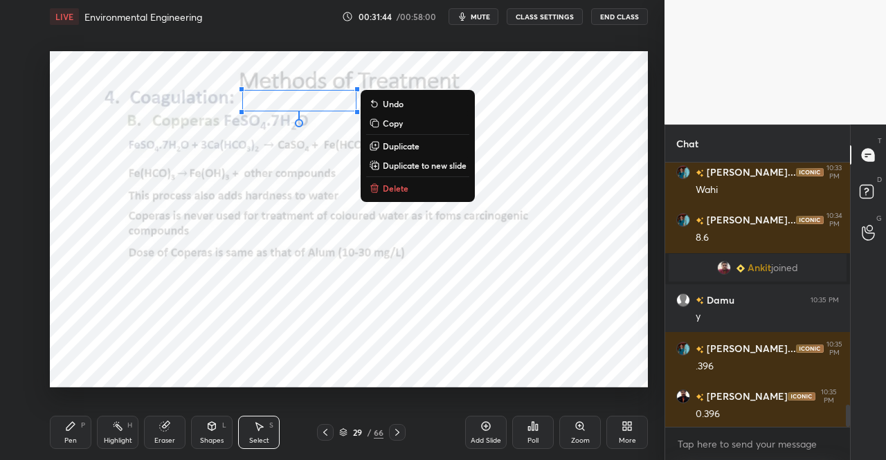
scroll to position [2909, 0]
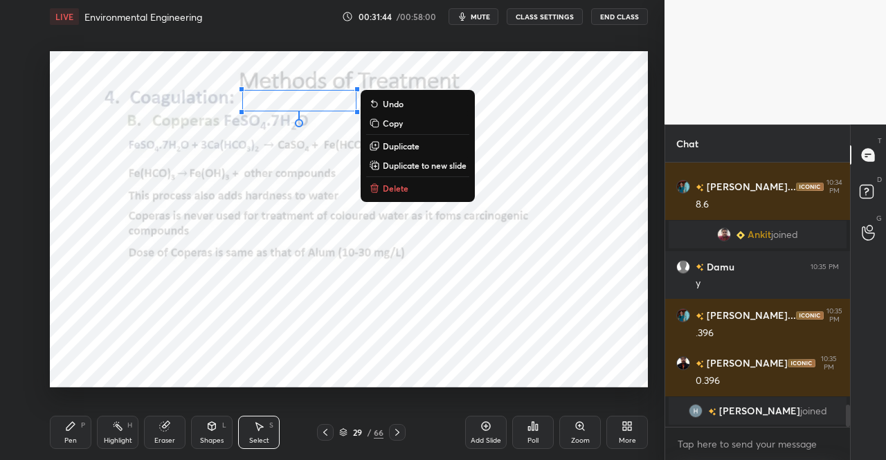
click at [388, 189] on p "Delete" at bounding box center [396, 188] width 26 height 11
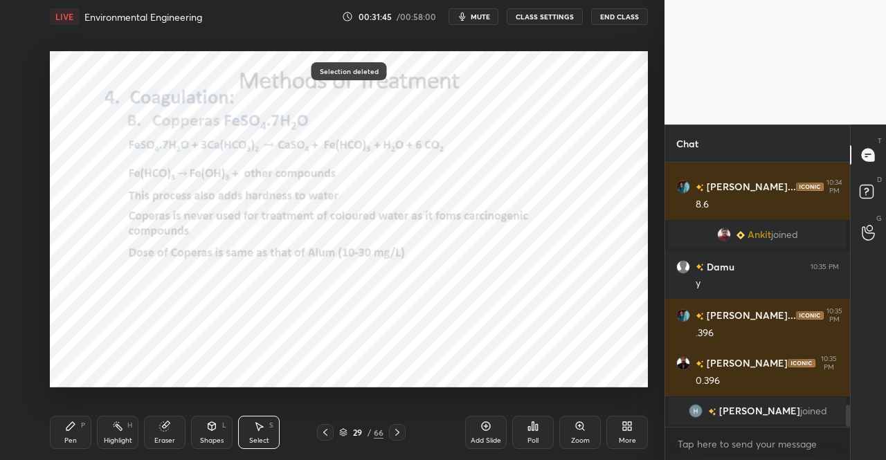
click at [68, 433] on div "Pen P" at bounding box center [71, 432] width 42 height 33
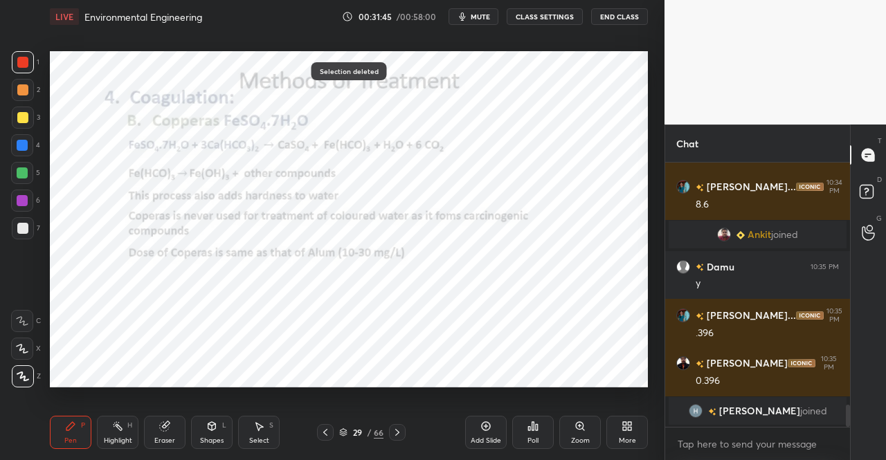
click at [62, 429] on div "Pen P" at bounding box center [71, 432] width 42 height 33
click at [53, 435] on div "Pen P" at bounding box center [71, 432] width 42 height 33
click at [60, 419] on div "Pen P" at bounding box center [71, 432] width 42 height 33
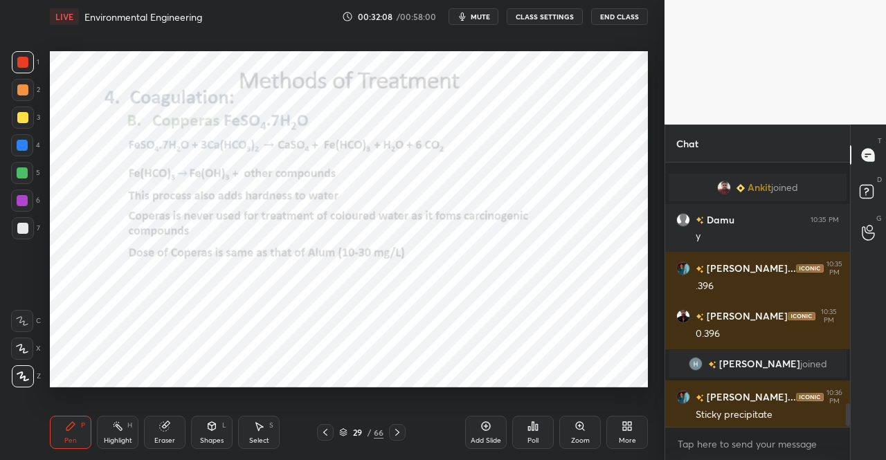
scroll to position [2736, 0]
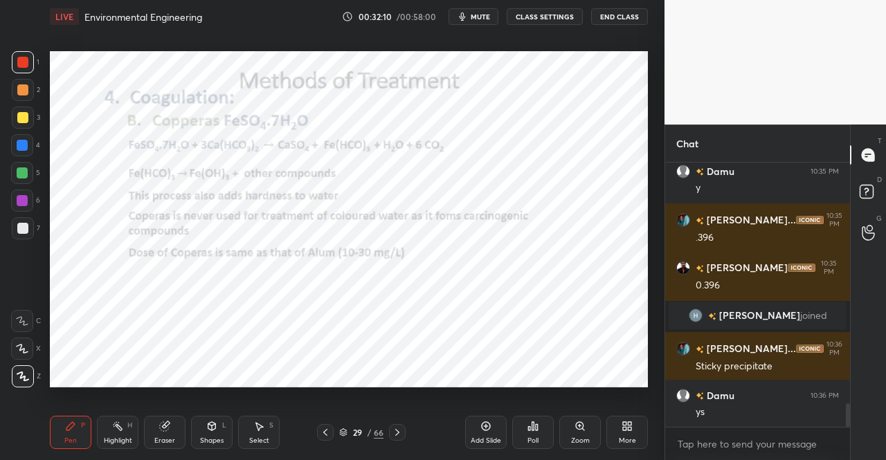
click at [166, 413] on div "Pen P Highlight H Eraser Shapes L Select S 29 / 66 Add Slide Poll Zoom More" at bounding box center [349, 432] width 598 height 55
click at [174, 430] on div "Eraser" at bounding box center [165, 432] width 42 height 33
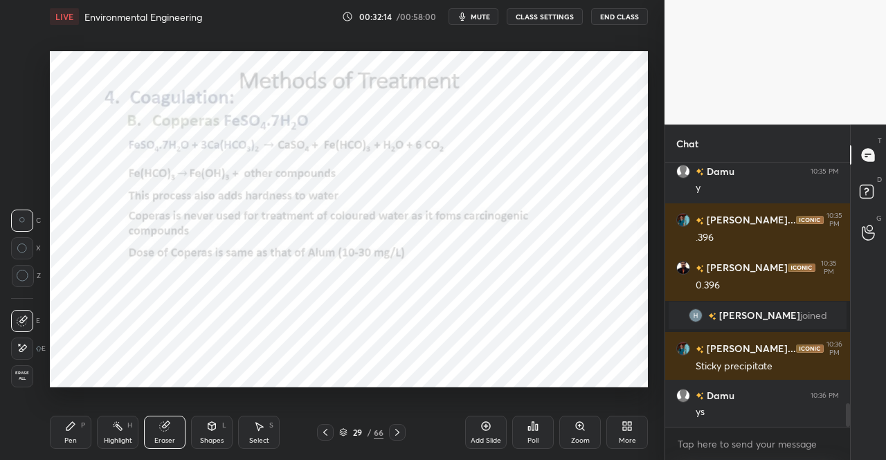
click at [213, 430] on icon at bounding box center [212, 426] width 8 height 8
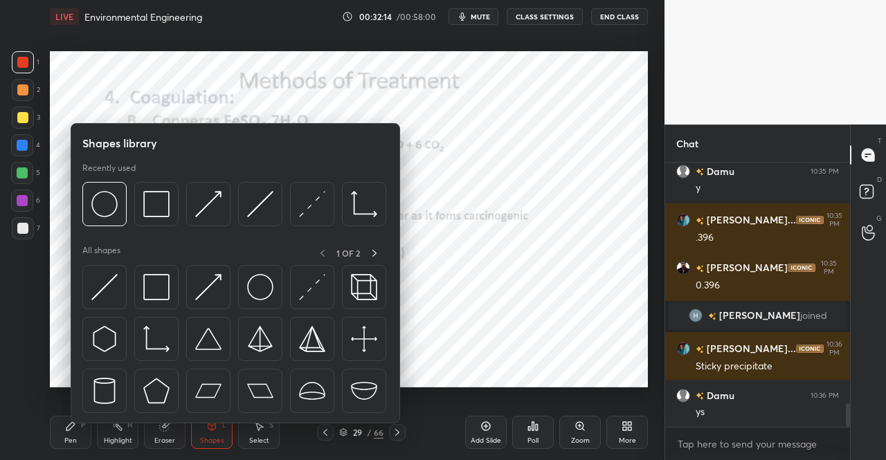
click at [216, 200] on img at bounding box center [208, 204] width 26 height 26
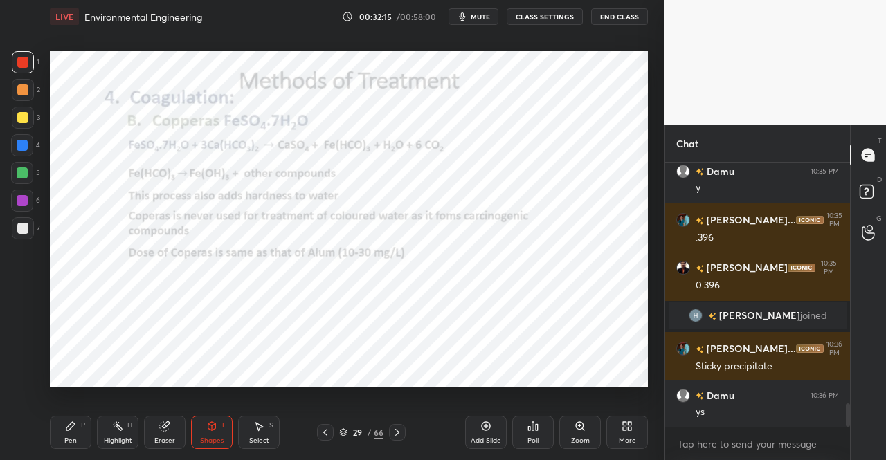
scroll to position [2769, 0]
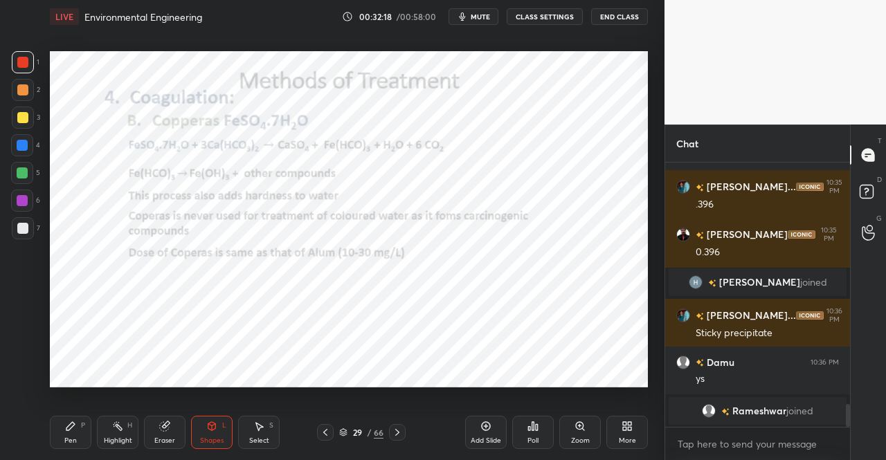
click at [68, 429] on icon at bounding box center [70, 426] width 8 height 8
click at [74, 420] on div "Pen P" at bounding box center [71, 432] width 42 height 33
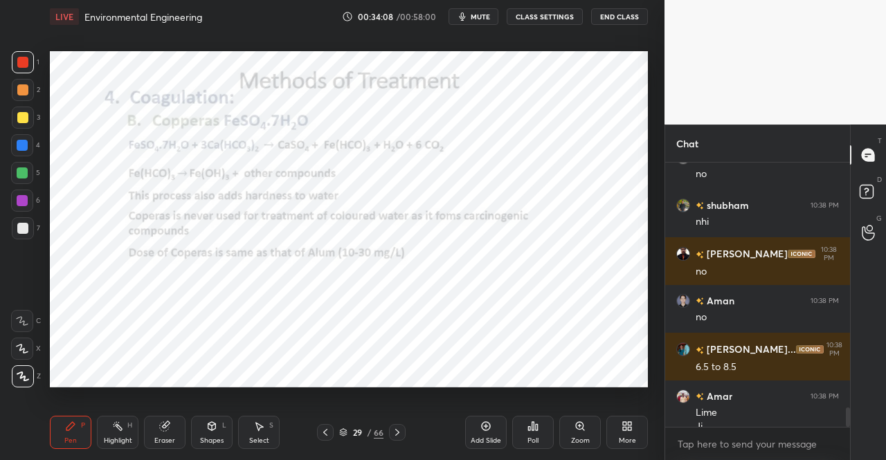
scroll to position [3316, 0]
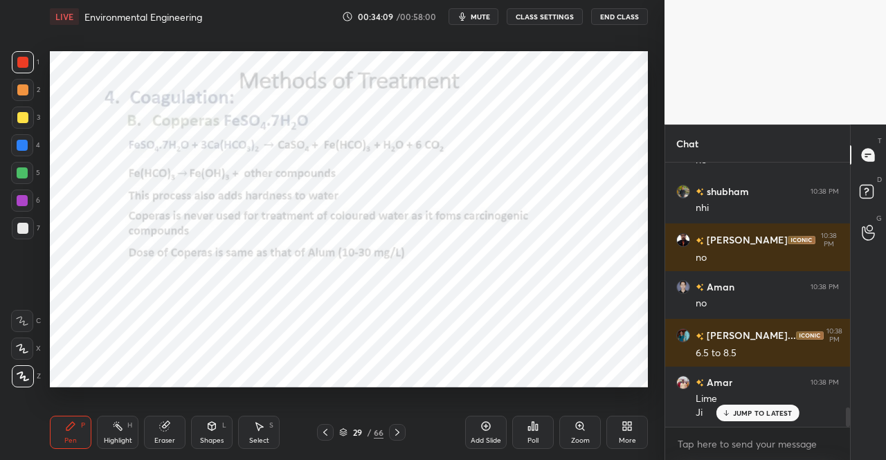
click at [748, 413] on p "JUMP TO LATEST" at bounding box center [763, 413] width 60 height 8
click at [323, 426] on div at bounding box center [325, 432] width 17 height 17
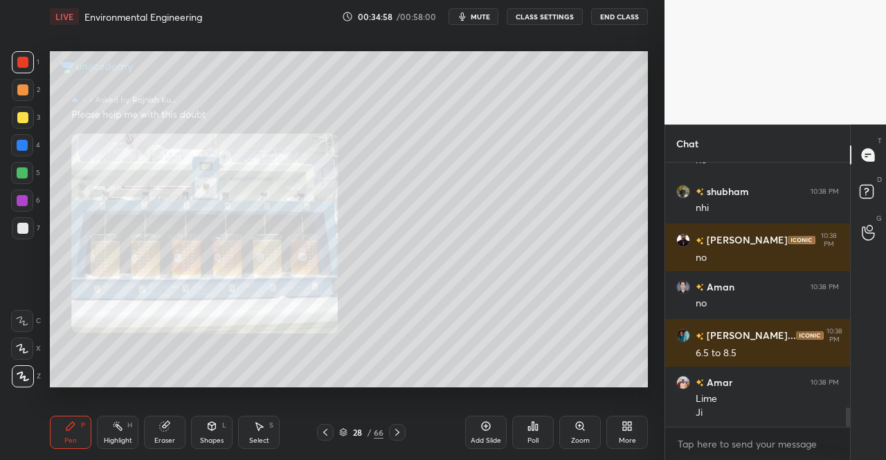
click at [326, 430] on icon at bounding box center [325, 432] width 4 height 7
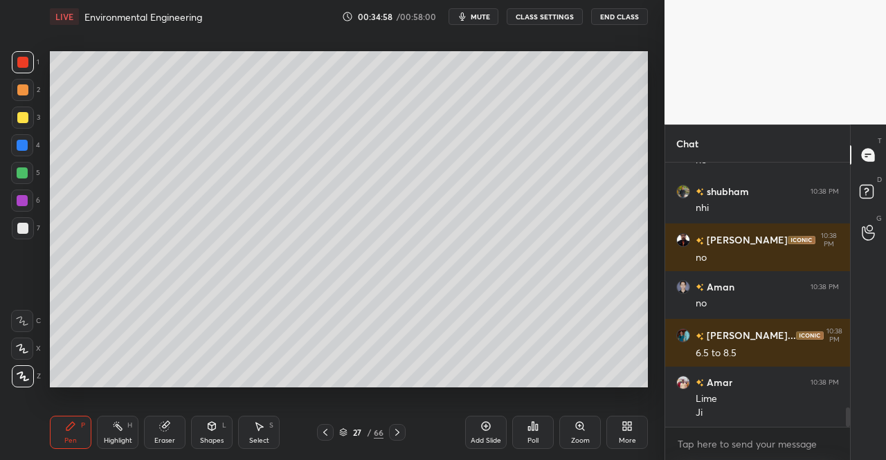
click at [325, 430] on icon at bounding box center [325, 432] width 11 height 11
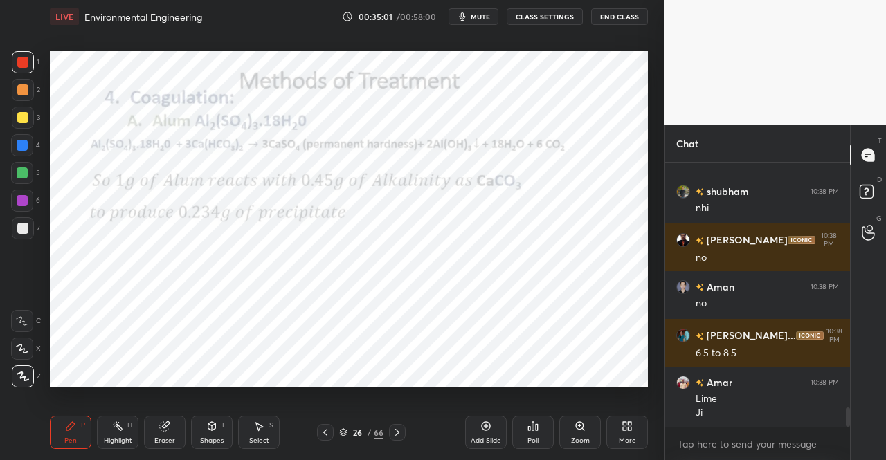
click at [324, 431] on icon at bounding box center [325, 432] width 11 height 11
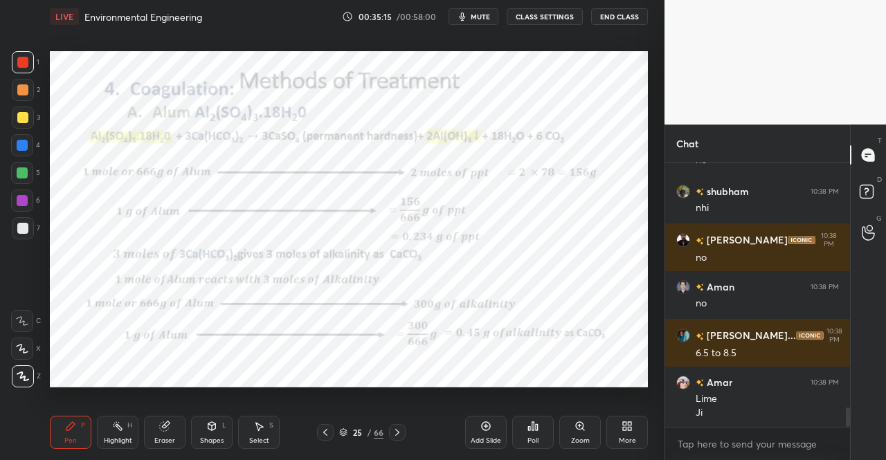
click at [394, 437] on icon at bounding box center [397, 432] width 11 height 11
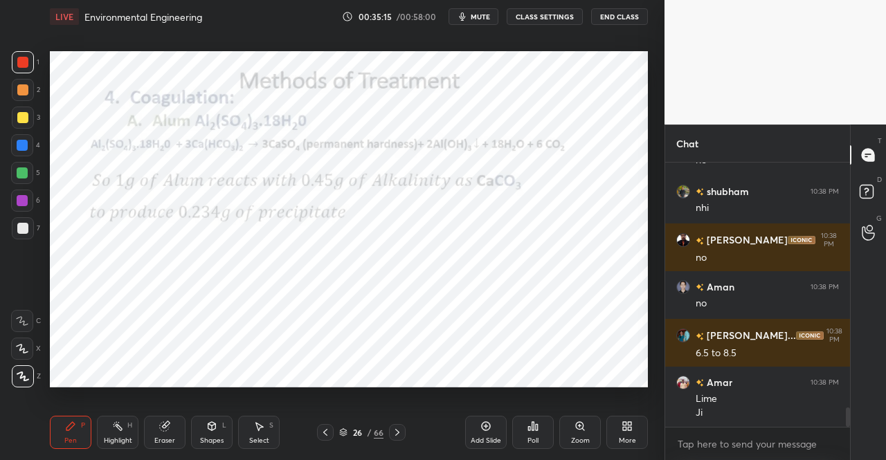
click at [398, 435] on icon at bounding box center [397, 432] width 11 height 11
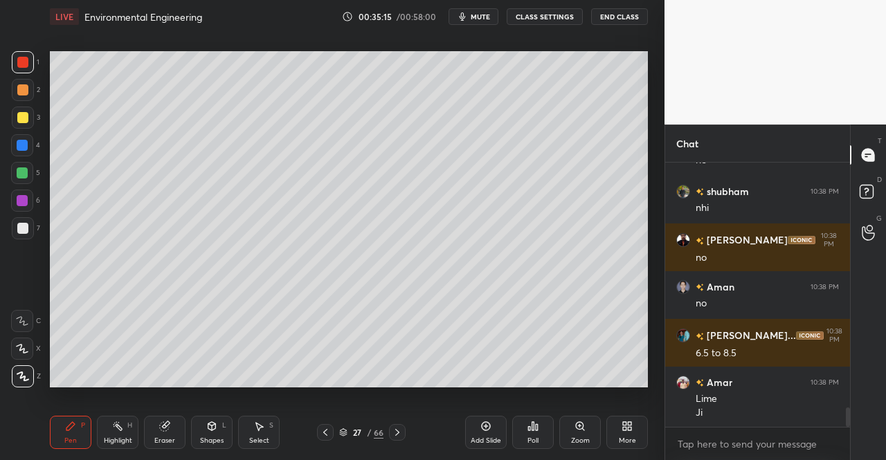
click at [394, 435] on icon at bounding box center [397, 432] width 11 height 11
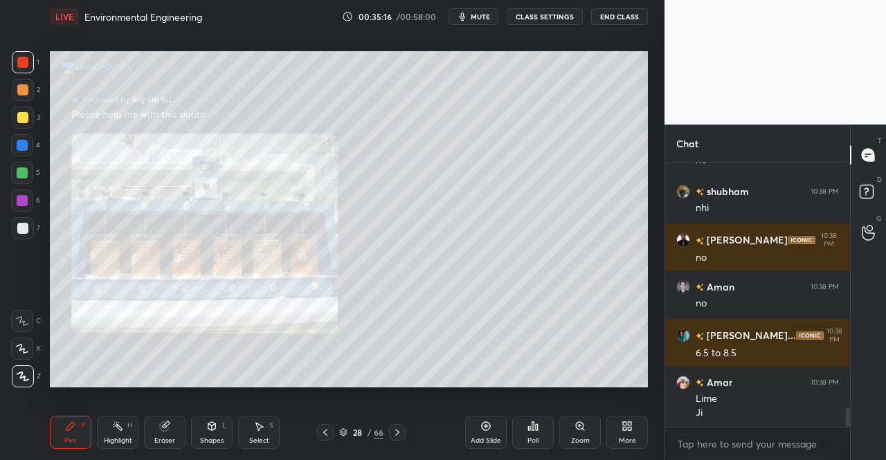
click at [396, 426] on div at bounding box center [397, 432] width 17 height 17
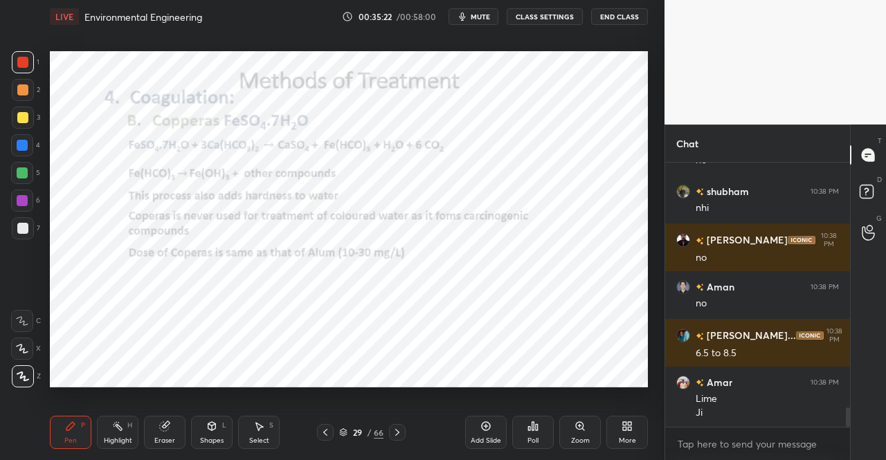
click at [397, 430] on icon at bounding box center [397, 432] width 11 height 11
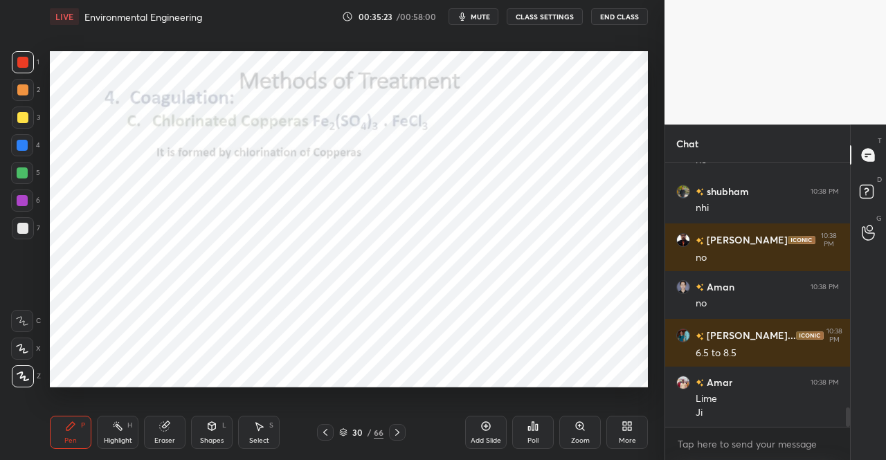
click at [321, 431] on icon at bounding box center [325, 432] width 11 height 11
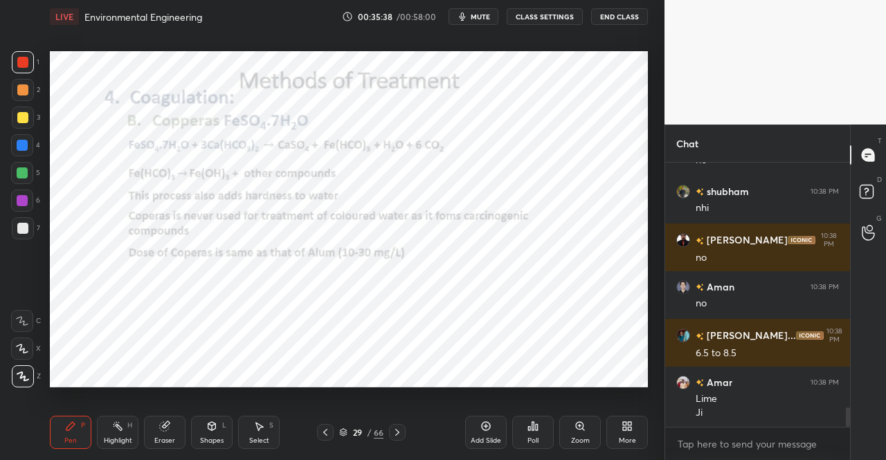
click at [168, 427] on icon at bounding box center [164, 426] width 9 height 9
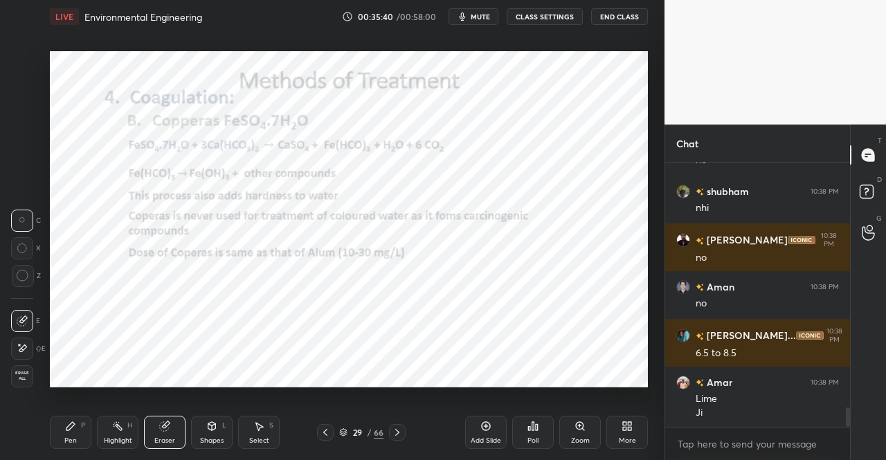
click at [68, 438] on div "Pen" at bounding box center [70, 441] width 12 height 7
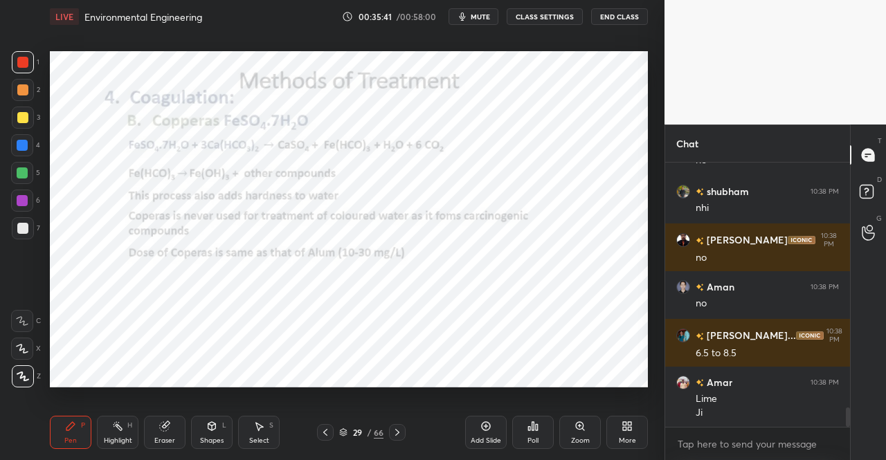
click at [76, 429] on div "Pen P" at bounding box center [71, 432] width 42 height 33
click at [166, 416] on div "Pen P Highlight H Eraser Shapes L Select S 29 / 66 Add Slide Poll Zoom More" at bounding box center [349, 432] width 598 height 55
click at [158, 442] on div "Eraser" at bounding box center [164, 441] width 21 height 7
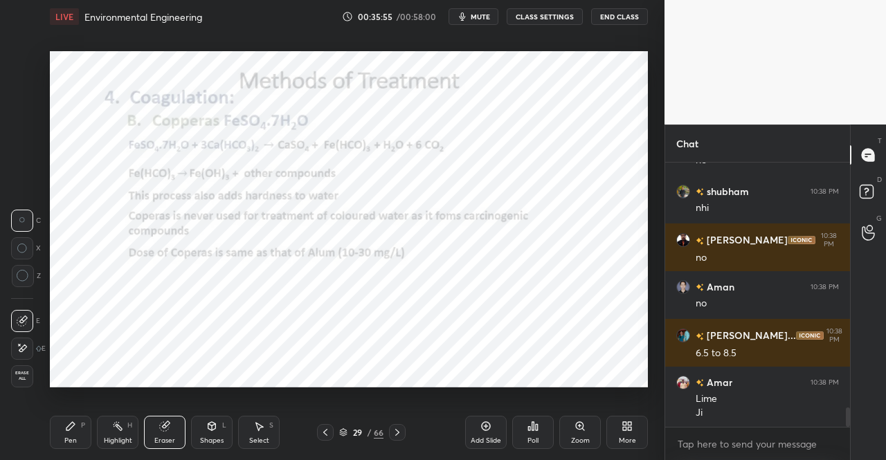
click at [75, 433] on div "Pen P" at bounding box center [71, 432] width 42 height 33
click at [75, 417] on div "Pen P" at bounding box center [71, 432] width 42 height 33
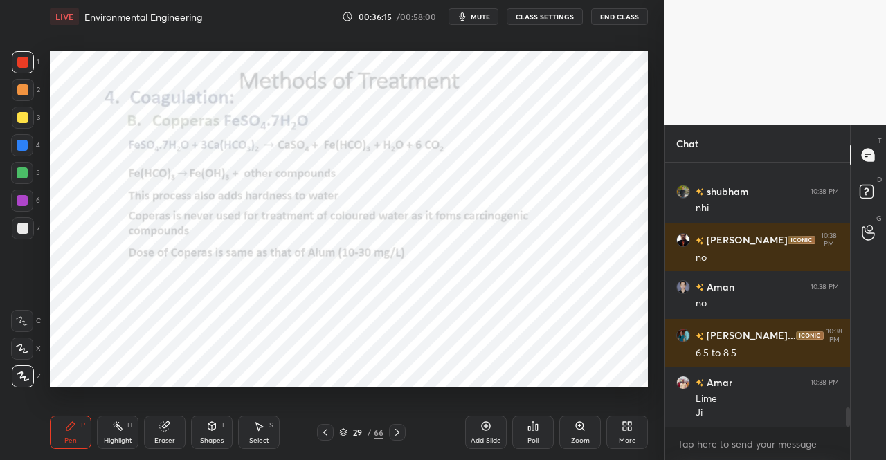
click at [262, 427] on icon at bounding box center [260, 427] width 8 height 8
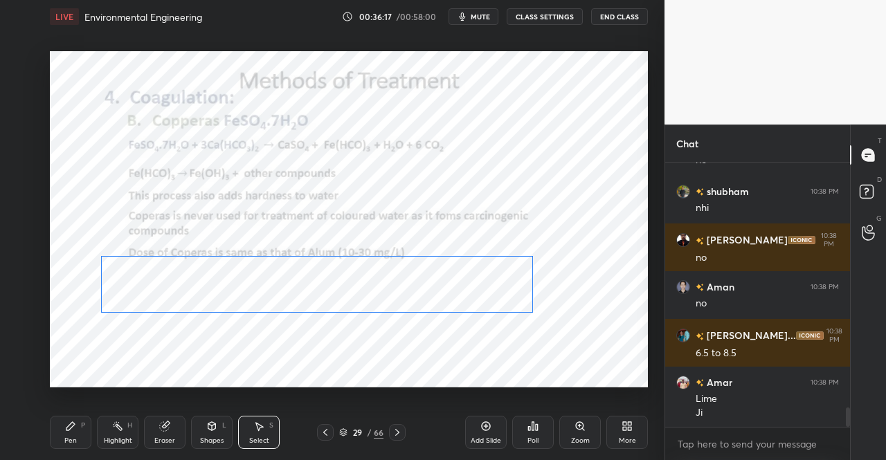
click at [449, 300] on div "0 ° Undo Copy Duplicate Duplicate to new slide Delete" at bounding box center [349, 219] width 598 height 336
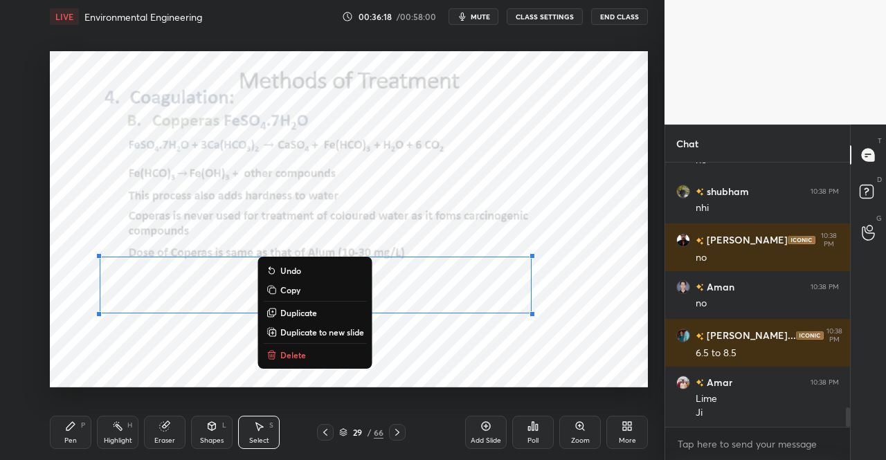
click at [319, 316] on div "0 ° Undo Copy Duplicate Duplicate to new slide Delete" at bounding box center [349, 219] width 598 height 336
click at [314, 316] on p "Duplicate" at bounding box center [298, 314] width 37 height 11
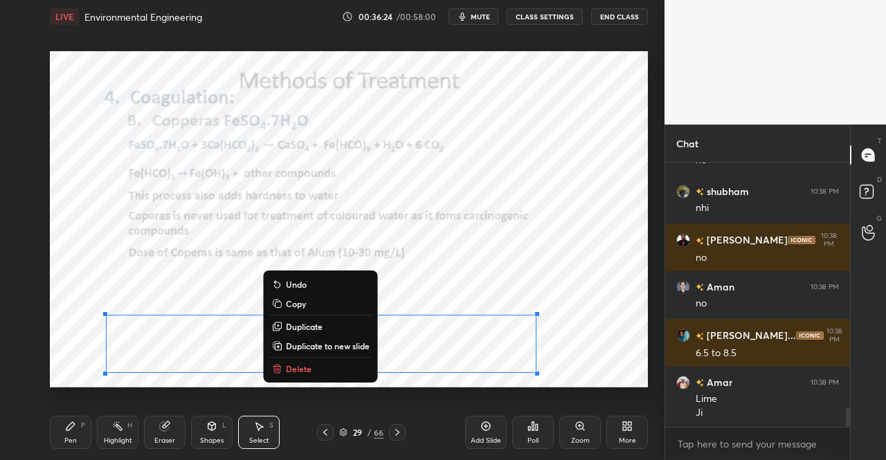
click at [438, 236] on div "0 ° Undo Copy Duplicate Duplicate to new slide Delete" at bounding box center [349, 219] width 598 height 336
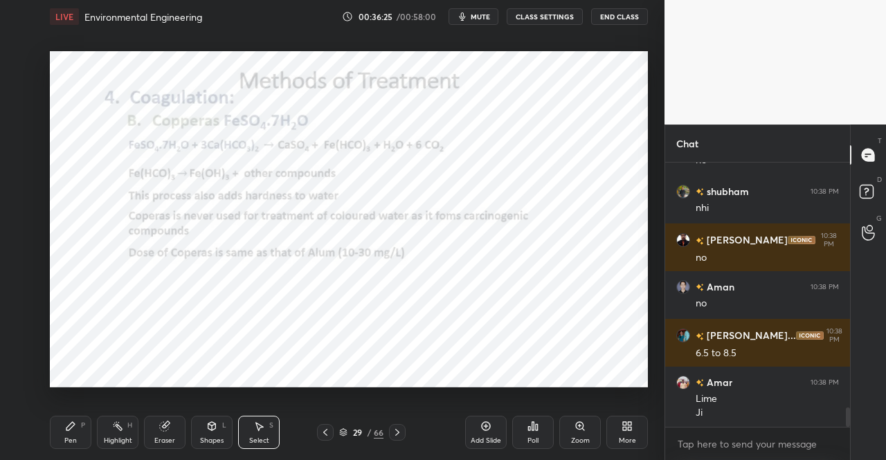
click at [164, 426] on icon at bounding box center [164, 426] width 9 height 9
click at [73, 419] on div "Pen P" at bounding box center [71, 432] width 42 height 33
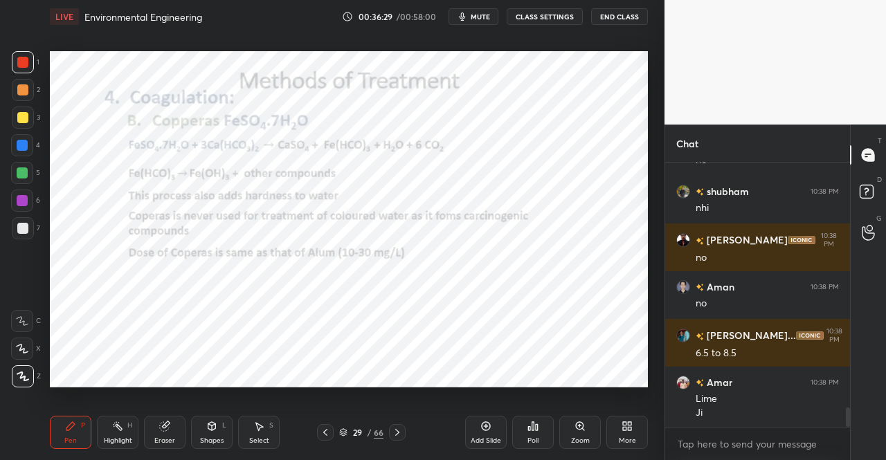
click at [64, 415] on div "Pen P Highlight H Eraser Shapes L Select S 29 / 66 Add Slide Poll Zoom More" at bounding box center [349, 432] width 598 height 55
click at [274, 429] on div "Select S" at bounding box center [259, 432] width 42 height 33
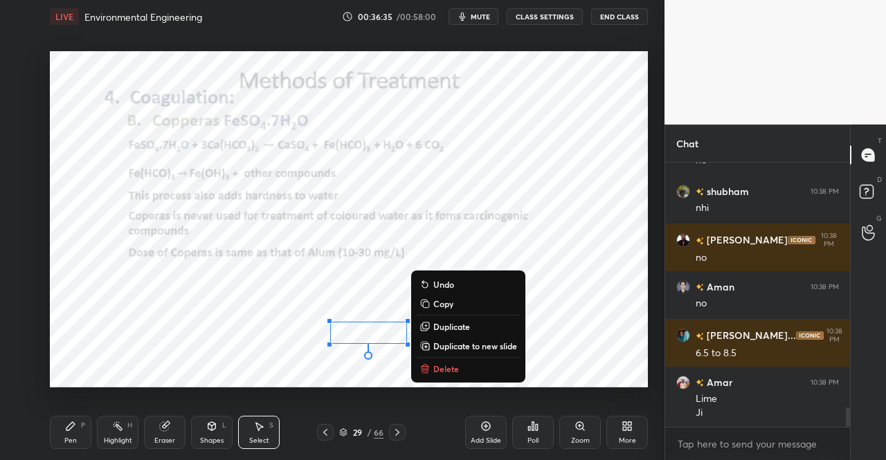
click at [68, 431] on icon at bounding box center [70, 426] width 8 height 8
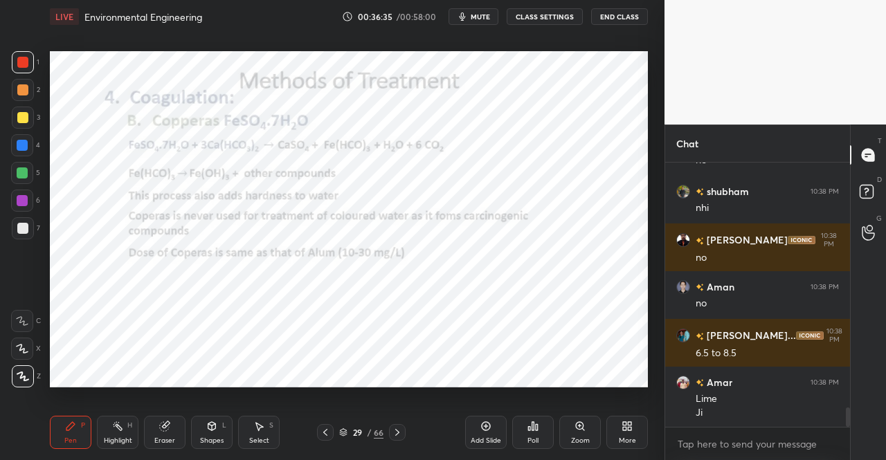
click at [76, 418] on div "Pen P" at bounding box center [71, 432] width 42 height 33
click at [174, 434] on div "Eraser" at bounding box center [165, 432] width 42 height 33
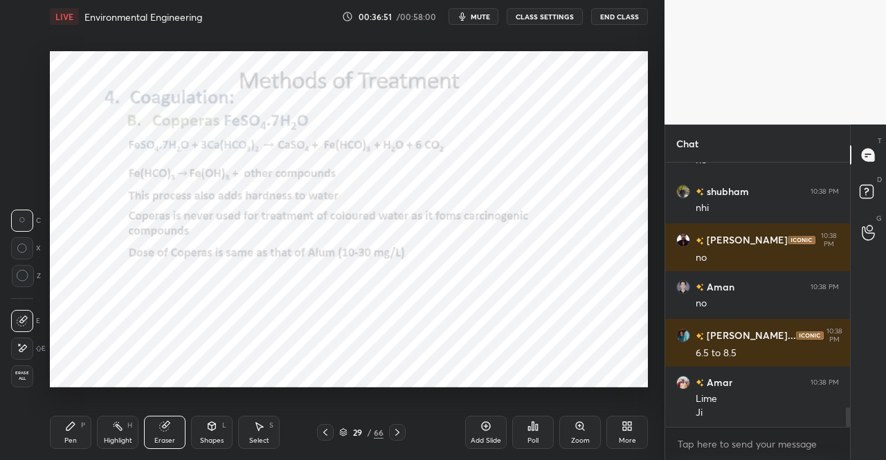
click at [263, 431] on icon at bounding box center [258, 426] width 11 height 11
click at [160, 435] on div "Eraser" at bounding box center [165, 432] width 42 height 33
click at [75, 427] on icon at bounding box center [70, 426] width 11 height 11
click at [84, 422] on div "P" at bounding box center [83, 425] width 4 height 7
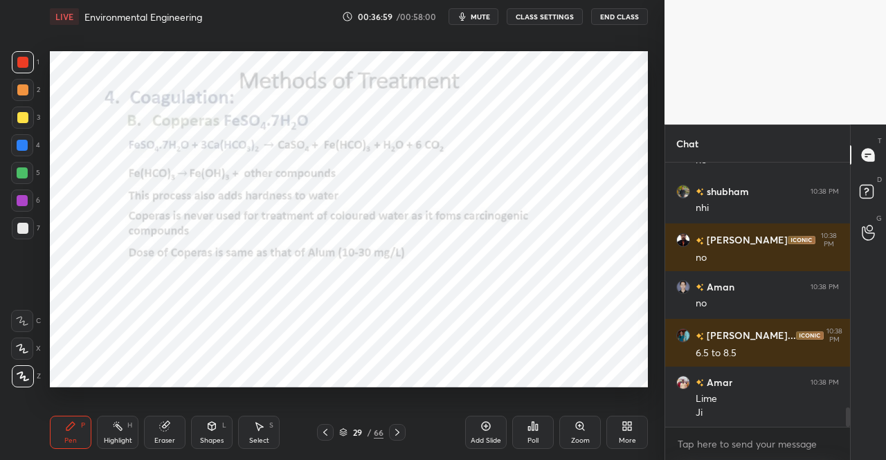
click at [257, 432] on icon at bounding box center [258, 426] width 11 height 11
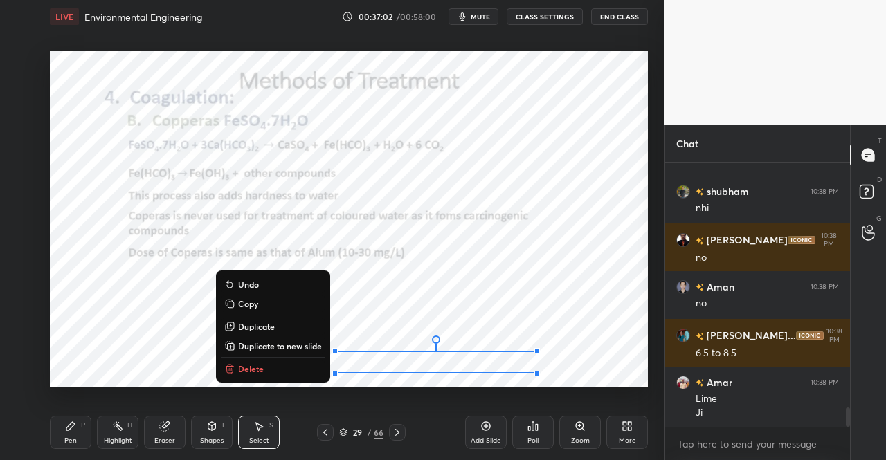
click at [309, 372] on button "Delete" at bounding box center [273, 369] width 103 height 17
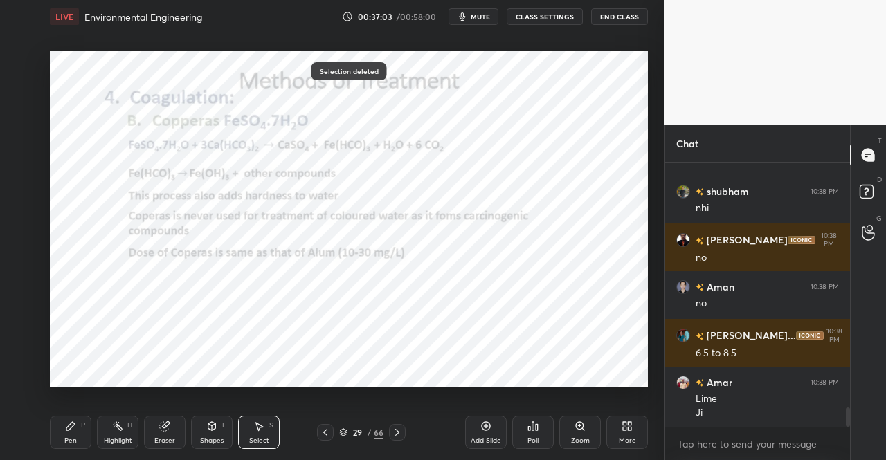
click at [66, 435] on div "Pen P" at bounding box center [71, 432] width 42 height 33
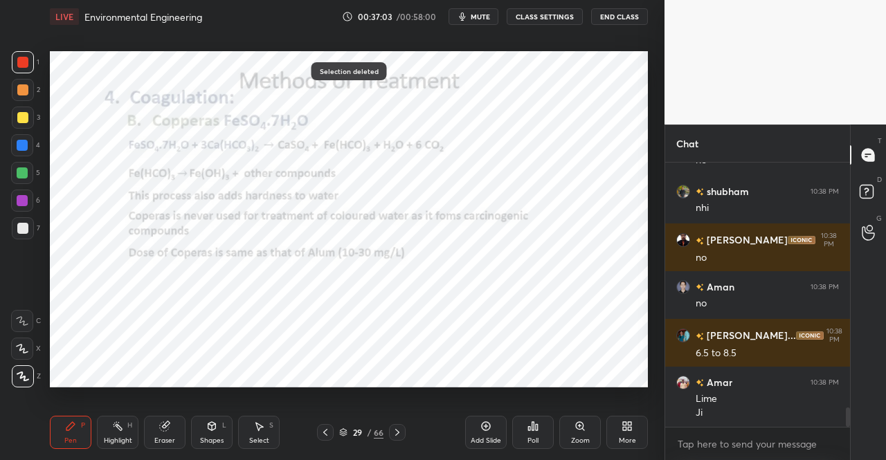
click at [68, 431] on icon at bounding box center [70, 426] width 8 height 8
click at [213, 434] on div "Shapes L" at bounding box center [212, 432] width 42 height 33
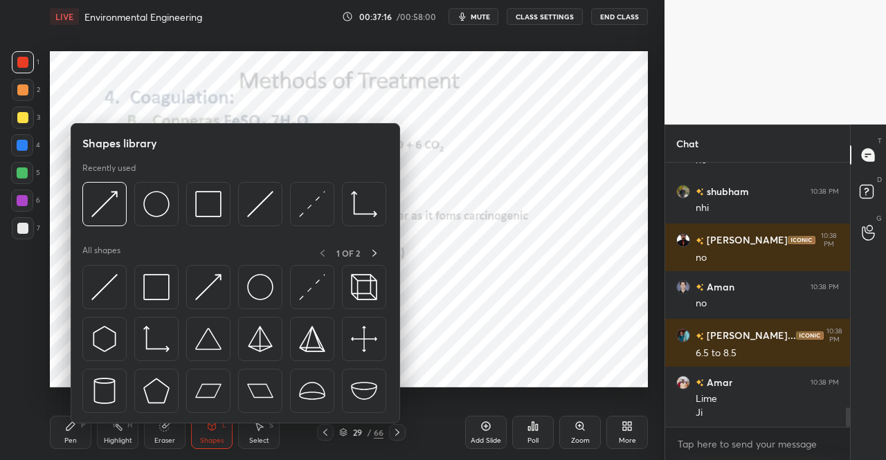
click at [116, 287] on img at bounding box center [104, 287] width 26 height 26
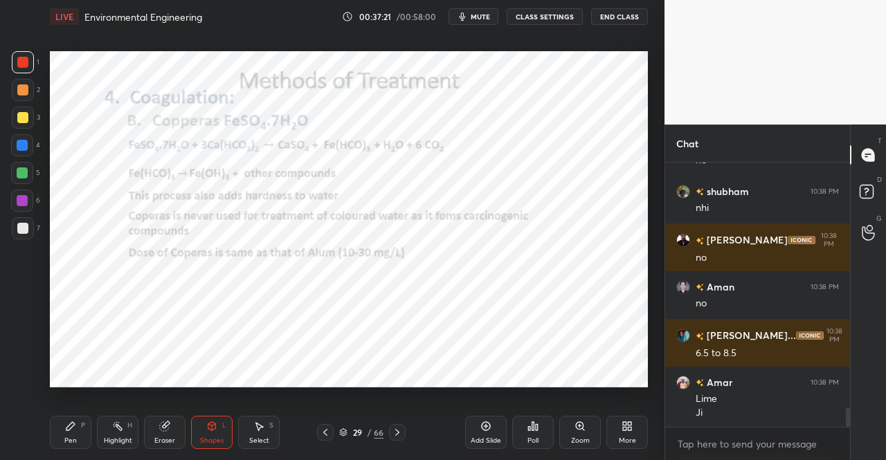
click at [67, 435] on div "Pen P" at bounding box center [71, 432] width 42 height 33
click at [75, 433] on div "Pen P" at bounding box center [71, 432] width 42 height 33
click at [476, 21] on span "mute" at bounding box center [480, 17] width 19 height 10
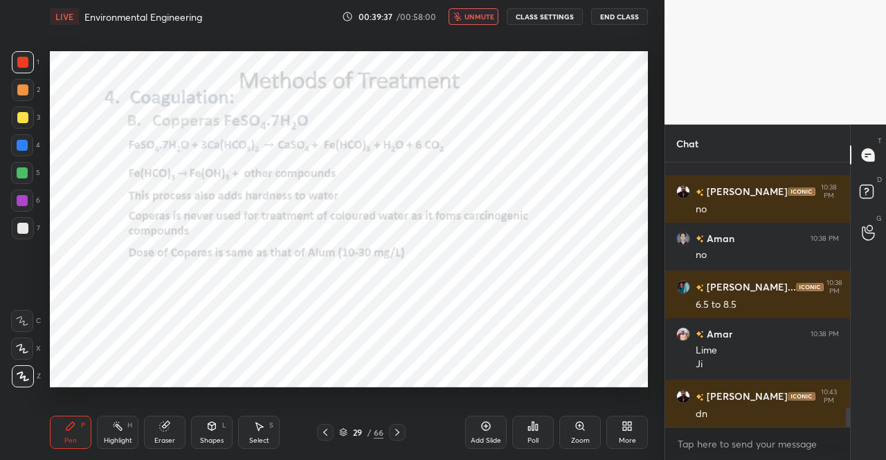
scroll to position [3412, 0]
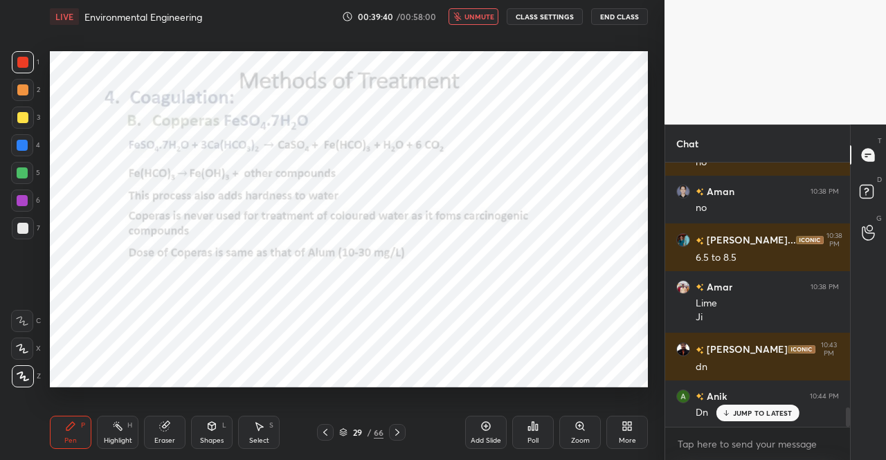
click at [468, 20] on span "unmute" at bounding box center [480, 17] width 30 height 10
click at [402, 431] on icon at bounding box center [397, 432] width 11 height 11
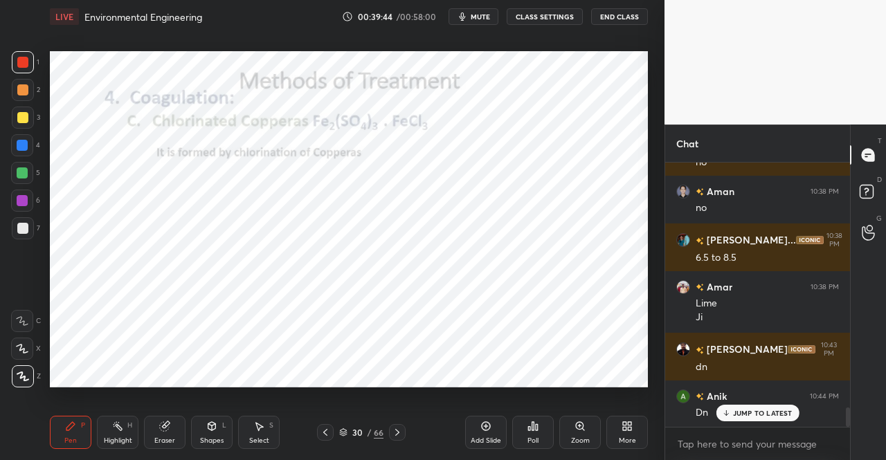
click at [57, 428] on div "Pen P" at bounding box center [71, 432] width 42 height 33
click at [78, 412] on div "Pen P Highlight H Eraser Shapes L Select S 30 / 66 Add Slide Poll Zoom More" at bounding box center [349, 432] width 598 height 55
click at [72, 427] on icon at bounding box center [70, 426] width 8 height 8
click at [87, 414] on div "Pen P Highlight H Eraser Shapes L Select S 30 / 66 Add Slide Poll Zoom More" at bounding box center [349, 432] width 598 height 55
click at [71, 434] on div "Pen P" at bounding box center [71, 432] width 42 height 33
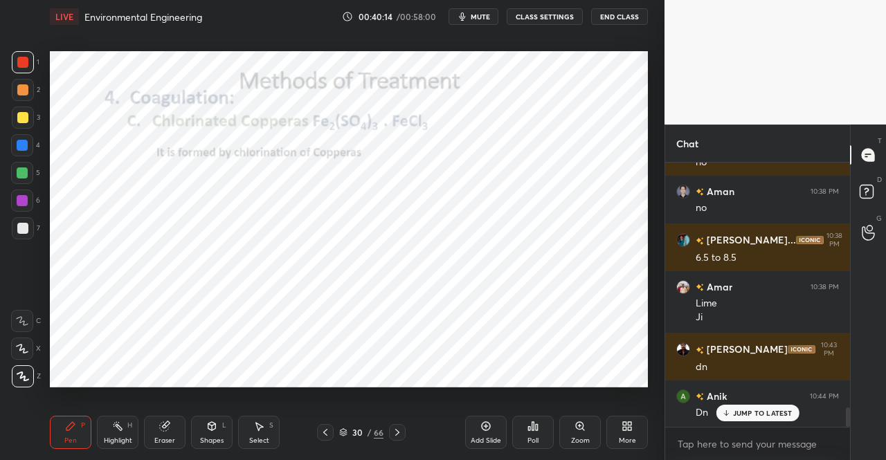
click at [86, 420] on div "Pen P" at bounding box center [71, 432] width 42 height 33
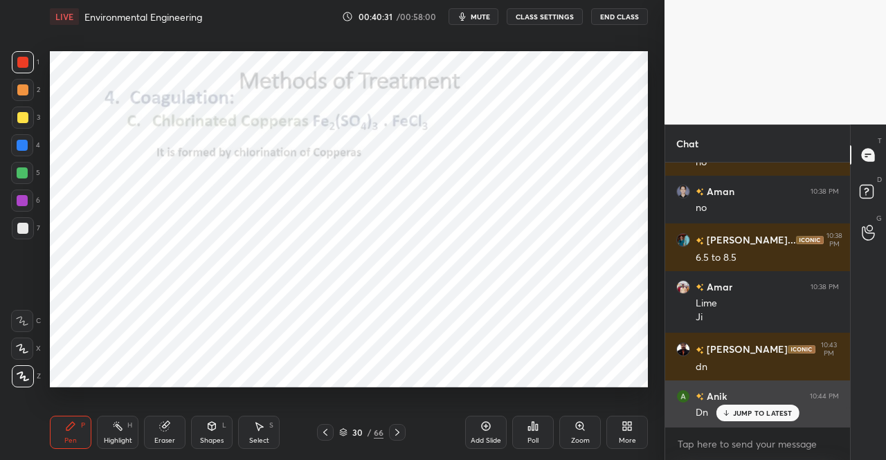
click at [738, 415] on p "JUMP TO LATEST" at bounding box center [763, 413] width 60 height 8
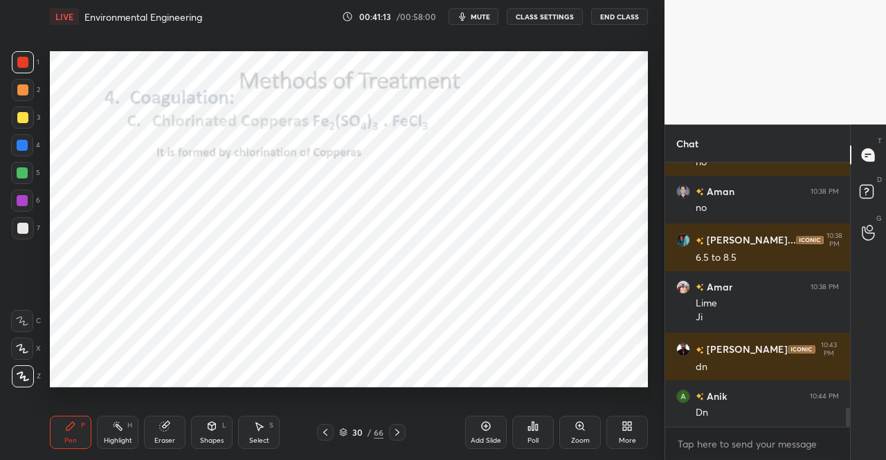
click at [174, 435] on div "Eraser" at bounding box center [165, 432] width 42 height 33
click at [173, 438] on div "Eraser" at bounding box center [164, 441] width 21 height 7
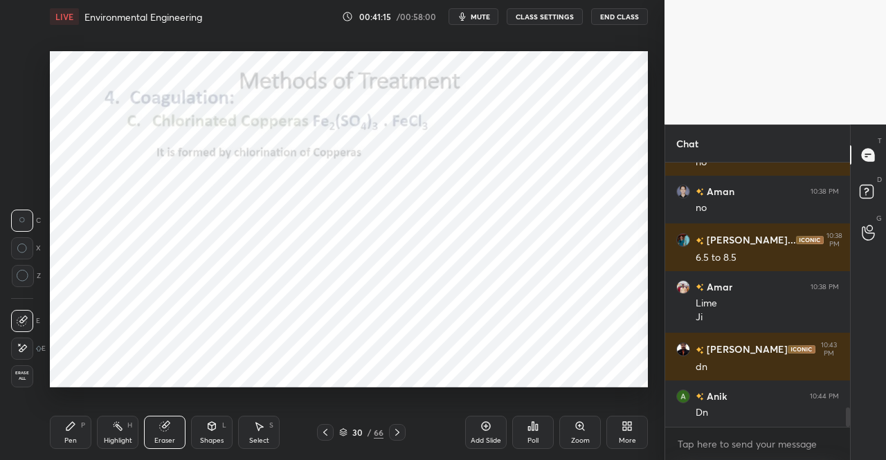
click at [72, 433] on div "Pen P" at bounding box center [71, 432] width 42 height 33
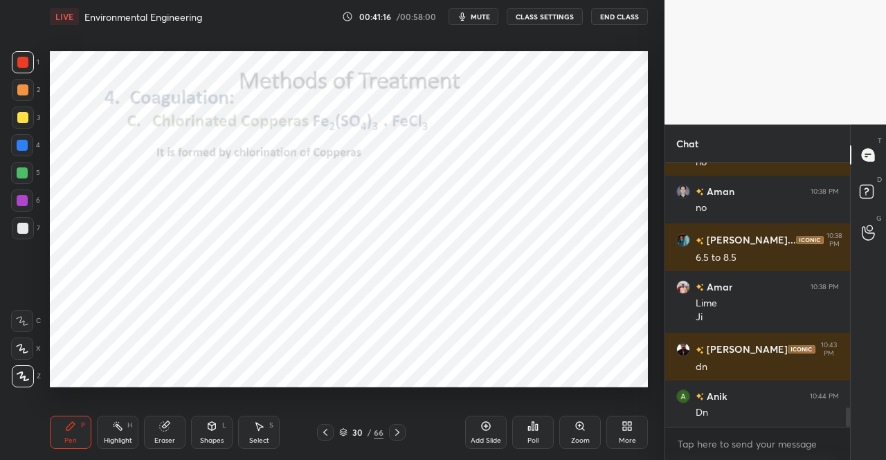
click at [82, 426] on div "P" at bounding box center [83, 425] width 4 height 7
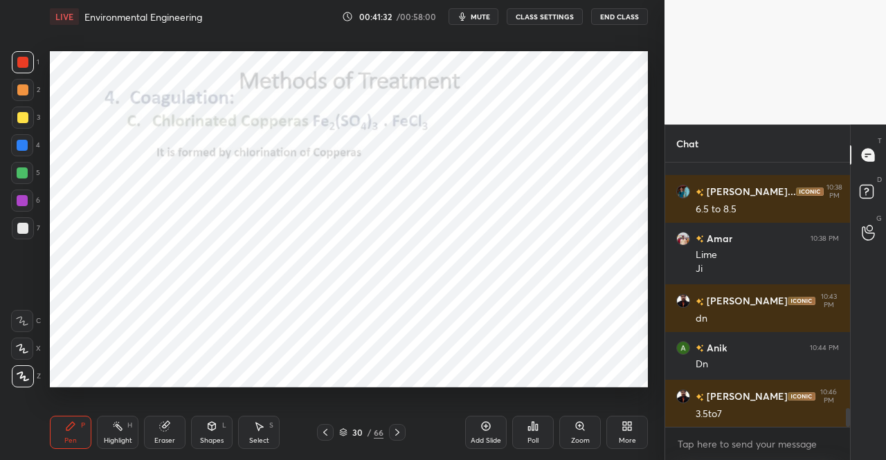
click at [170, 429] on div "Eraser" at bounding box center [165, 432] width 42 height 33
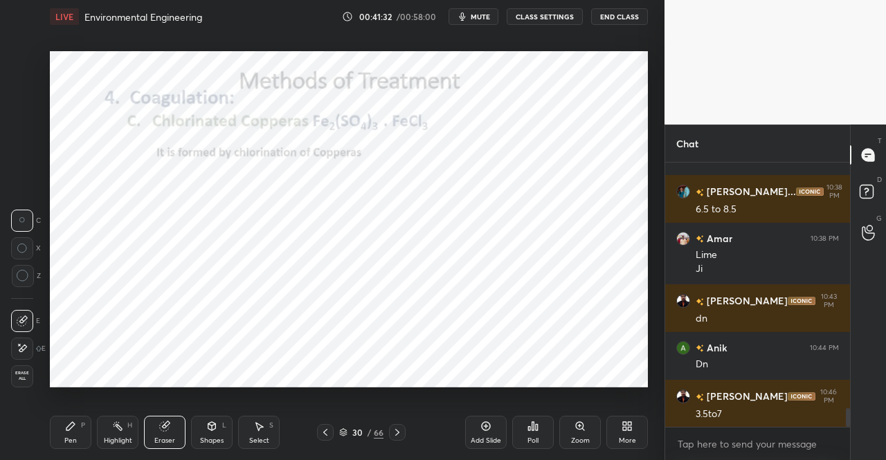
click at [187, 420] on div "Pen P Highlight H Eraser Shapes L Select S" at bounding box center [154, 432] width 208 height 33
click at [75, 423] on icon at bounding box center [70, 426] width 11 height 11
click at [81, 423] on div "P" at bounding box center [83, 425] width 4 height 7
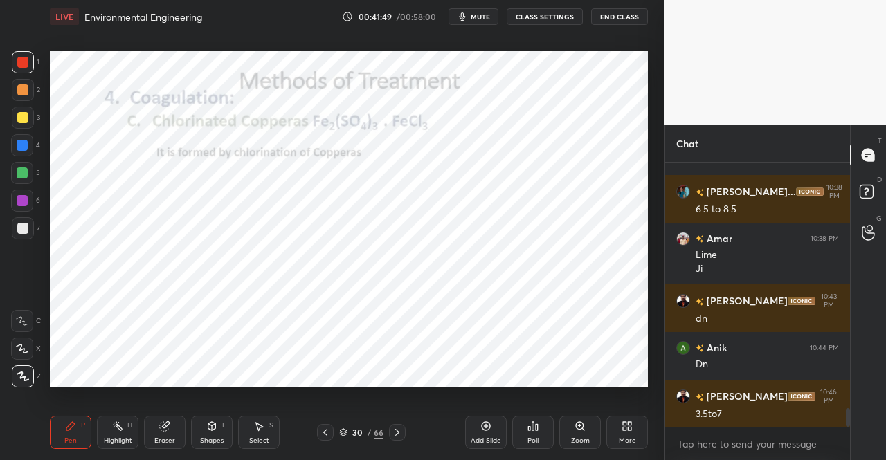
click at [155, 434] on div "Eraser" at bounding box center [165, 432] width 42 height 33
click at [169, 434] on div "Eraser" at bounding box center [165, 432] width 42 height 33
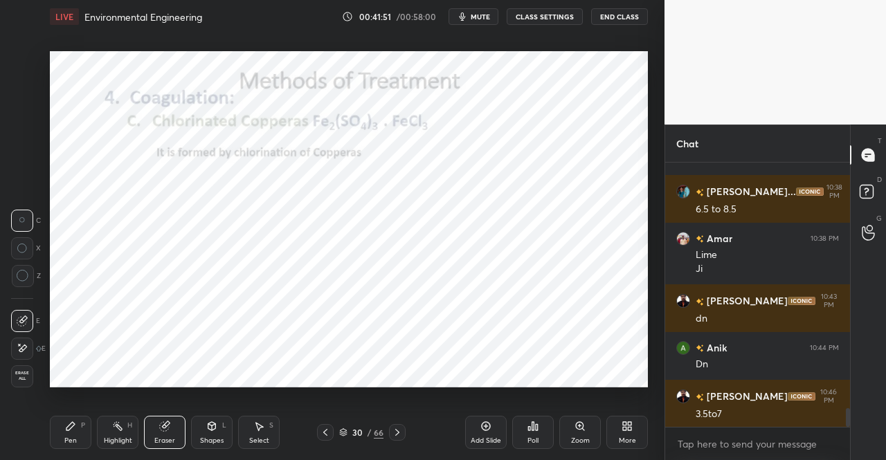
click at [74, 433] on div "Pen P" at bounding box center [71, 432] width 42 height 33
click at [83, 430] on div "Pen P" at bounding box center [71, 432] width 42 height 33
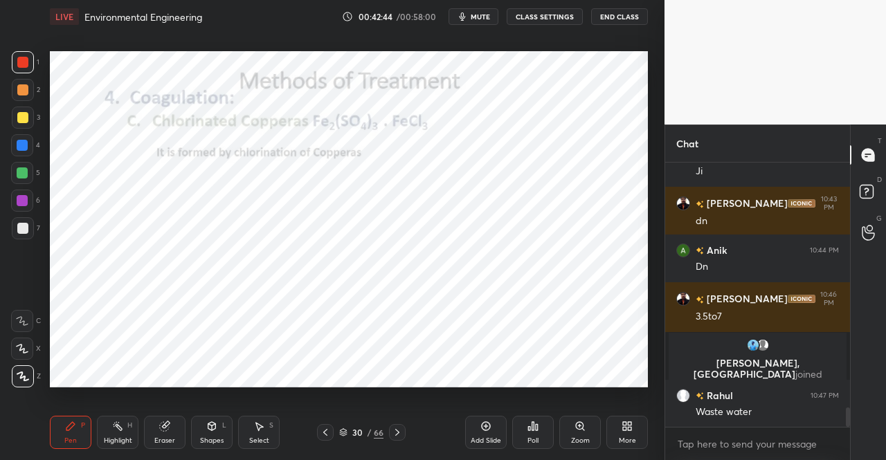
scroll to position [3398, 0]
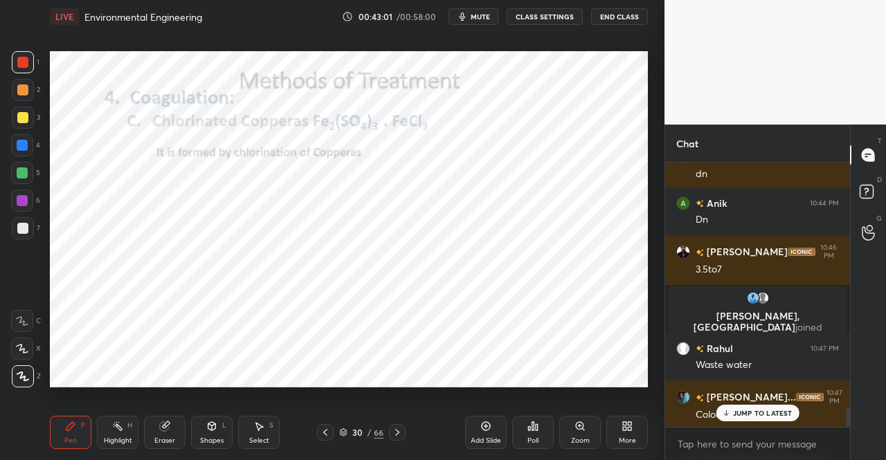
click at [495, 23] on button "mute" at bounding box center [474, 16] width 50 height 17
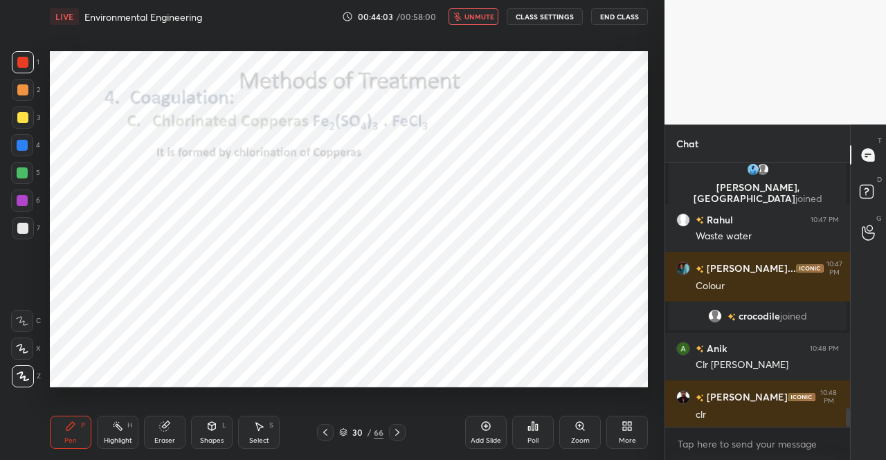
scroll to position [3588, 0]
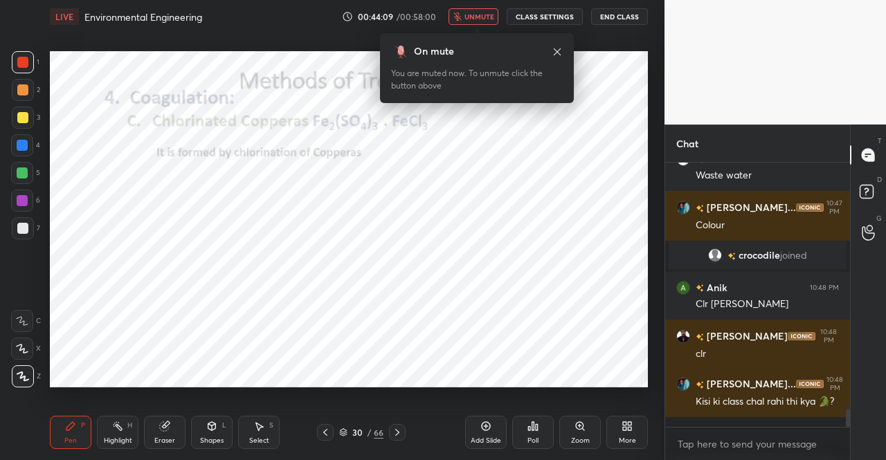
click at [480, 20] on span "unmute" at bounding box center [480, 17] width 30 height 10
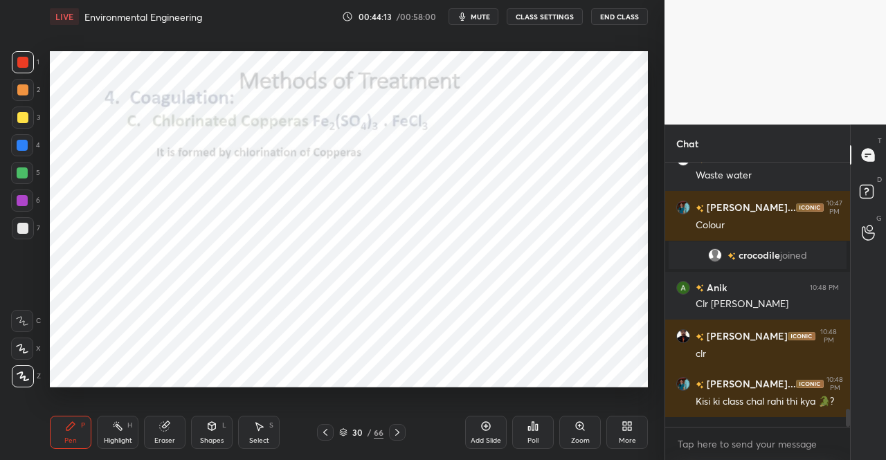
click at [72, 429] on icon at bounding box center [70, 426] width 11 height 11
click at [404, 429] on div at bounding box center [397, 432] width 17 height 17
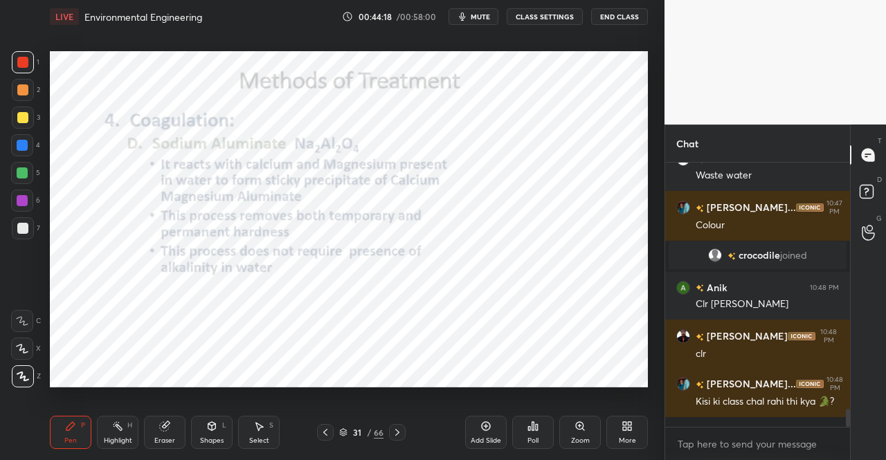
click at [83, 408] on div "Pen P Highlight H Eraser Shapes L Select S 31 / 66 Add Slide Poll Zoom More" at bounding box center [349, 432] width 598 height 55
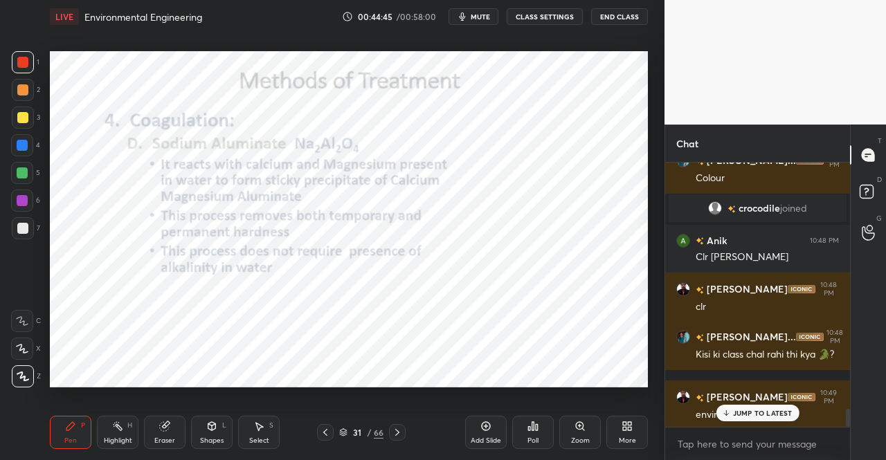
click at [73, 424] on icon at bounding box center [70, 426] width 8 height 8
click at [83, 408] on div "Pen P Highlight H Eraser Shapes L Select S 31 / 66 Add Slide Poll Zoom More" at bounding box center [349, 432] width 598 height 55
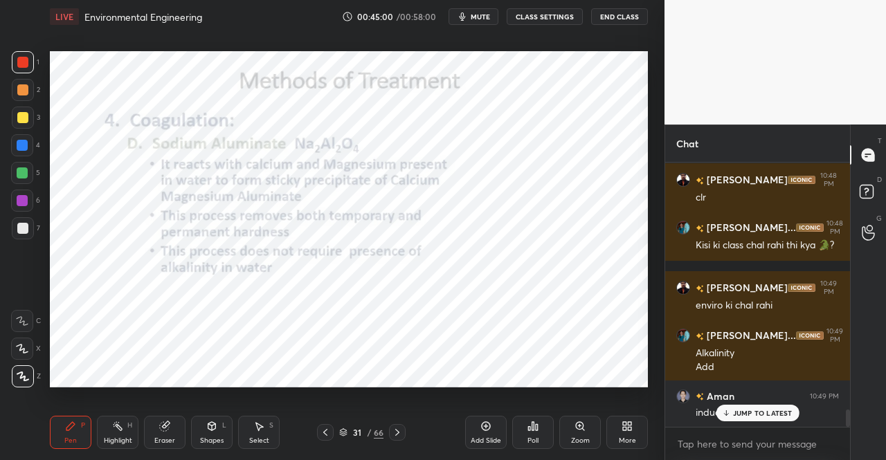
scroll to position [3793, 0]
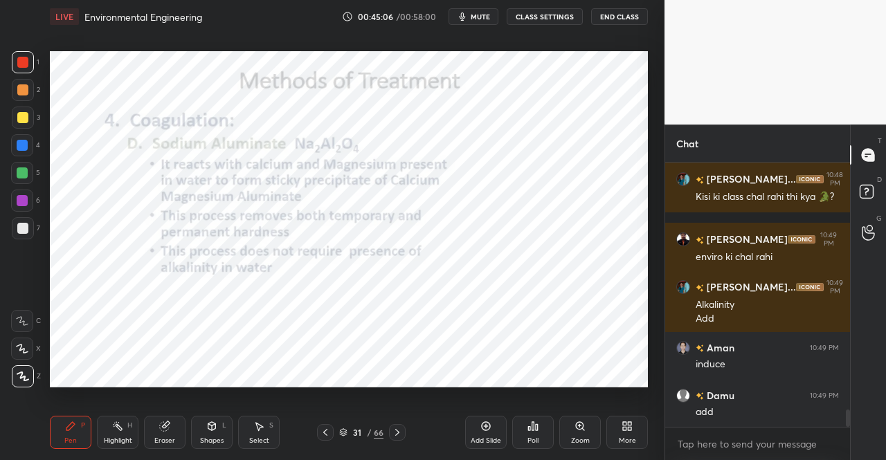
click at [217, 431] on icon at bounding box center [211, 426] width 11 height 11
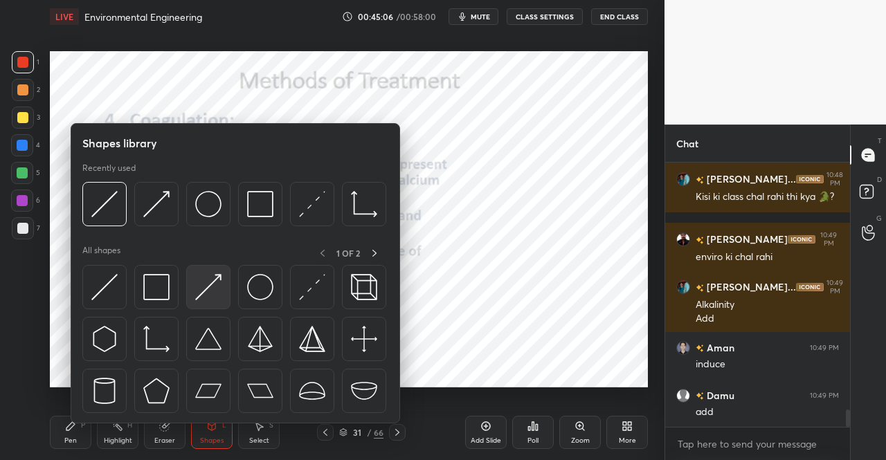
click at [215, 287] on img at bounding box center [208, 287] width 26 height 26
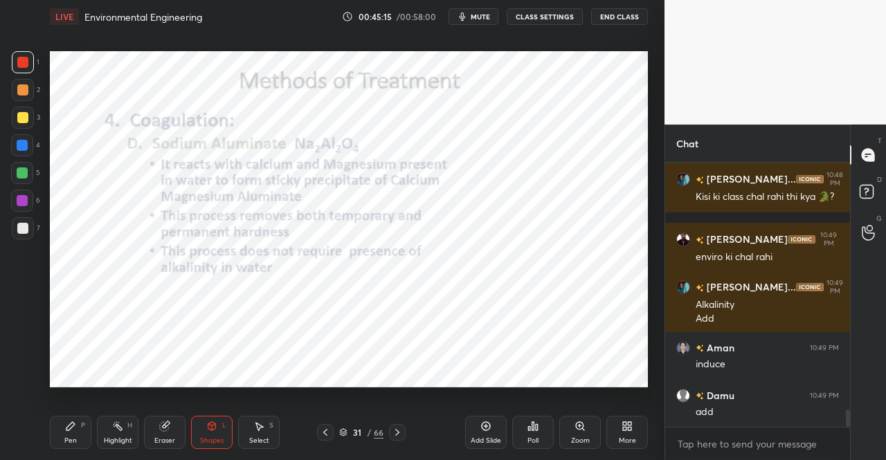
scroll to position [3826, 0]
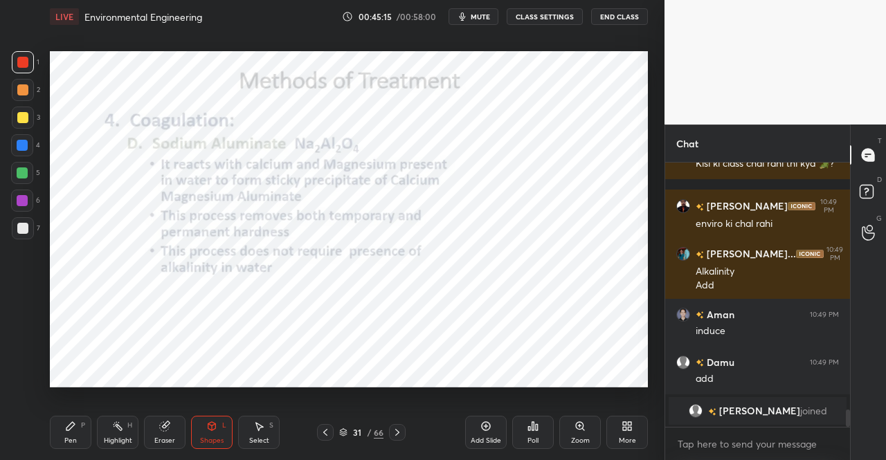
click at [60, 421] on div "Pen P" at bounding box center [71, 432] width 42 height 33
click at [92, 414] on div "Pen P Highlight H Eraser Shapes L Select S 31 / 66 Add Slide Poll Zoom More" at bounding box center [349, 432] width 598 height 55
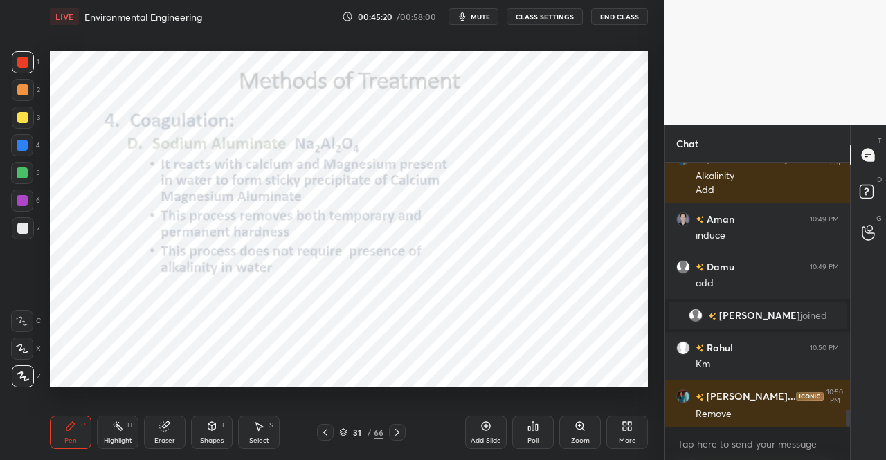
scroll to position [3866, 0]
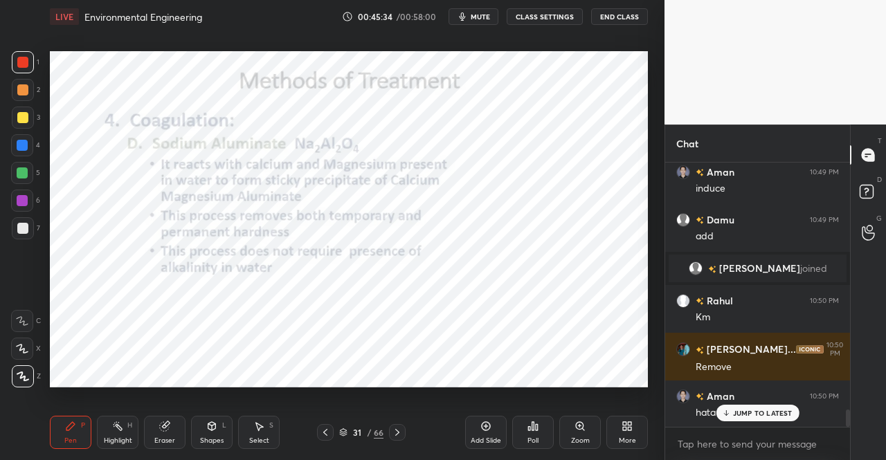
click at [651, 298] on div "Setting up your live class Poll for secs No correct answer Start poll" at bounding box center [348, 219] width 609 height 372
click at [649, 297] on div "Setting up your live class Poll for secs No correct answer Start poll" at bounding box center [348, 219] width 609 height 372
click at [655, 316] on div "1 2 3 4 5 6 7 C X Z C X Z E E Erase all H H LIVE Environmental Engineering 00:4…" at bounding box center [332, 230] width 665 height 460
click at [652, 341] on div "Setting up your live class Poll for secs No correct answer Start poll" at bounding box center [348, 219] width 609 height 372
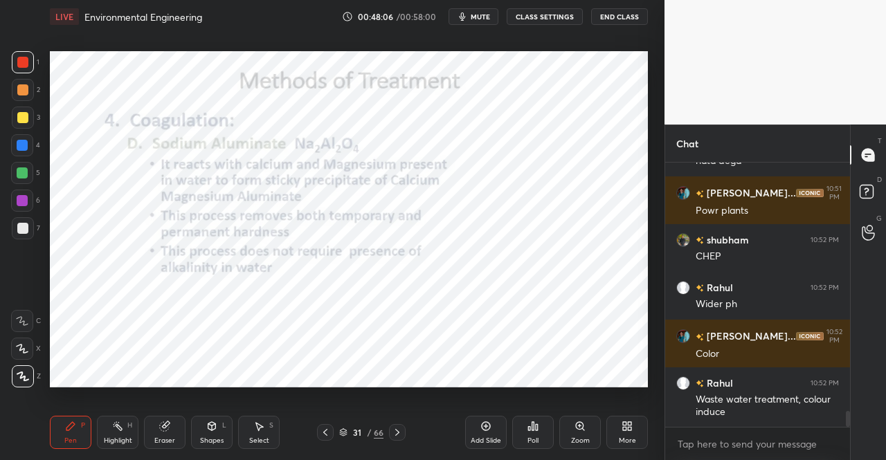
scroll to position [4151, 0]
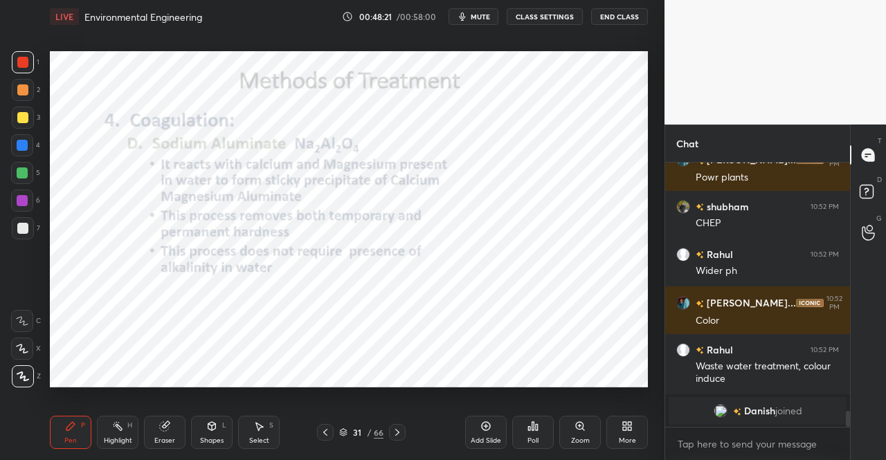
click at [490, 19] on span "mute" at bounding box center [480, 17] width 19 height 10
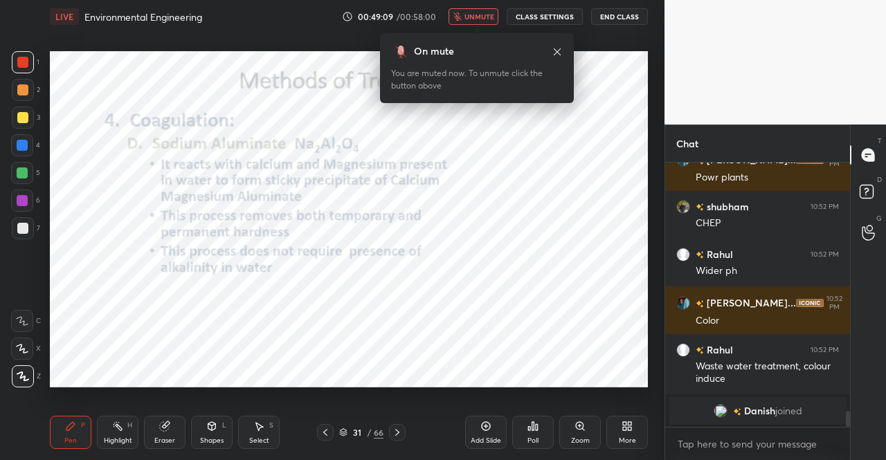
click at [486, 14] on span "unmute" at bounding box center [480, 17] width 30 height 10
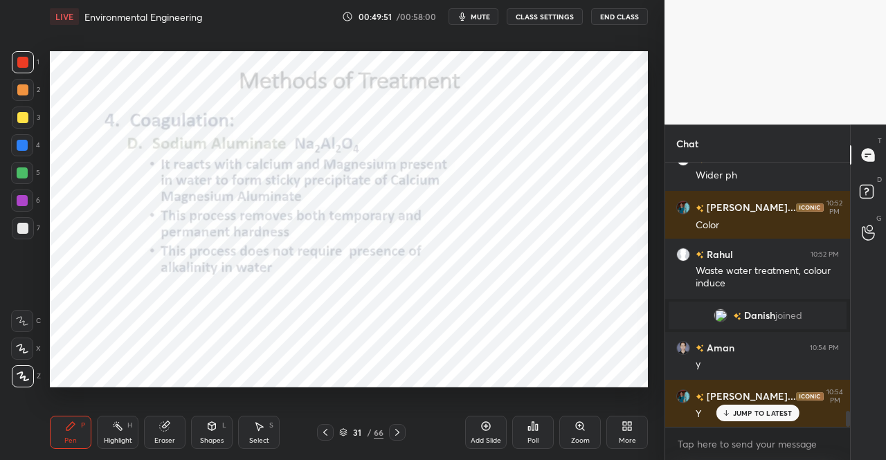
scroll to position [4160, 0]
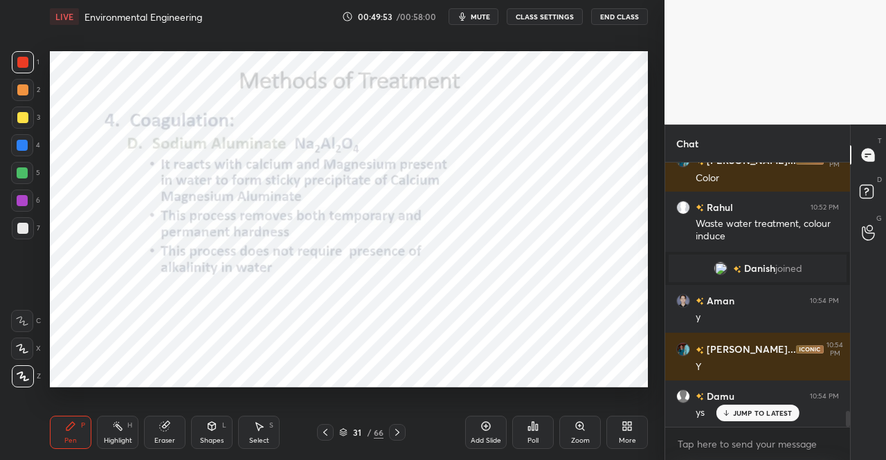
click at [401, 431] on icon at bounding box center [397, 432] width 11 height 11
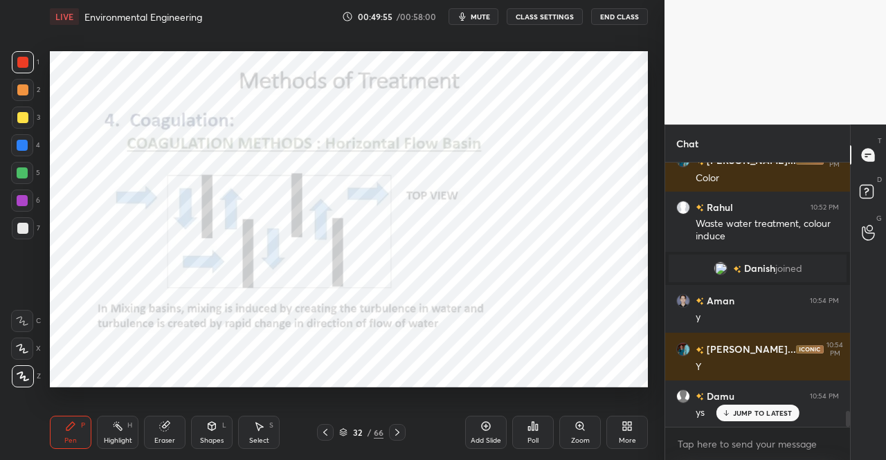
click at [322, 429] on icon at bounding box center [325, 432] width 11 height 11
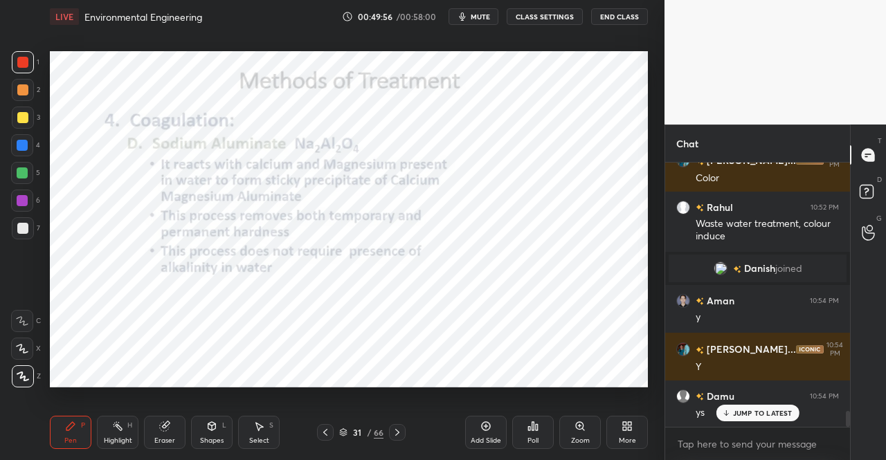
click at [795, 416] on div "JUMP TO LATEST" at bounding box center [757, 413] width 83 height 17
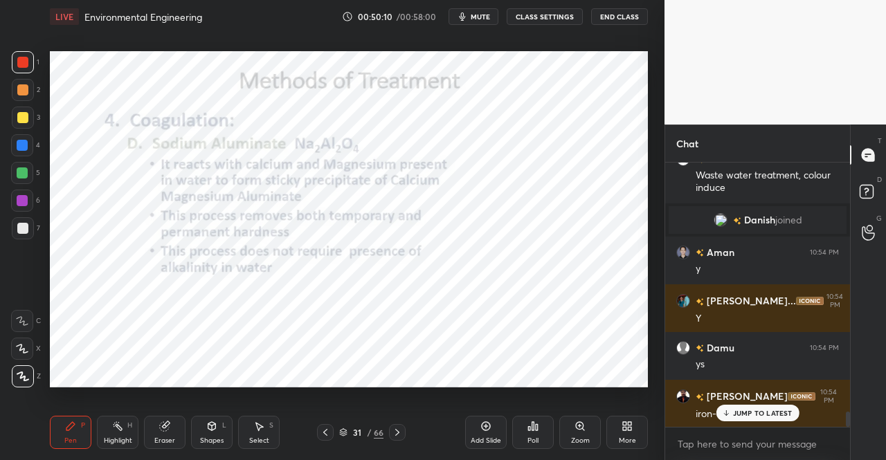
scroll to position [4255, 0]
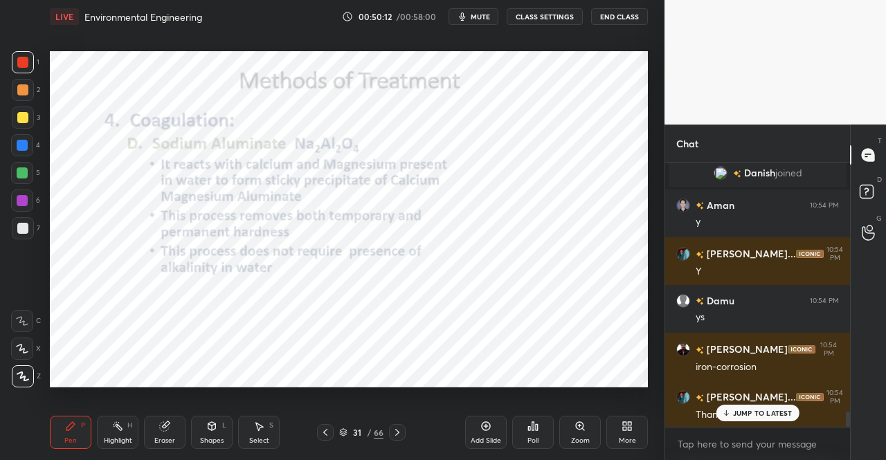
click at [728, 417] on div "JUMP TO LATEST" at bounding box center [757, 413] width 83 height 17
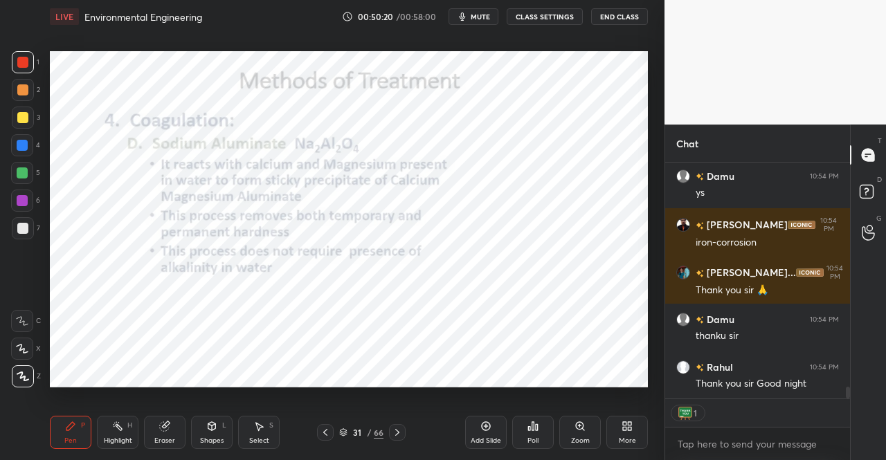
scroll to position [4428, 0]
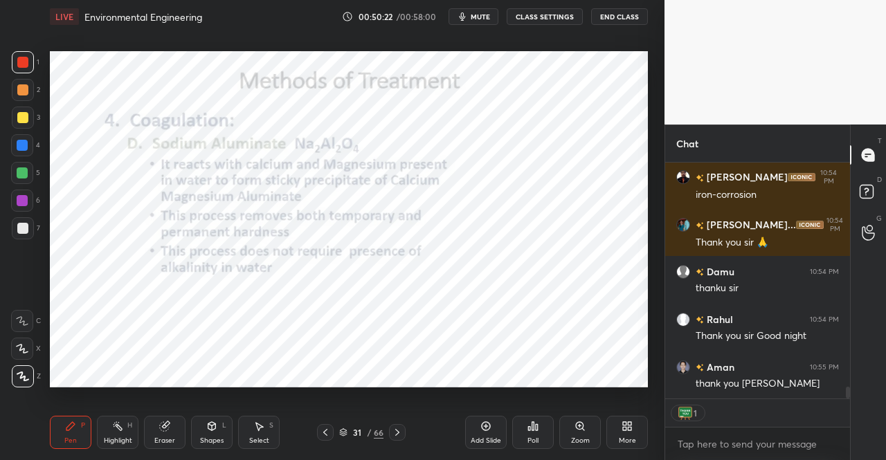
click at [477, 21] on button "mute" at bounding box center [474, 16] width 50 height 17
click at [605, 20] on button "End Class" at bounding box center [619, 16] width 57 height 17
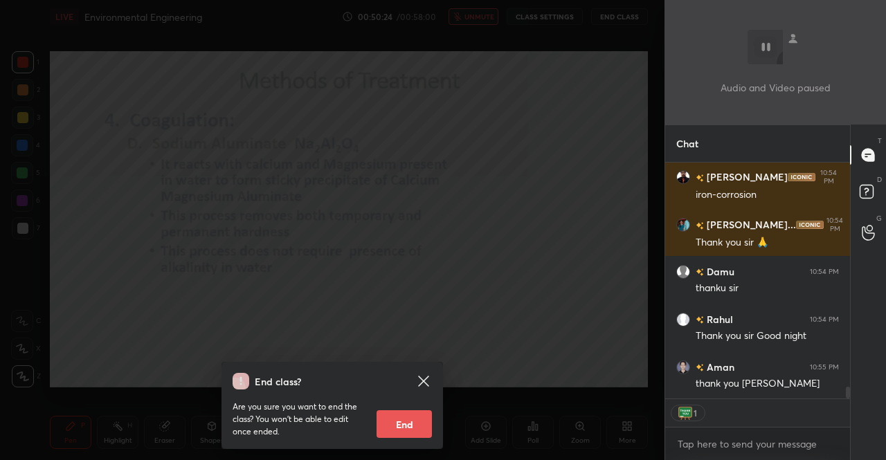
drag, startPoint x: 410, startPoint y: 421, endPoint x: 413, endPoint y: 404, distance: 17.5
click at [410, 420] on button "End" at bounding box center [404, 425] width 55 height 28
type textarea "x"
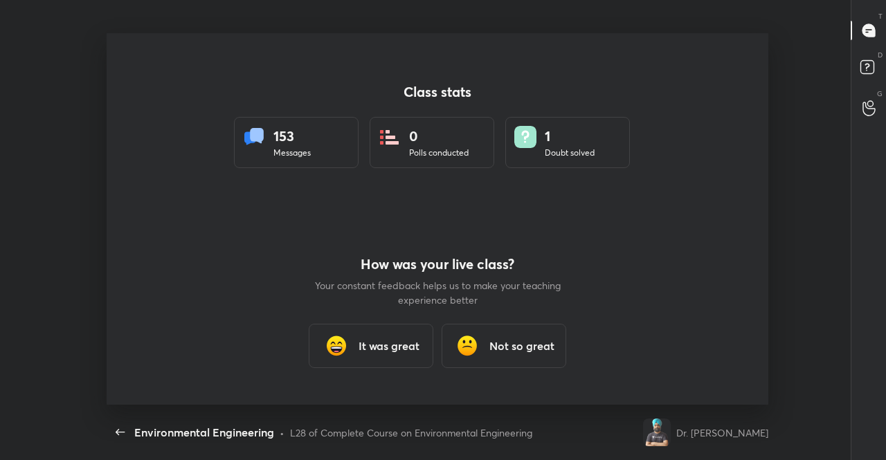
scroll to position [0, 0]
